Goal: Task Accomplishment & Management: Use online tool/utility

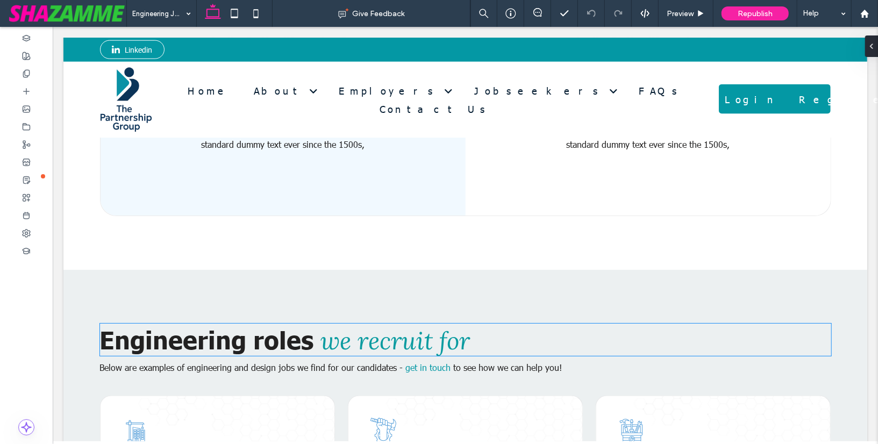
scroll to position [973, 0]
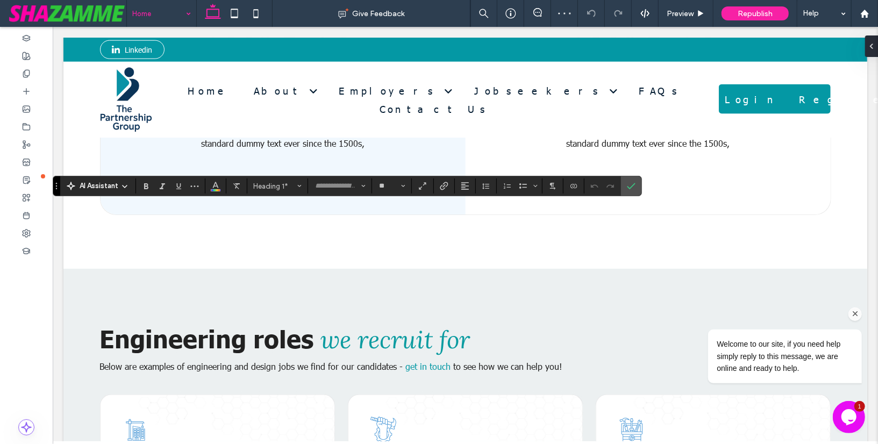
type input "******"
type input "**"
click at [629, 185] on icon "Confirm" at bounding box center [631, 186] width 9 height 9
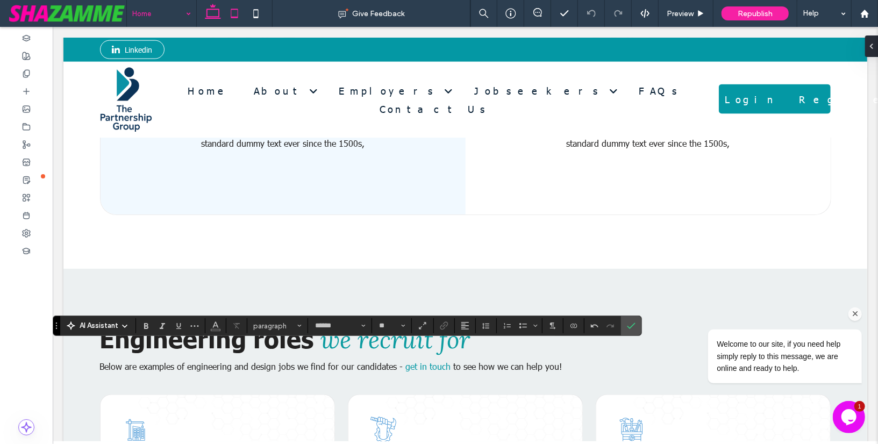
type input "**"
click at [383, 325] on input "**" at bounding box center [388, 325] width 21 height 9
click at [383, 268] on label "18" at bounding box center [391, 268] width 34 height 15
type input "**"
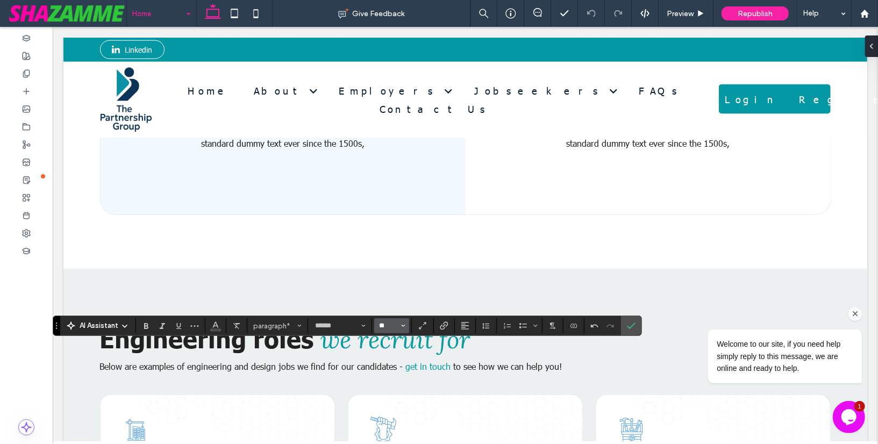
click at [384, 328] on input "**" at bounding box center [388, 325] width 21 height 9
type input "**"
click at [588, 13] on use at bounding box center [590, 13] width 9 height 7
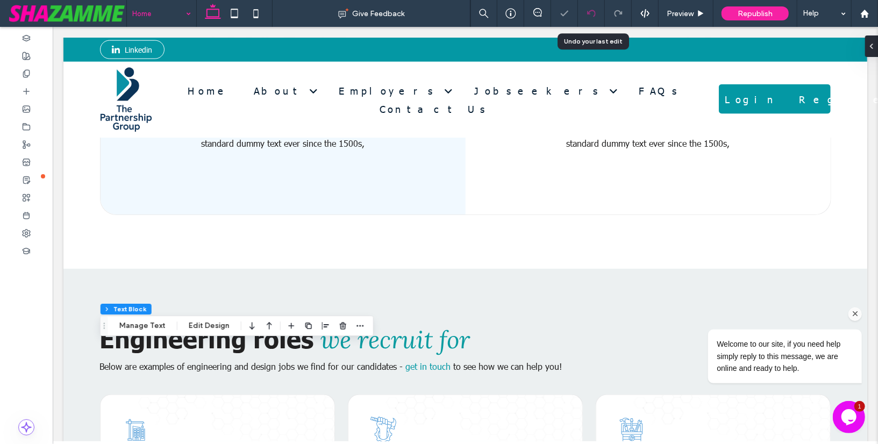
click at [589, 17] on icon at bounding box center [591, 13] width 9 height 9
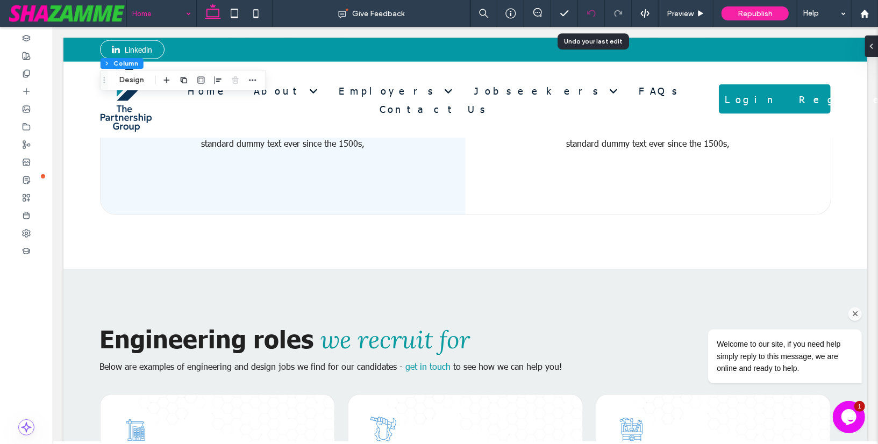
click at [590, 12] on use at bounding box center [590, 13] width 9 height 7
click at [855, 310] on icon "Chat attention grabber" at bounding box center [855, 314] width 10 height 10
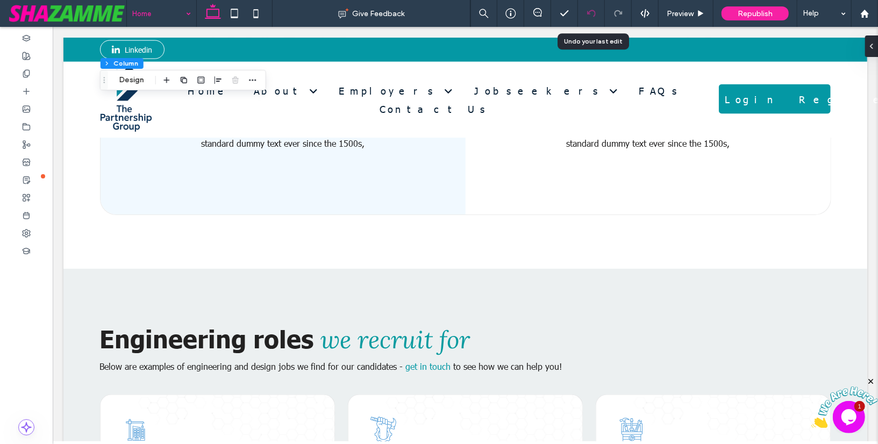
click at [591, 15] on icon at bounding box center [591, 13] width 9 height 9
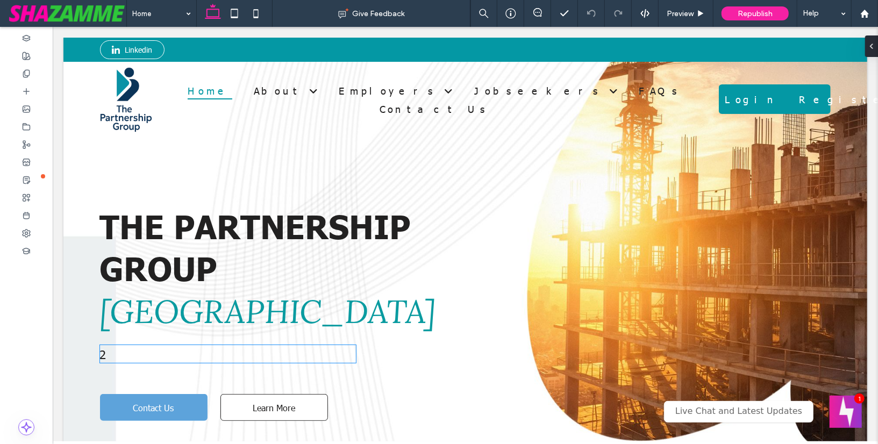
click at [144, 354] on p "2" at bounding box center [227, 354] width 256 height 18
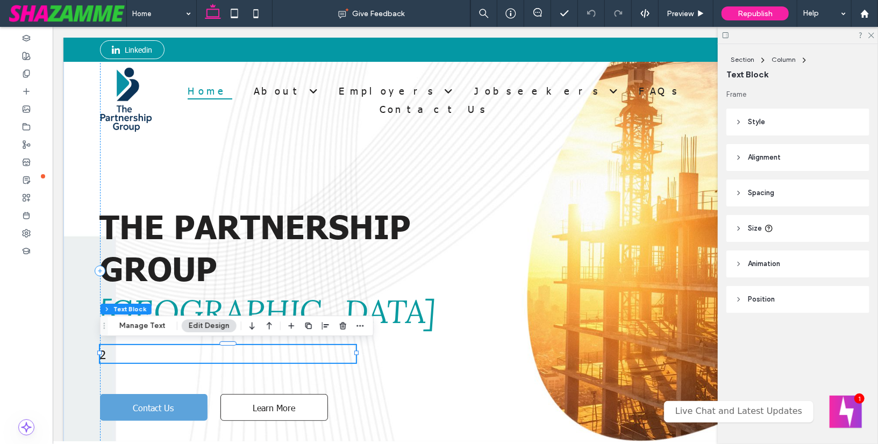
click at [144, 354] on div "2" at bounding box center [227, 354] width 256 height 18
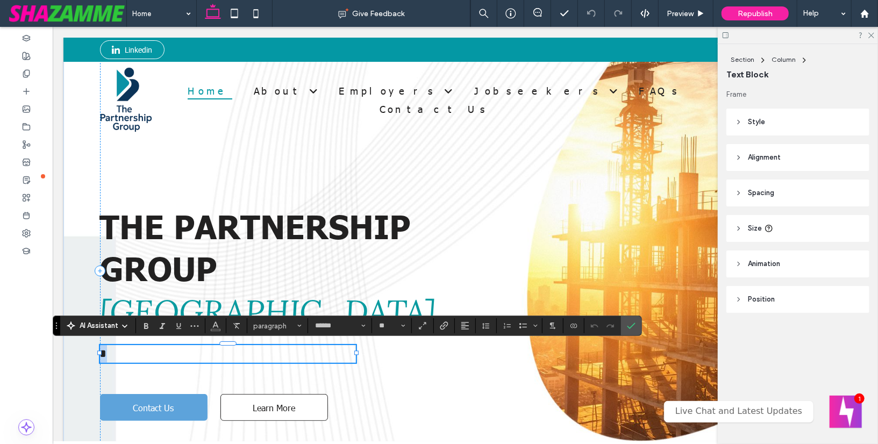
click at [144, 354] on p "*" at bounding box center [227, 354] width 256 height 18
drag, startPoint x: 144, startPoint y: 354, endPoint x: 98, endPoint y: 353, distance: 45.7
click at [98, 353] on div "THE PARTNERSHIP GROUP ﻿ Australia * Contact Us Learn More" at bounding box center [465, 297] width 774 height 520
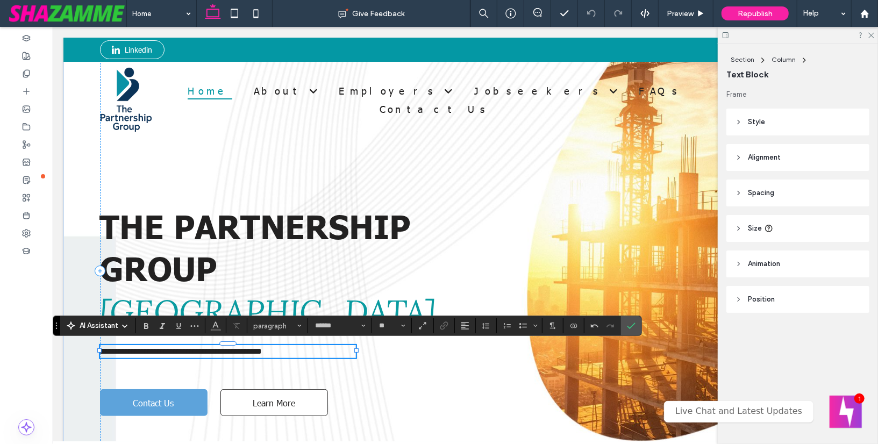
type input "**"
drag, startPoint x: 303, startPoint y: 350, endPoint x: 101, endPoint y: 349, distance: 201.6
click at [101, 349] on p "**********" at bounding box center [227, 351] width 256 height 13
click at [389, 327] on input "**" at bounding box center [388, 325] width 21 height 9
type input "**"
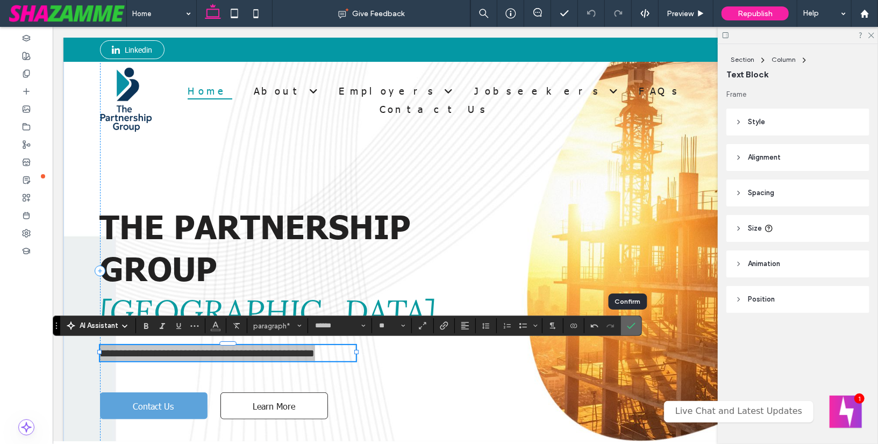
click at [627, 323] on icon "Confirm" at bounding box center [631, 325] width 9 height 9
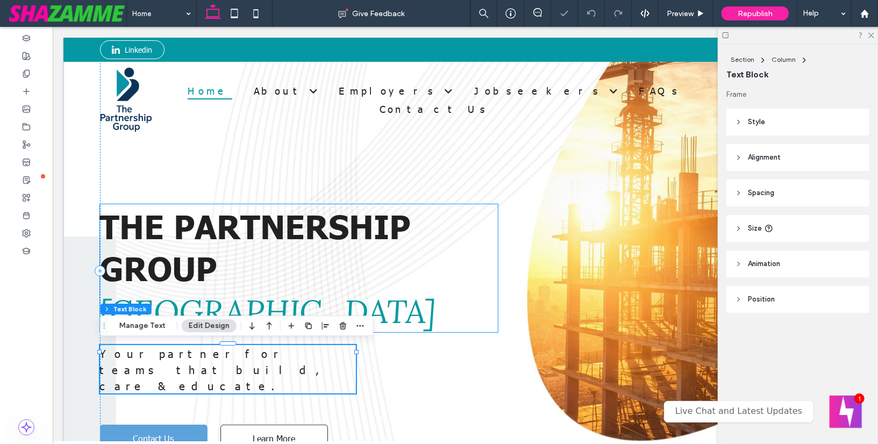
click at [359, 243] on span "THE PARTNERSHIP GROUP" at bounding box center [254, 245] width 311 height 83
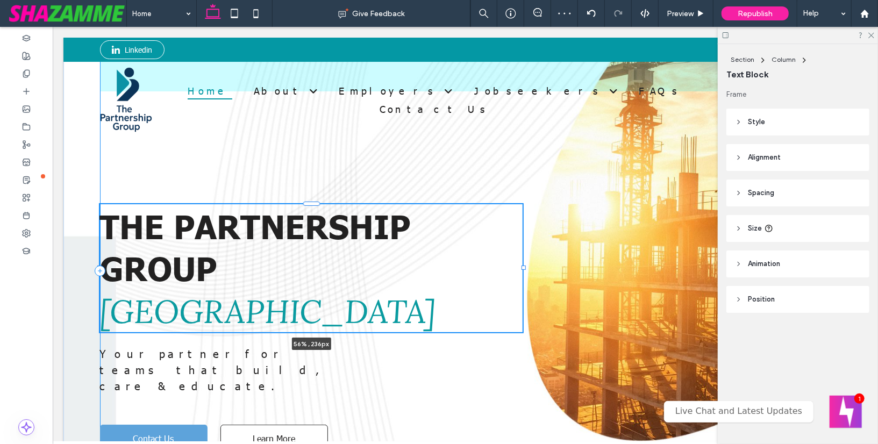
drag, startPoint x: 499, startPoint y: 267, endPoint x: 524, endPoint y: 266, distance: 24.8
click at [524, 266] on div at bounding box center [523, 267] width 4 height 4
type input "**"
type input "****"
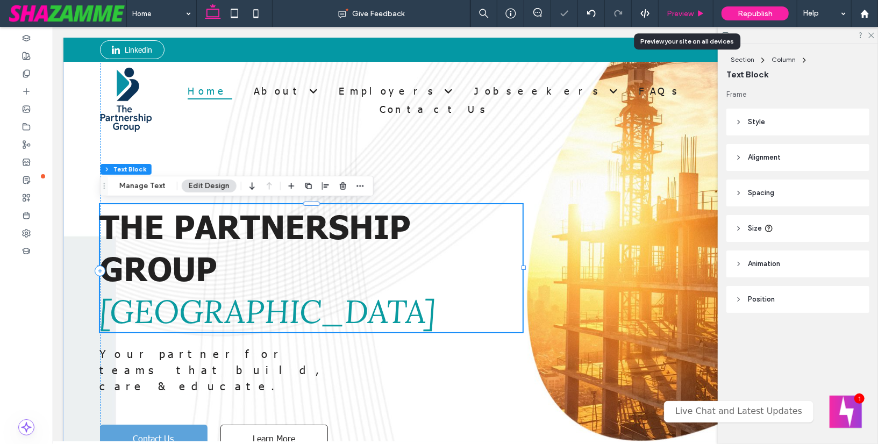
click at [671, 13] on span "Preview" at bounding box center [679, 13] width 27 height 9
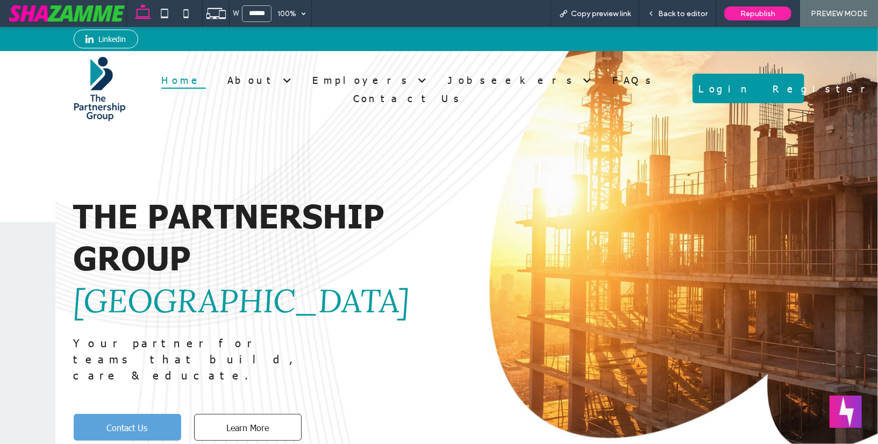
click at [336, 225] on span "THE PARTNERSHIP GROUP" at bounding box center [229, 234] width 311 height 83
click at [660, 17] on span "Back to editor" at bounding box center [682, 13] width 49 height 9
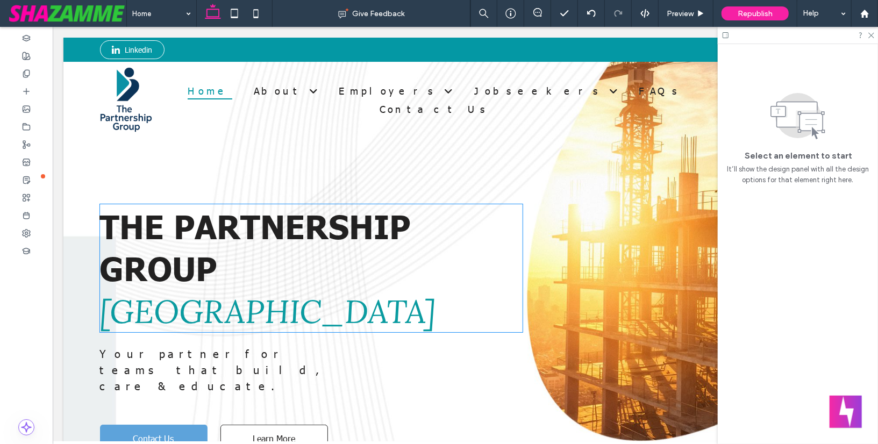
click at [388, 223] on span "THE PARTNERSHIP GROUP" at bounding box center [254, 245] width 311 height 83
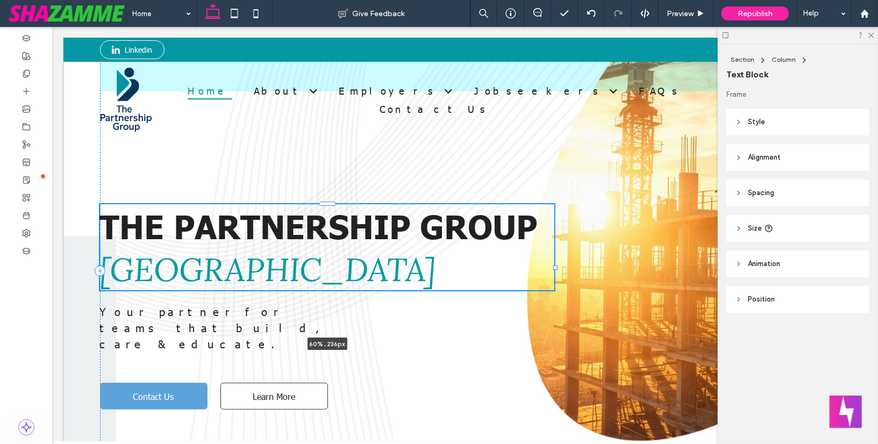
drag, startPoint x: 524, startPoint y: 269, endPoint x: 556, endPoint y: 268, distance: 31.7
click at [556, 268] on div at bounding box center [555, 267] width 4 height 4
type input "**"
type input "****"
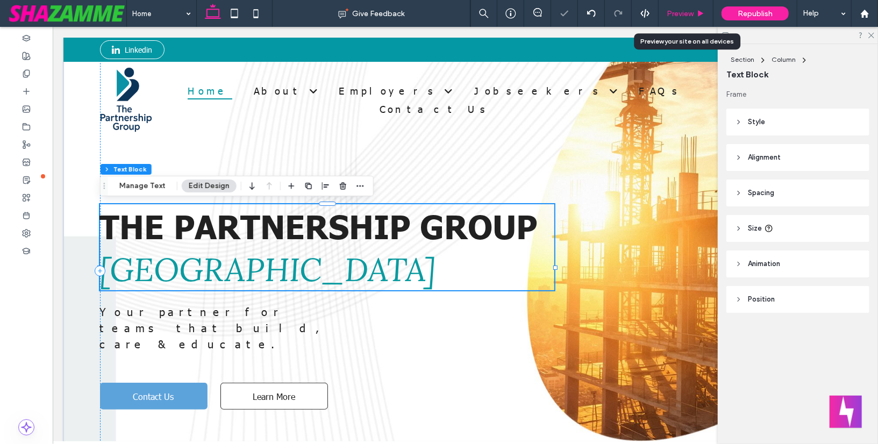
click at [677, 10] on span "Preview" at bounding box center [679, 13] width 27 height 9
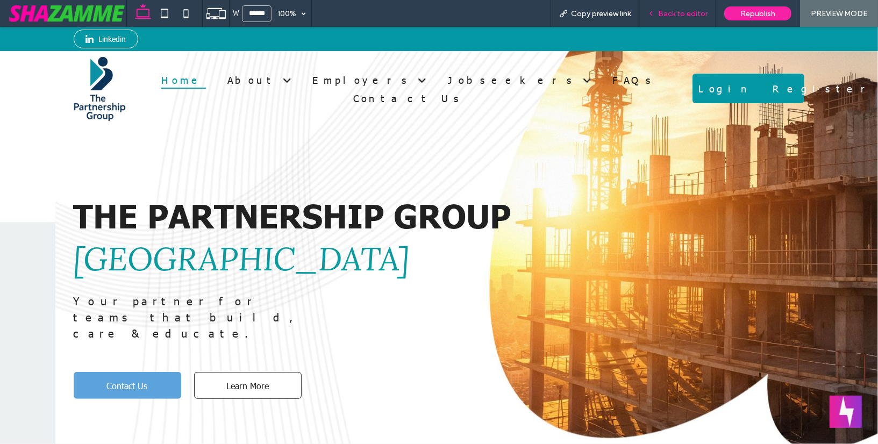
click at [672, 19] on div "Back to editor" at bounding box center [677, 13] width 77 height 27
click at [672, 15] on span "Back to editor" at bounding box center [682, 13] width 49 height 9
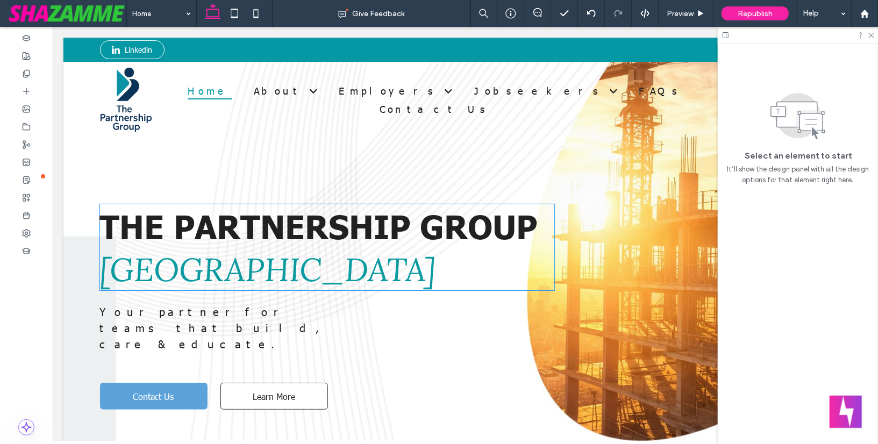
click at [320, 246] on h1 "THE PARTNERSHIP GROUP" at bounding box center [326, 225] width 455 height 42
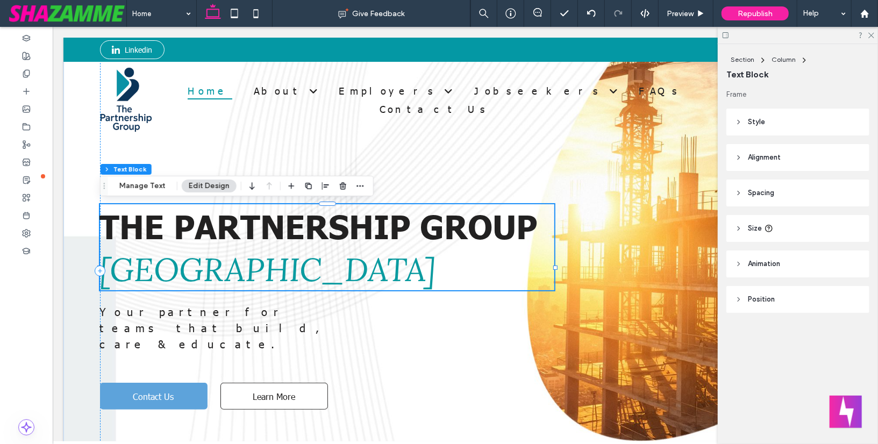
click at [320, 246] on h1 "THE PARTNERSHIP GROUP" at bounding box center [326, 225] width 455 height 42
type input "**"
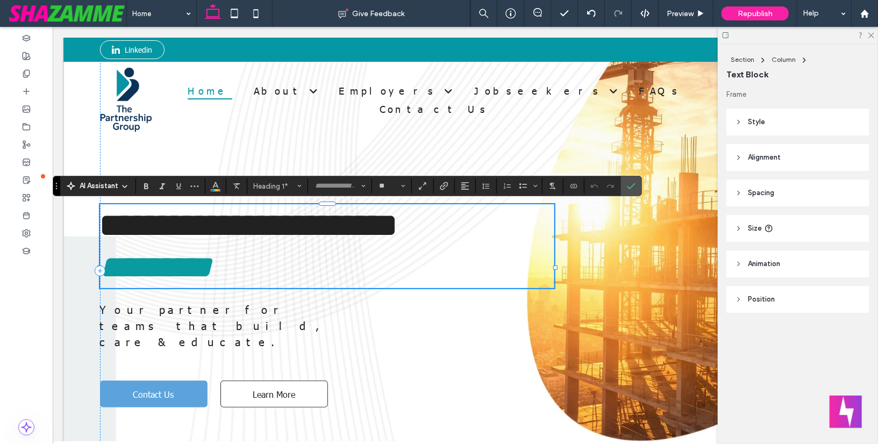
click at [313, 246] on h1 "**********" at bounding box center [326, 225] width 455 height 42
type input "******"
click at [630, 184] on use "Confirm" at bounding box center [631, 186] width 9 height 6
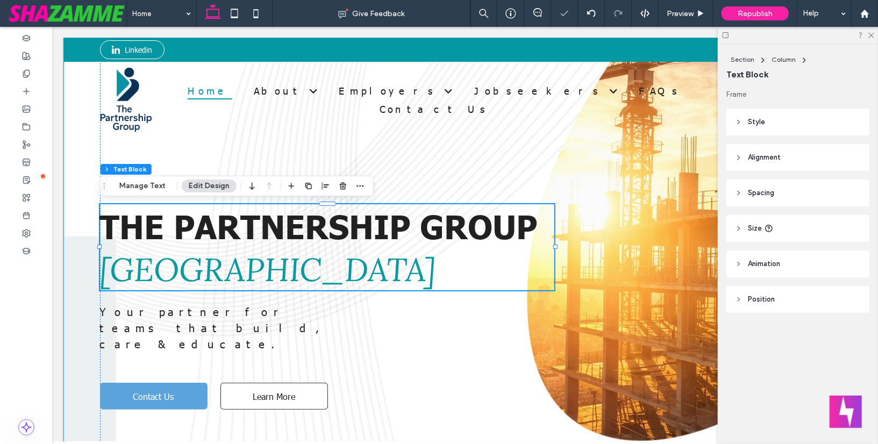
click at [78, 297] on div "THE PARTNERSHIP GROUP Australia Your partner for teams that build, care & educa…" at bounding box center [465, 297] width 774 height 520
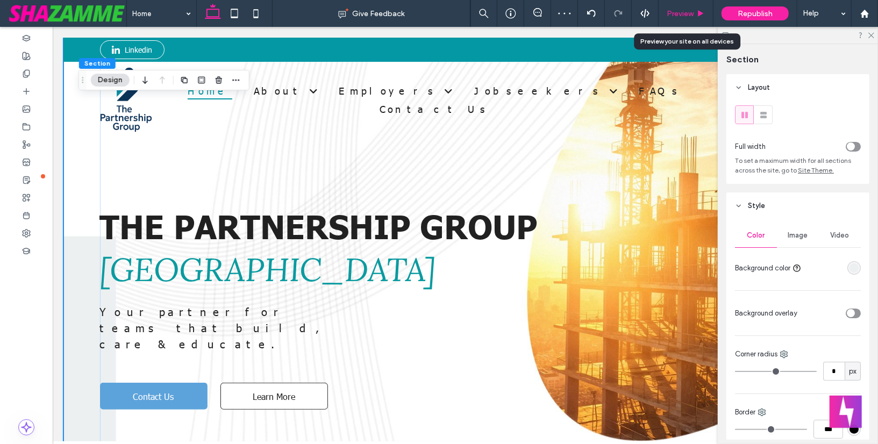
click at [691, 11] on span "Preview" at bounding box center [679, 13] width 27 height 9
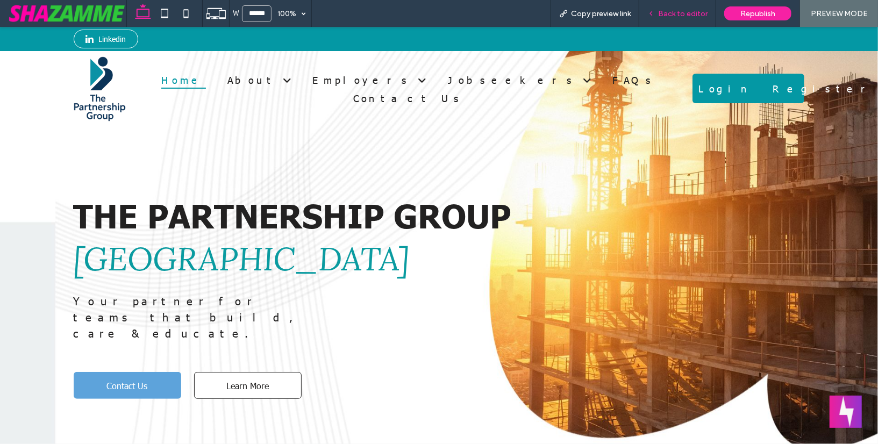
click at [698, 11] on span "Back to editor" at bounding box center [682, 13] width 49 height 9
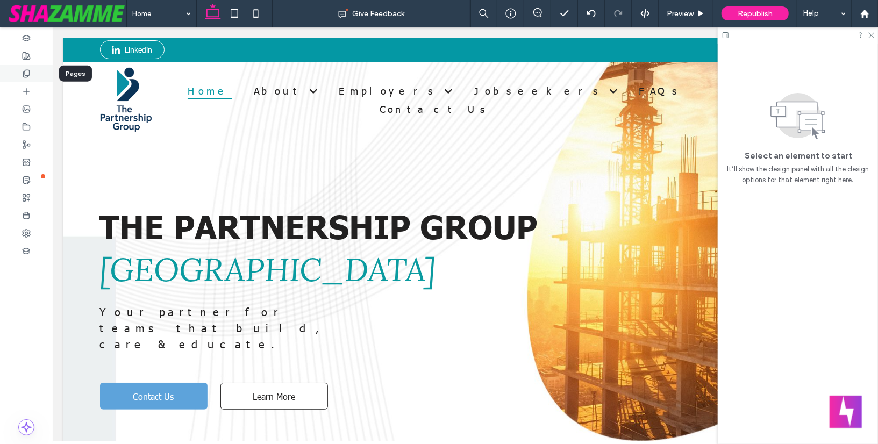
click at [23, 70] on icon at bounding box center [26, 73] width 9 height 9
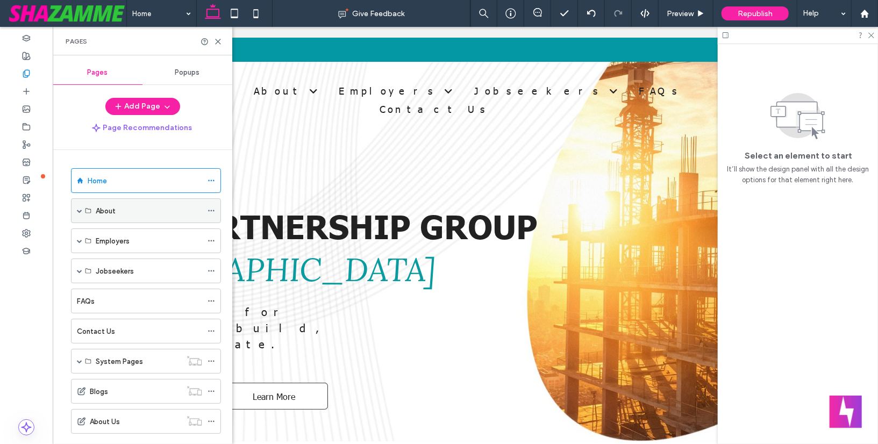
click at [76, 207] on div "About" at bounding box center [146, 210] width 150 height 25
click at [78, 208] on span at bounding box center [79, 210] width 5 height 5
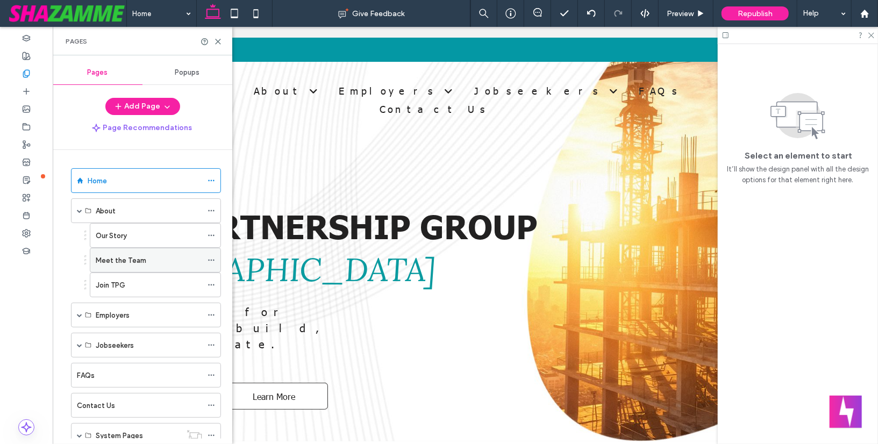
click at [211, 256] on icon at bounding box center [211, 260] width 8 height 8
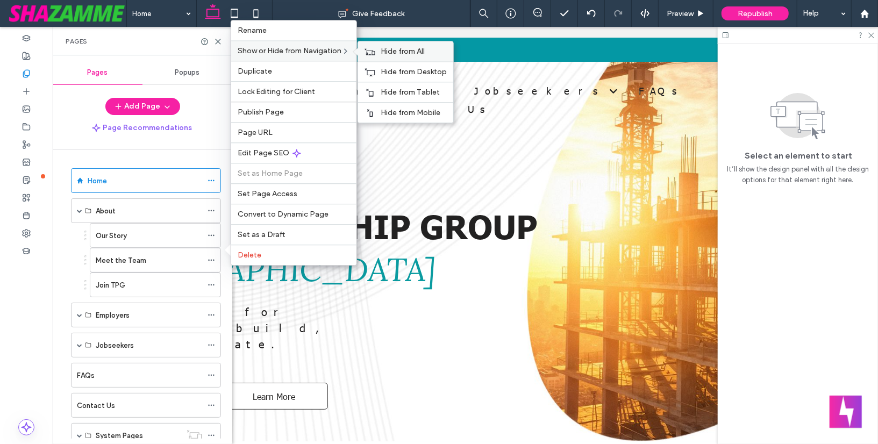
click at [387, 56] on span "Hide from All" at bounding box center [403, 51] width 44 height 9
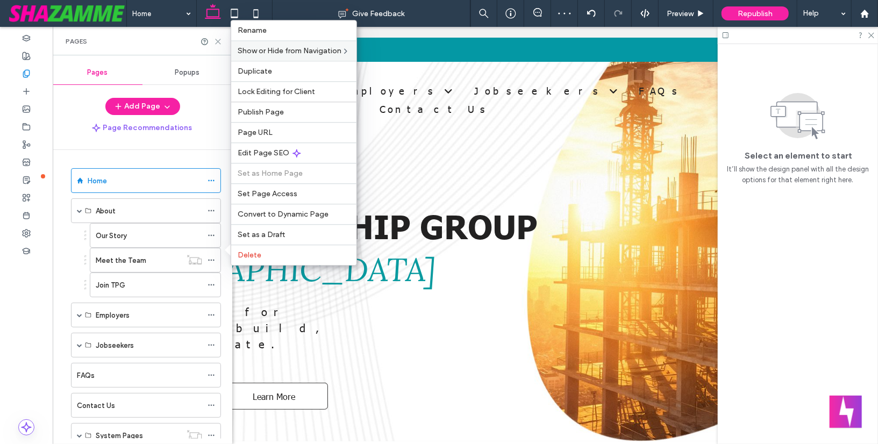
click at [216, 42] on icon at bounding box center [218, 42] width 8 height 8
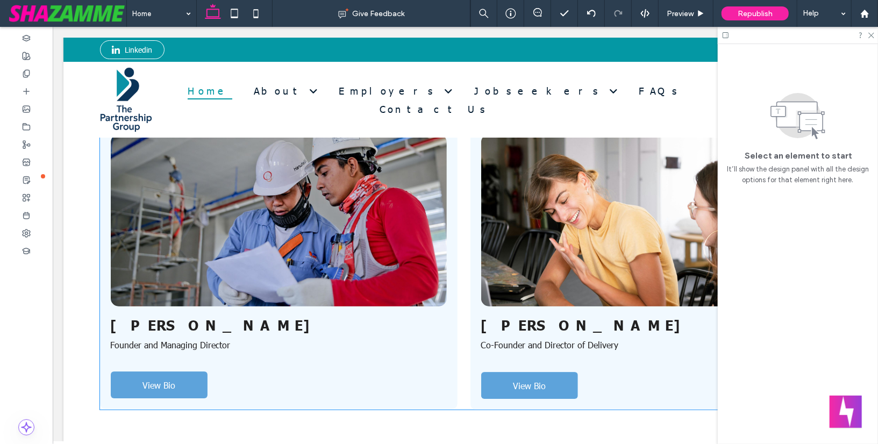
scroll to position [2103, 0]
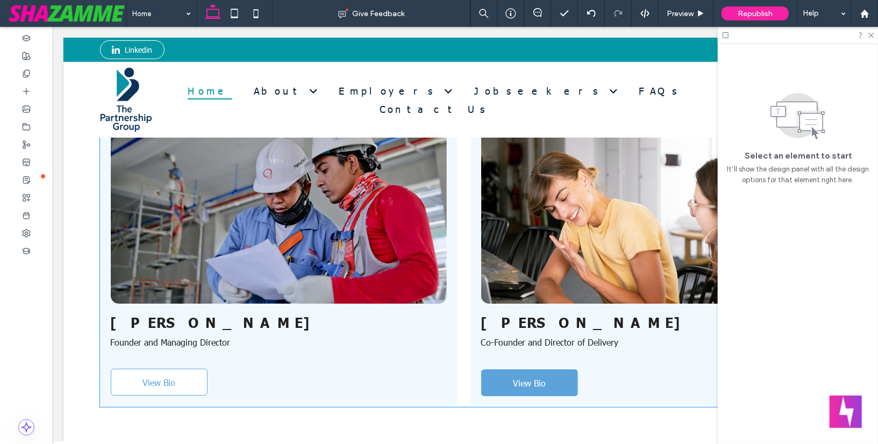
click at [170, 376] on span "View Bio" at bounding box center [158, 381] width 33 height 11
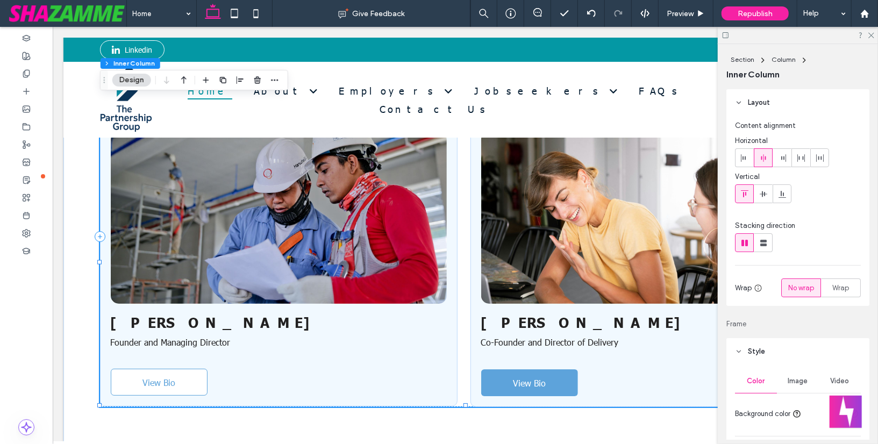
click at [170, 376] on span "View Bio" at bounding box center [158, 381] width 33 height 11
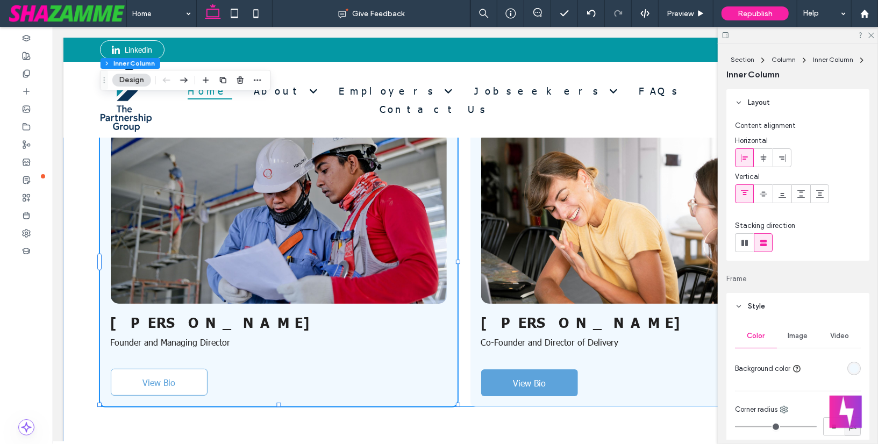
click at [170, 376] on span "View Bio" at bounding box center [158, 381] width 33 height 11
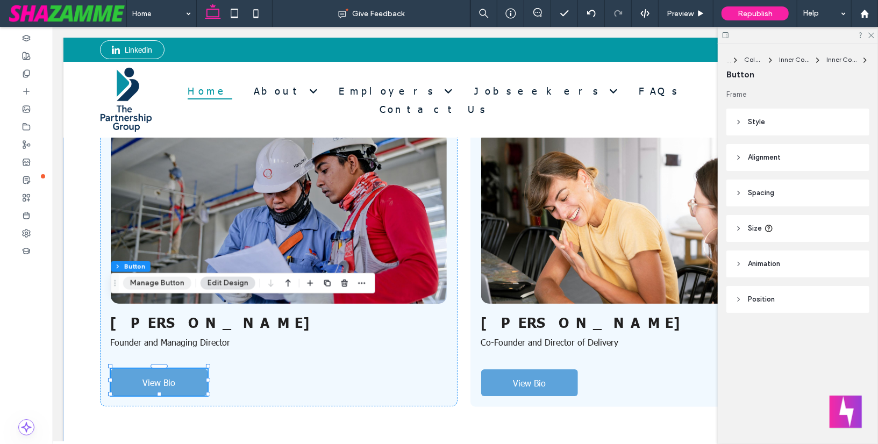
click at [168, 288] on button "Manage Button" at bounding box center [157, 283] width 68 height 13
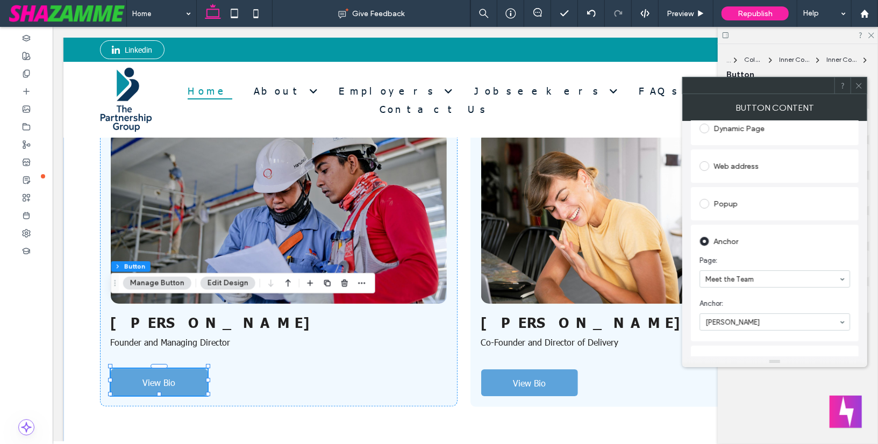
scroll to position [162, 0]
click at [860, 83] on use at bounding box center [858, 85] width 5 height 5
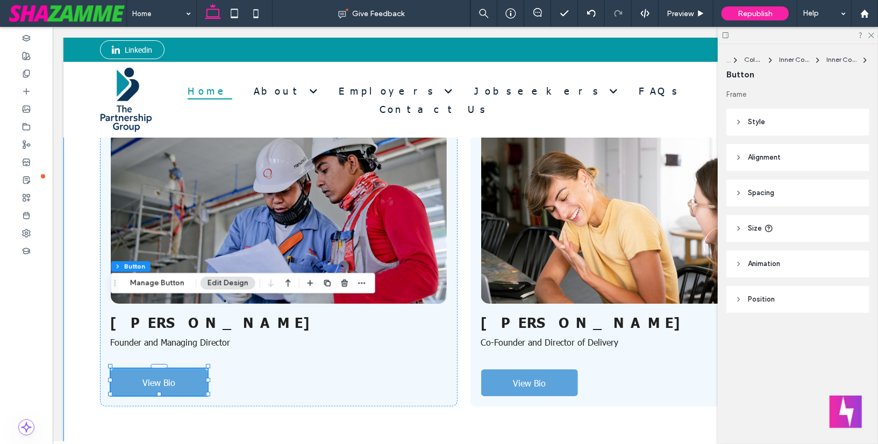
click at [345, 366] on div "Meet the Team Chris Tipper Founder and Managing Director View Bio Lily Waller C…" at bounding box center [465, 276] width 774 height 529
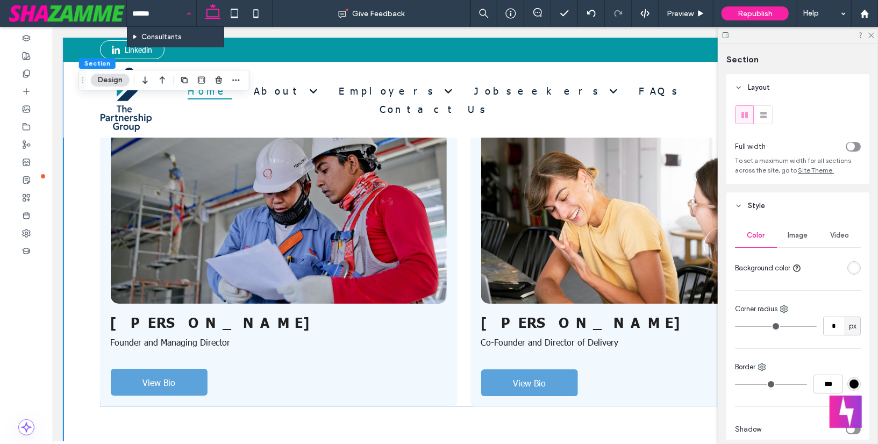
type input "*******"
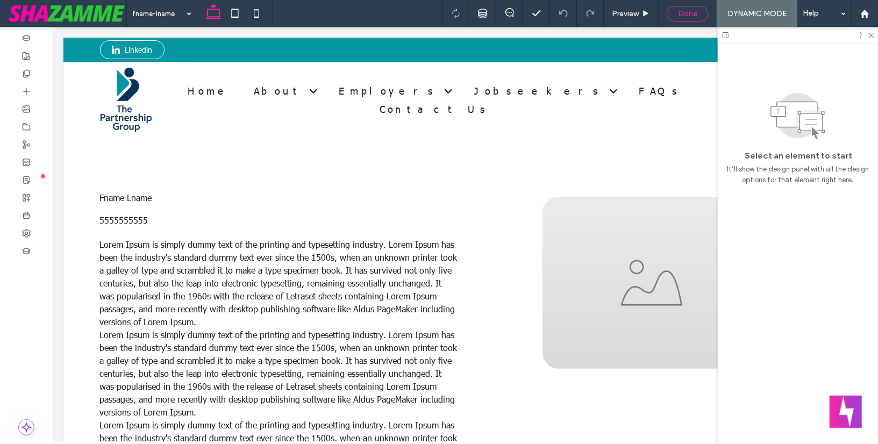
click at [699, 15] on div "Done" at bounding box center [687, 13] width 41 height 9
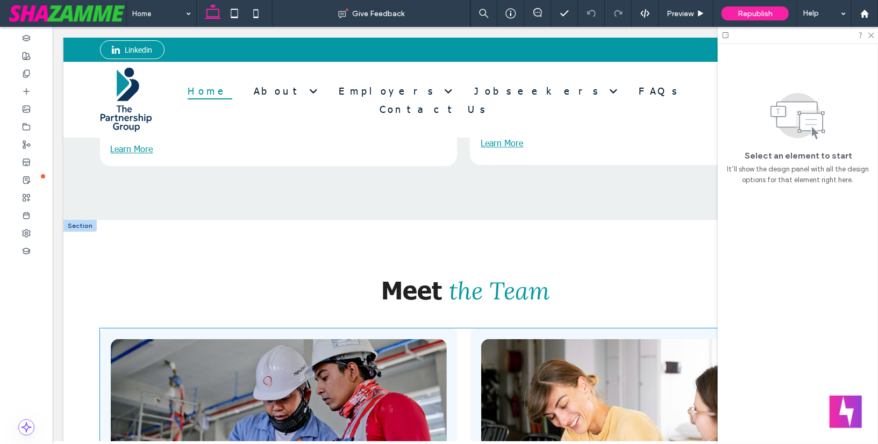
scroll to position [1884, 0]
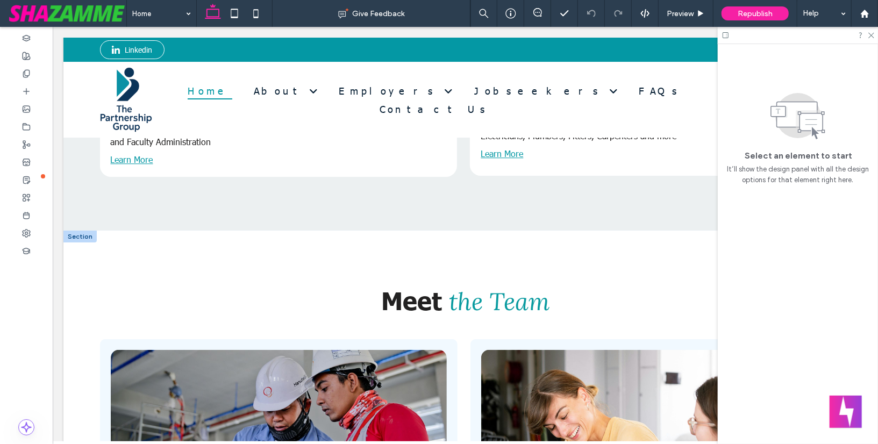
click at [85, 230] on div at bounding box center [79, 236] width 33 height 12
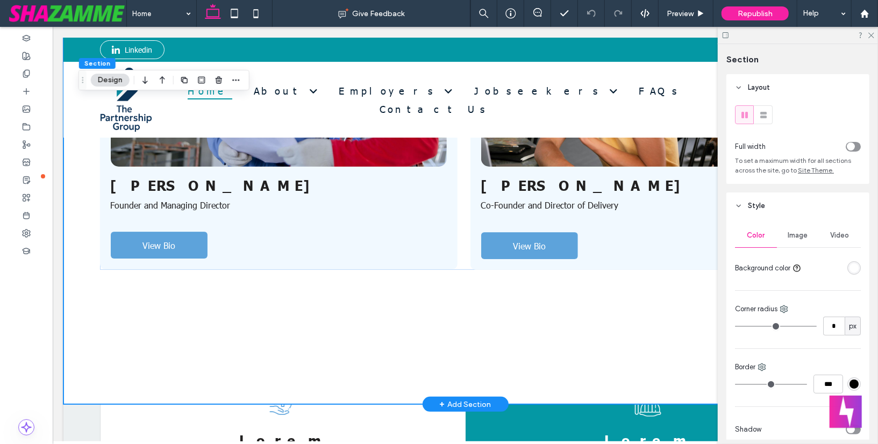
scroll to position [2245, 0]
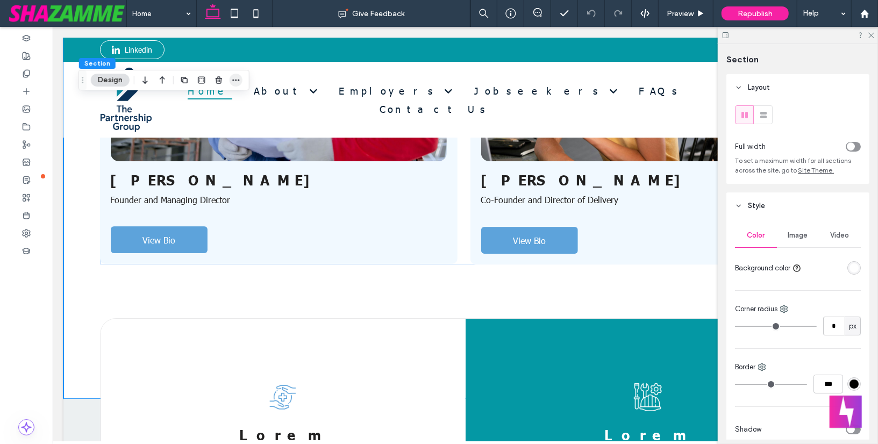
click at [235, 82] on icon "button" at bounding box center [236, 80] width 9 height 9
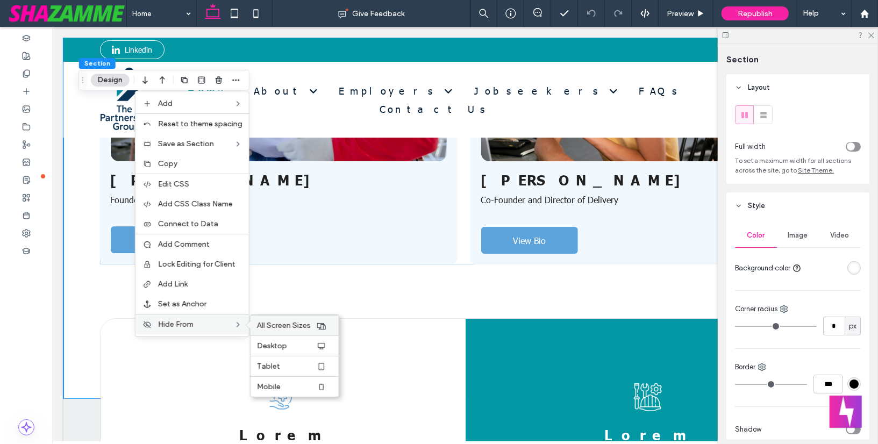
click at [274, 317] on div "All Screen Sizes" at bounding box center [294, 325] width 88 height 20
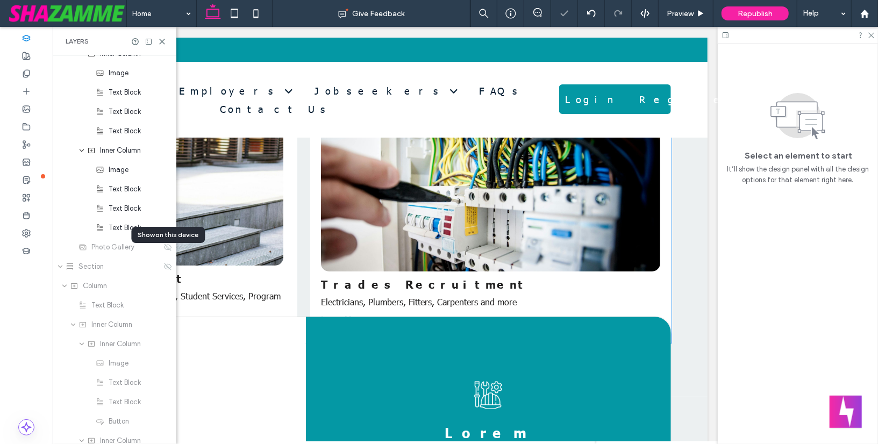
scroll to position [1962, 0]
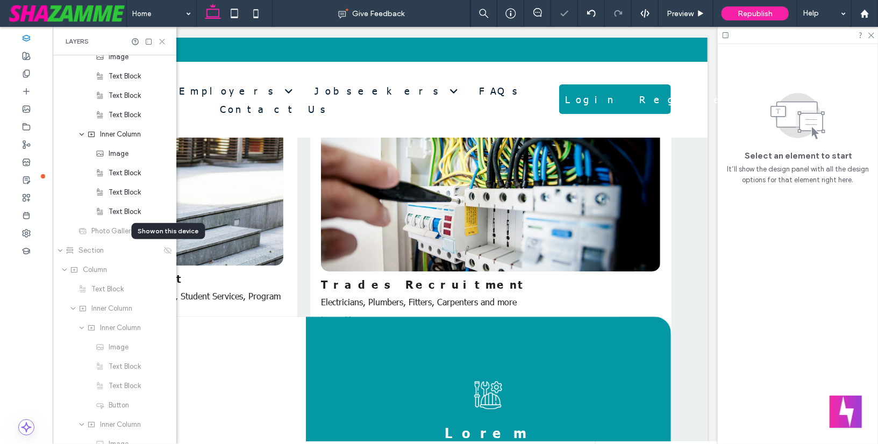
click at [161, 39] on icon at bounding box center [162, 42] width 8 height 8
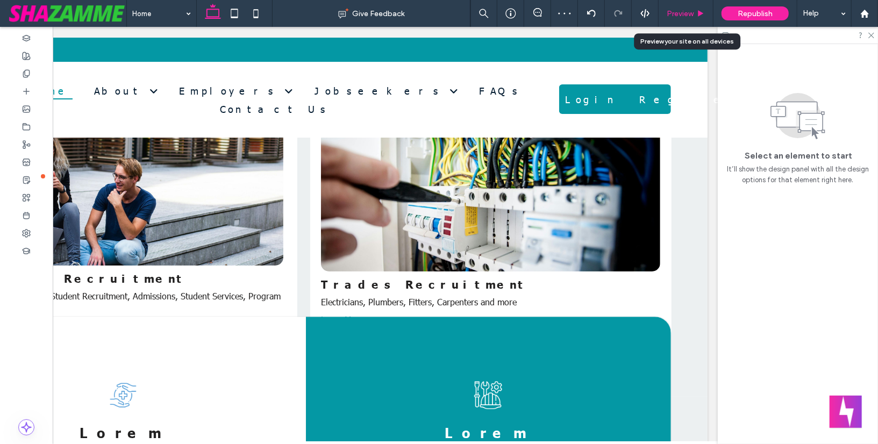
click at [683, 15] on span "Preview" at bounding box center [679, 13] width 27 height 9
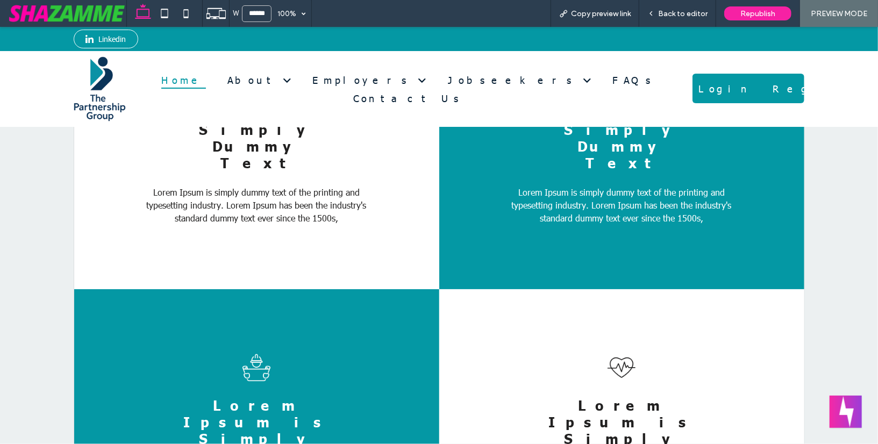
scroll to position [2043, 0]
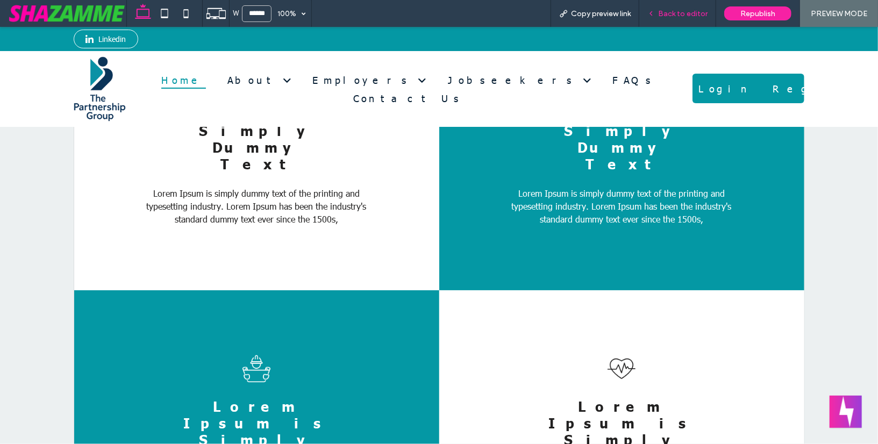
click at [698, 12] on span "Back to editor" at bounding box center [682, 13] width 49 height 9
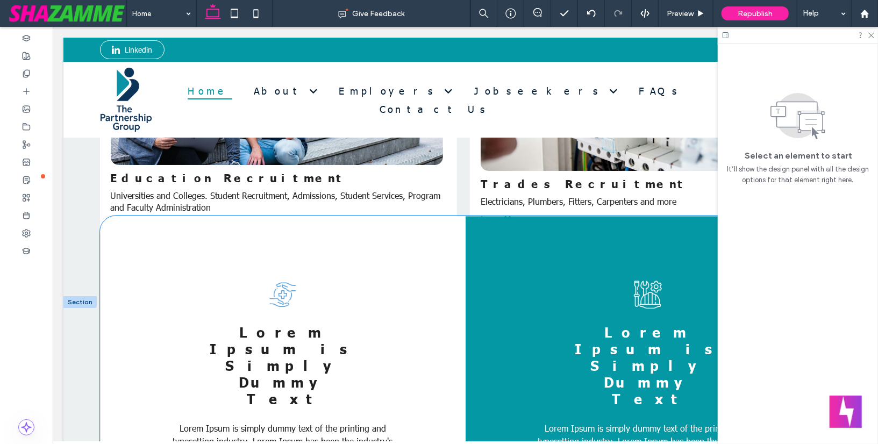
scroll to position [1813, 0]
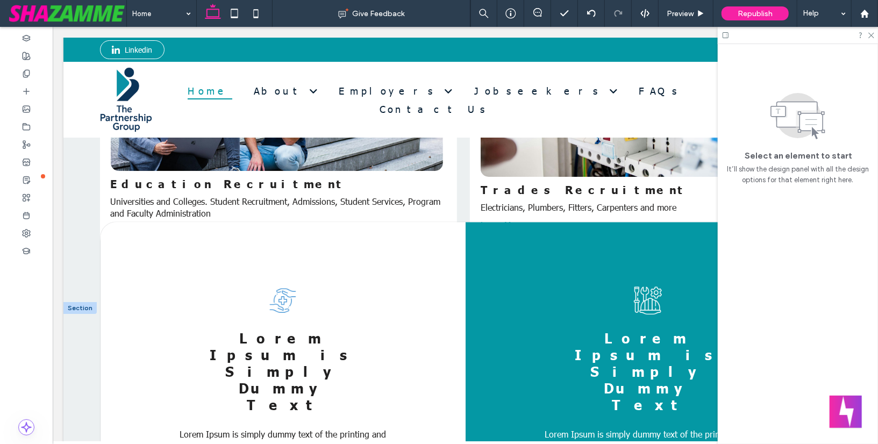
click at [76, 302] on div at bounding box center [79, 308] width 33 height 12
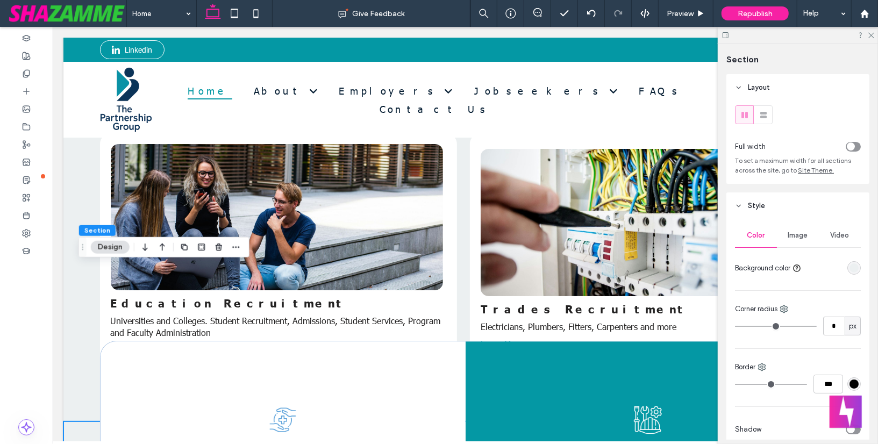
scroll to position [1680, 0]
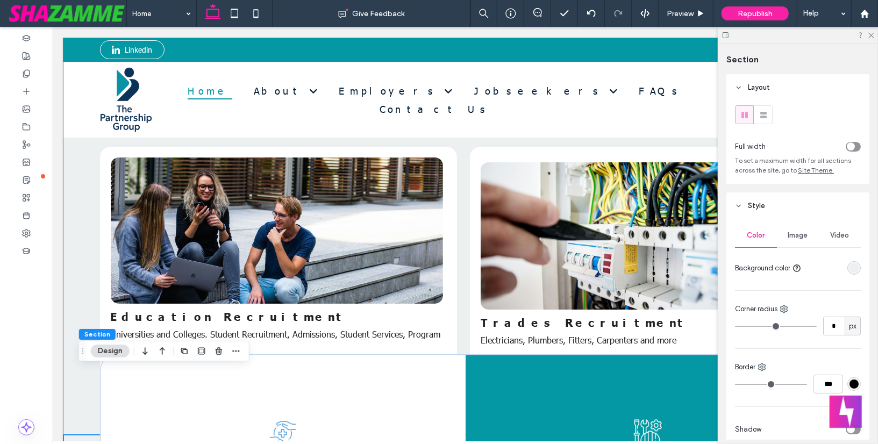
click at [75, 241] on div "Areas of Expertise Healthcare Recruitment Nurses, Aged Care, Theatre, Emergency…" at bounding box center [465, 102] width 804 height 663
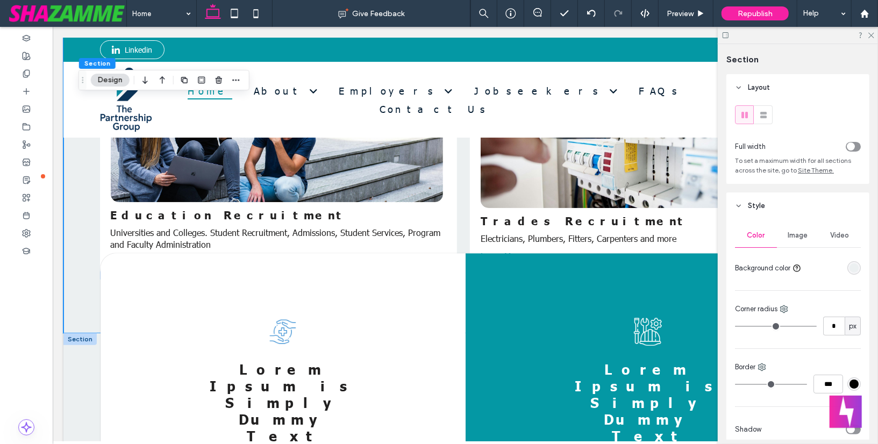
scroll to position [1781, 0]
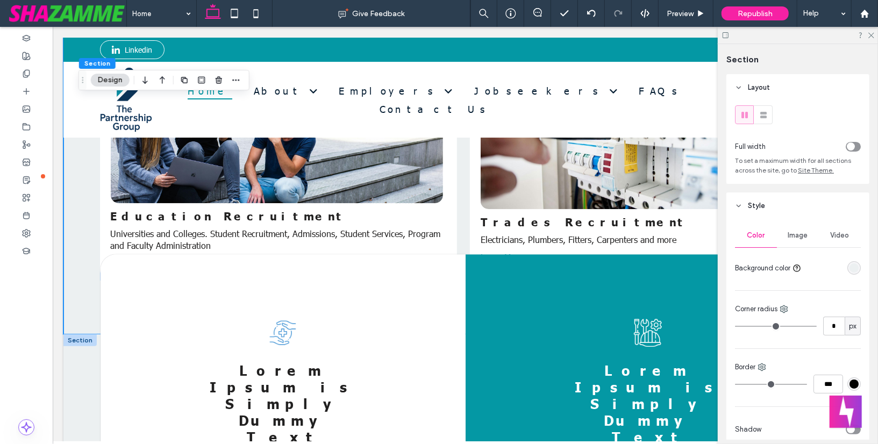
click at [74, 334] on div at bounding box center [79, 340] width 33 height 12
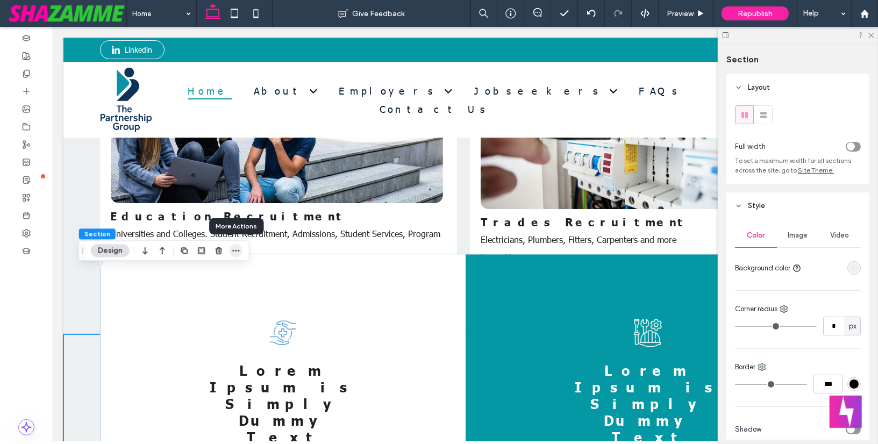
click at [235, 251] on use "button" at bounding box center [235, 251] width 7 height 2
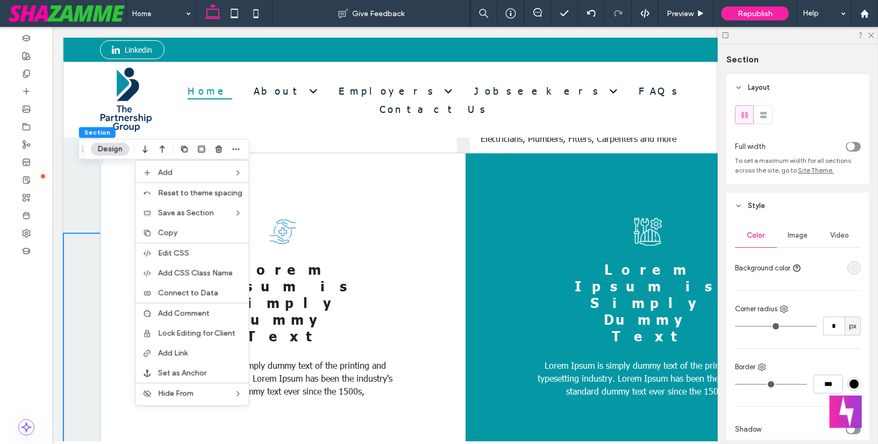
scroll to position [1881, 0]
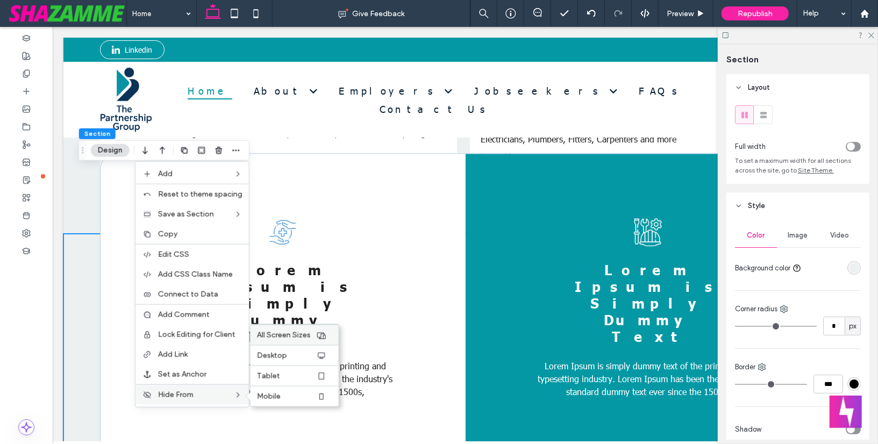
click at [267, 331] on span "All Screen Sizes" at bounding box center [284, 335] width 54 height 9
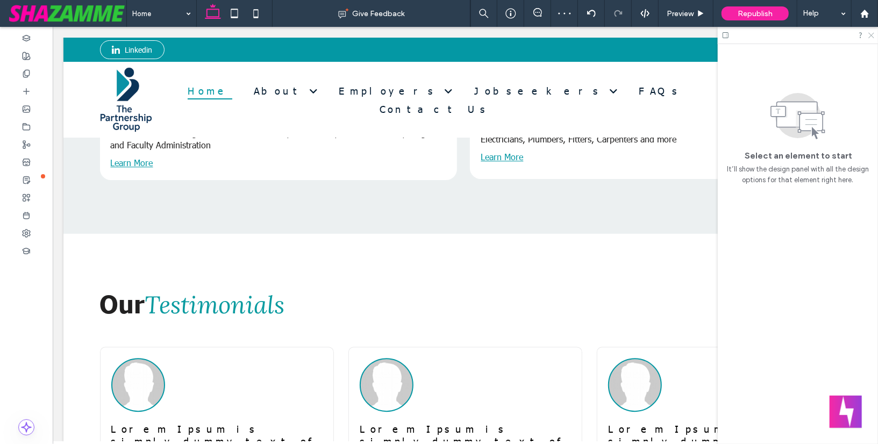
click at [872, 36] on icon at bounding box center [870, 34] width 7 height 7
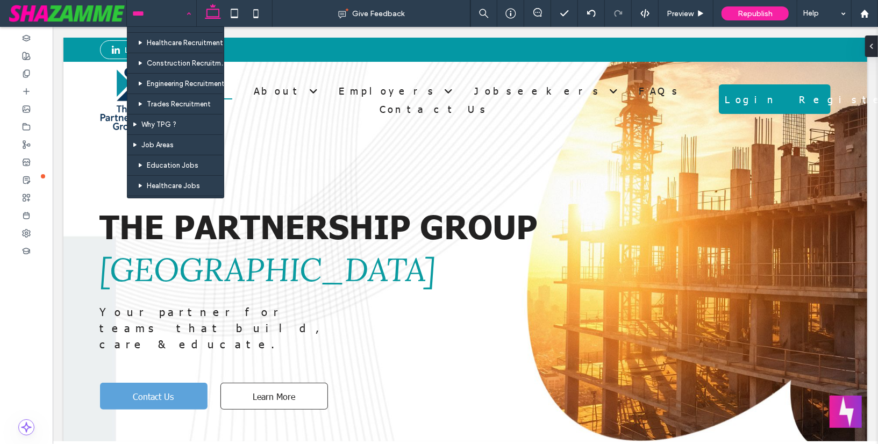
scroll to position [159, 0]
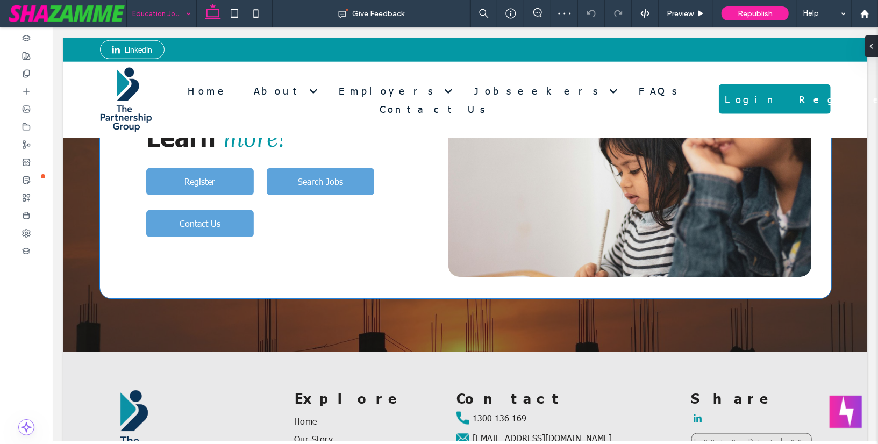
scroll to position [764, 0]
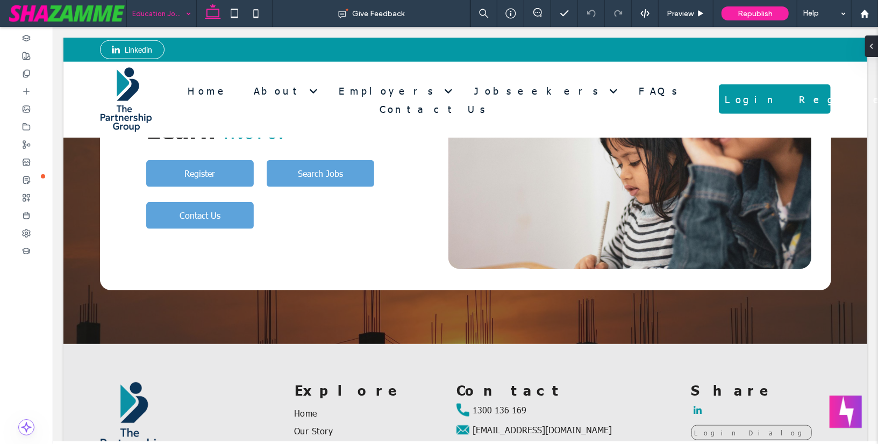
click at [153, 13] on input at bounding box center [158, 13] width 53 height 27
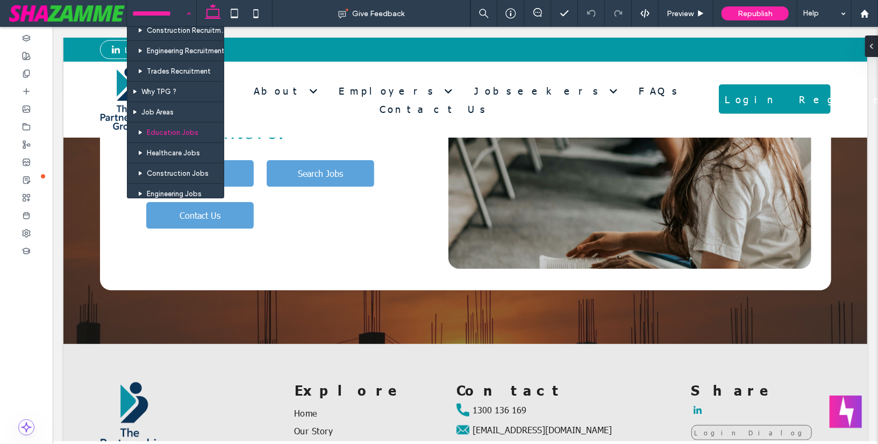
scroll to position [194, 0]
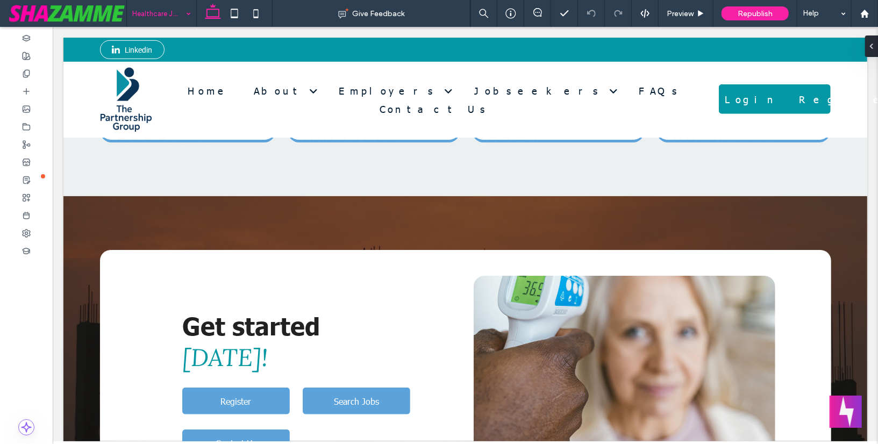
scroll to position [556, 0]
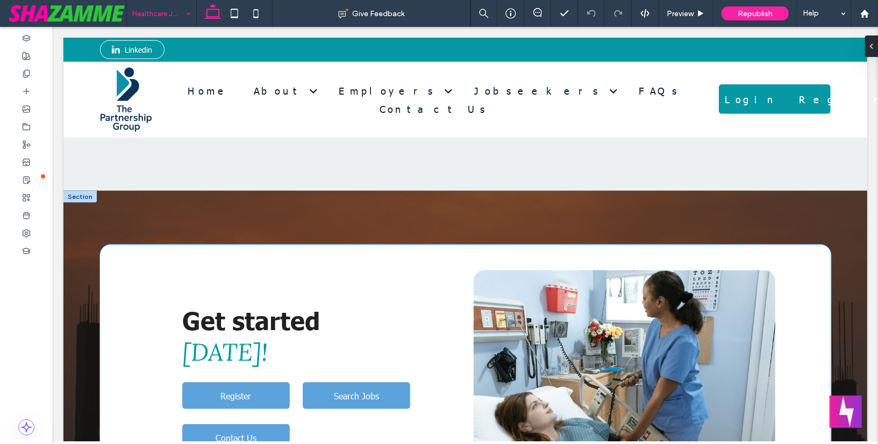
click at [246, 317] on span "Get started" at bounding box center [251, 319] width 138 height 31
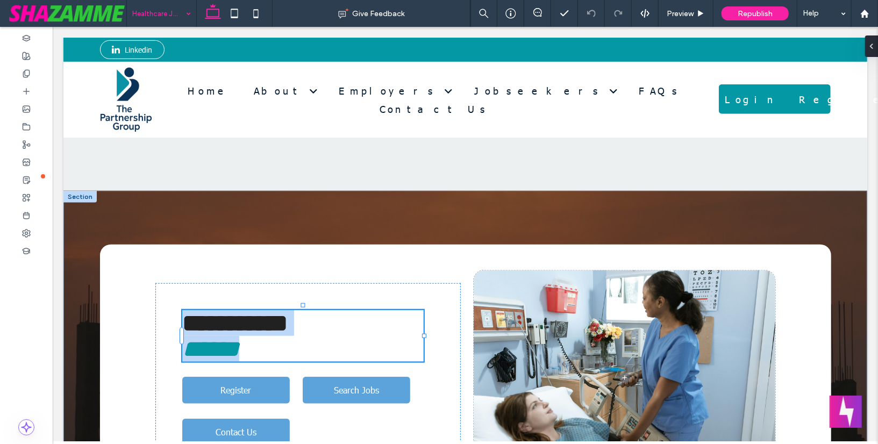
type input "**"
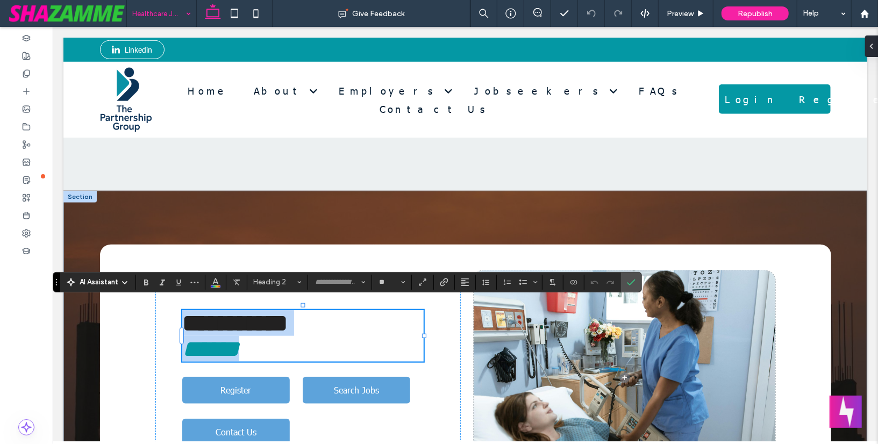
click at [246, 317] on span "**********" at bounding box center [234, 323] width 105 height 24
type input "******"
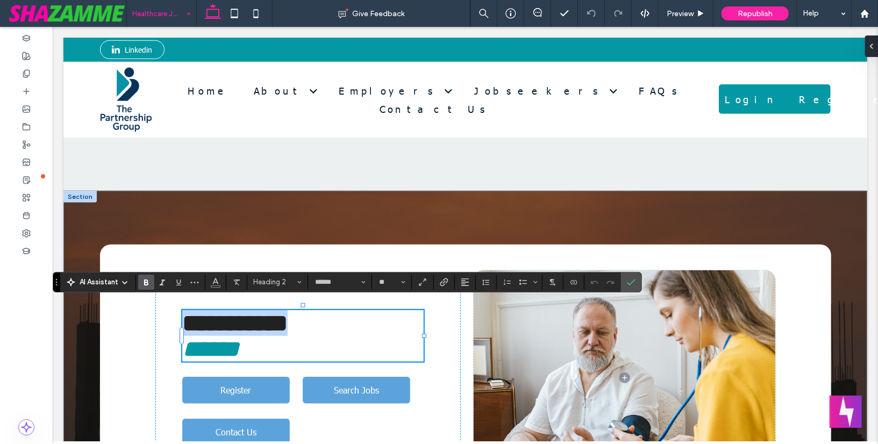
drag, startPoint x: 316, startPoint y: 312, endPoint x: 184, endPoint y: 314, distance: 131.2
click at [184, 314] on span "**********" at bounding box center [234, 323] width 105 height 24
type input "******"
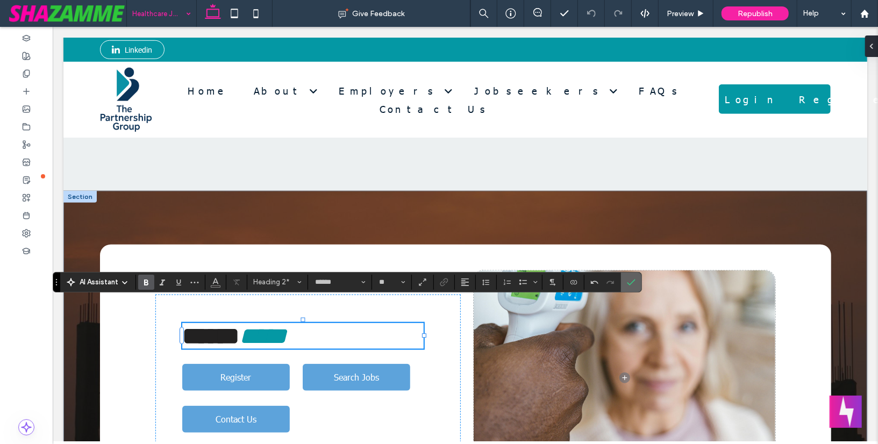
click at [627, 285] on icon "Confirm" at bounding box center [631, 282] width 9 height 9
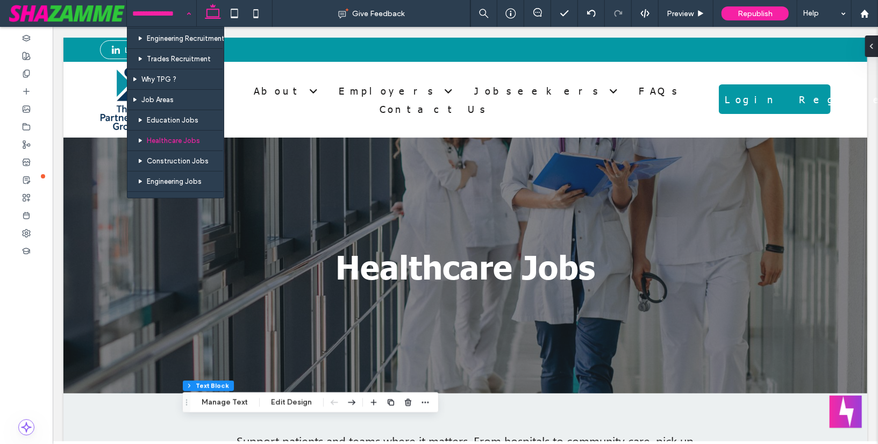
scroll to position [205, 0]
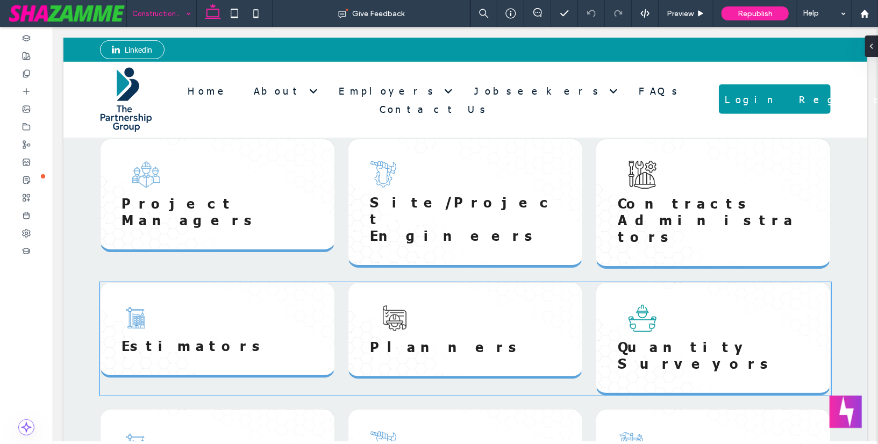
scroll to position [491, 0]
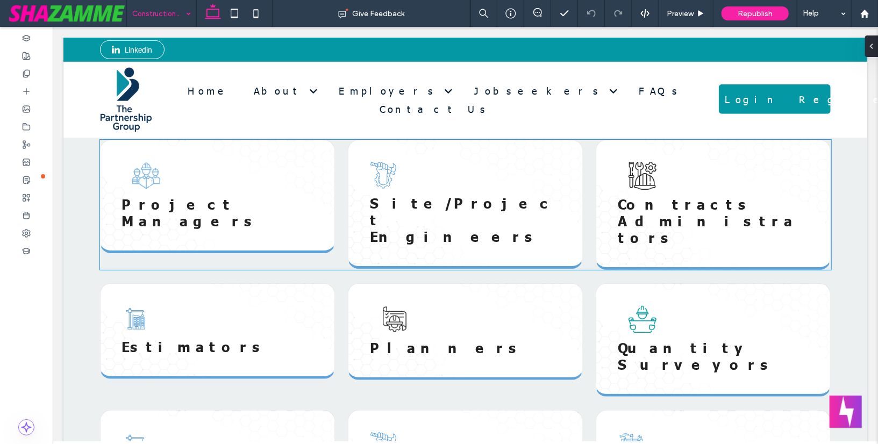
click at [641, 170] on img at bounding box center [641, 175] width 49 height 28
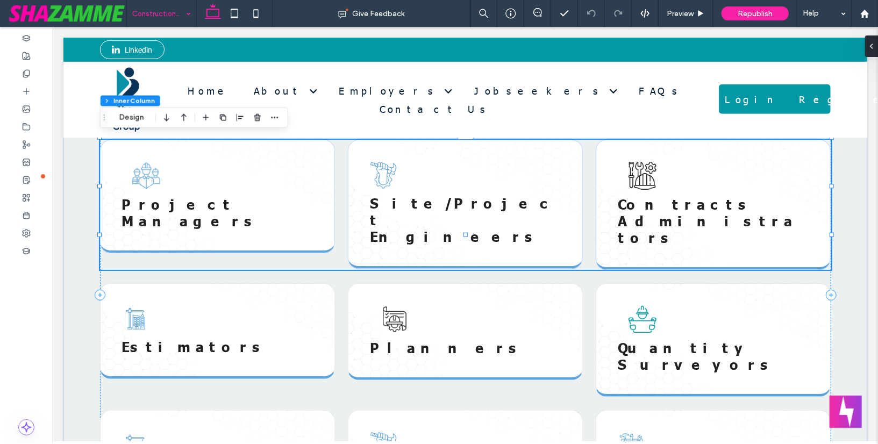
click at [641, 170] on img at bounding box center [641, 175] width 49 height 28
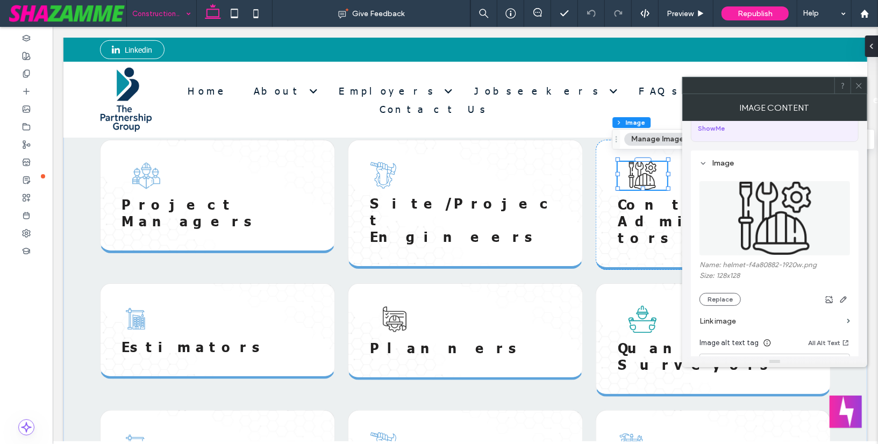
scroll to position [70, 0]
click at [861, 87] on icon at bounding box center [859, 86] width 8 height 8
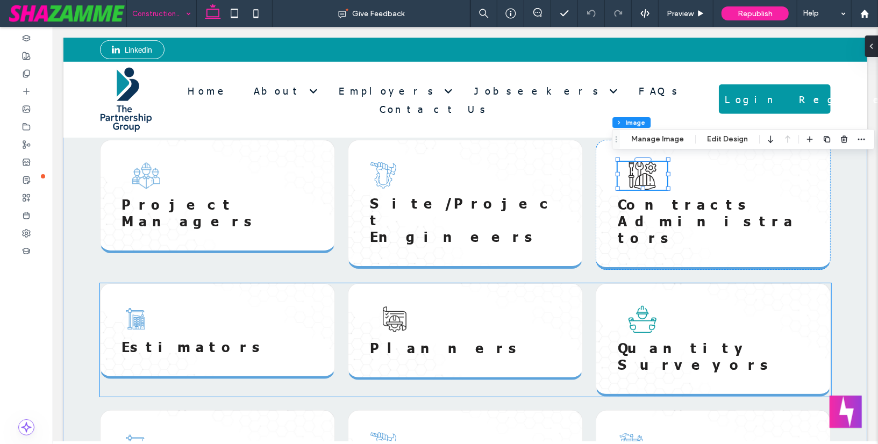
click at [399, 305] on img at bounding box center [393, 319] width 49 height 28
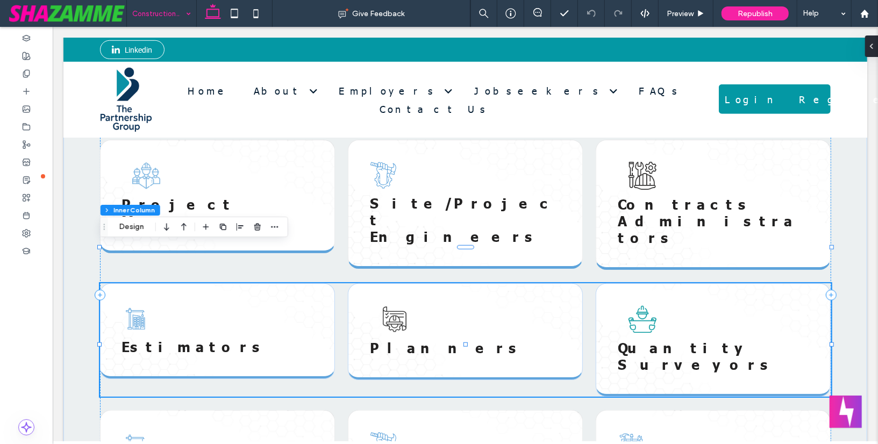
click at [399, 305] on img at bounding box center [393, 319] width 49 height 28
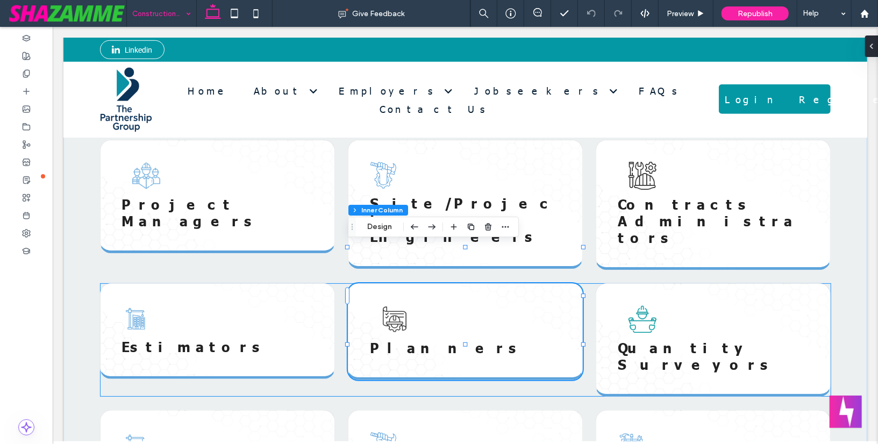
click at [399, 305] on img at bounding box center [393, 319] width 49 height 28
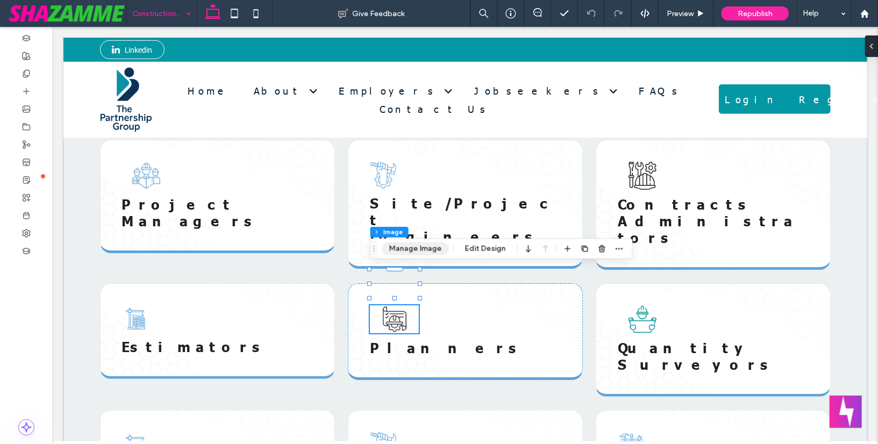
click at [406, 245] on button "Manage Image" at bounding box center [415, 248] width 67 height 13
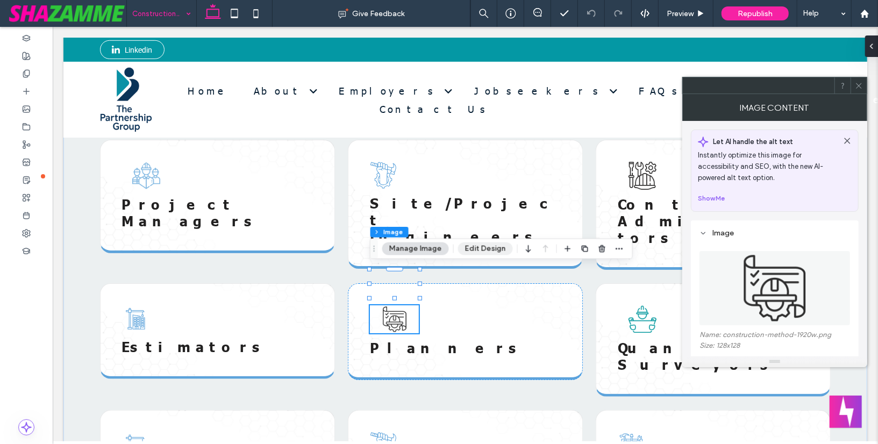
click at [488, 248] on button "Edit Design" at bounding box center [485, 248] width 55 height 13
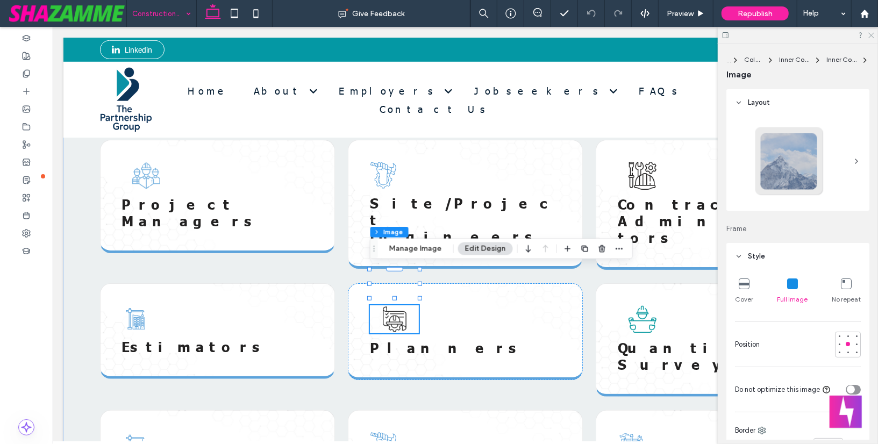
click at [870, 35] on icon at bounding box center [870, 34] width 7 height 7
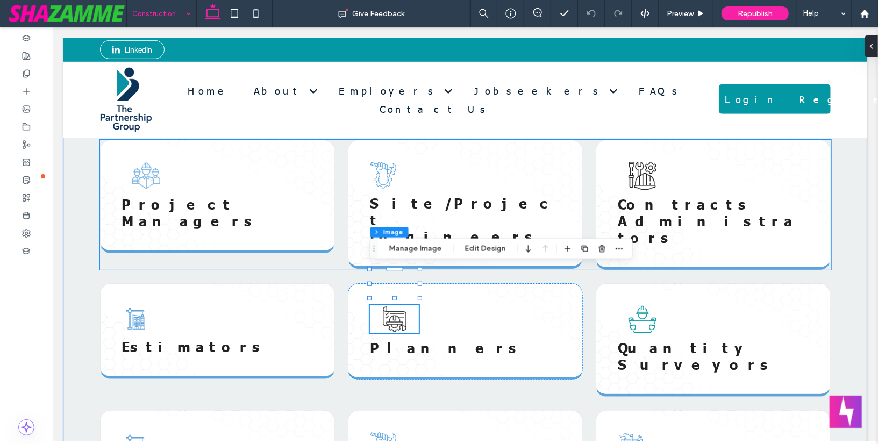
click at [378, 175] on icon at bounding box center [382, 174] width 27 height 27
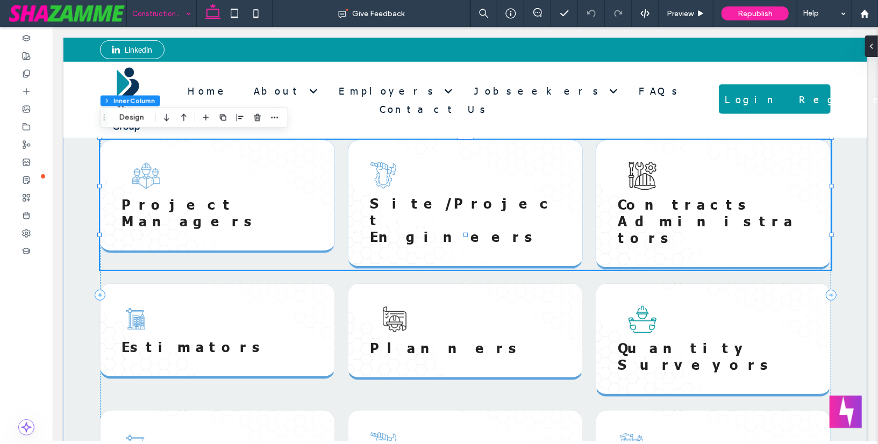
click at [379, 173] on icon at bounding box center [382, 174] width 27 height 27
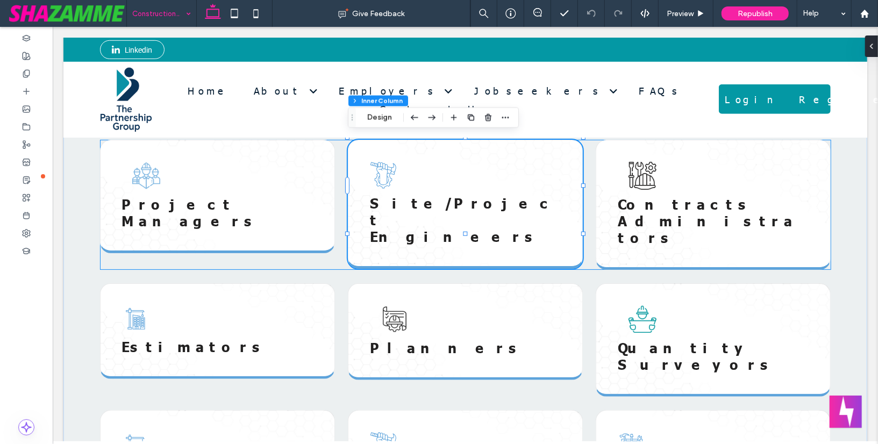
click at [379, 173] on icon at bounding box center [382, 174] width 27 height 27
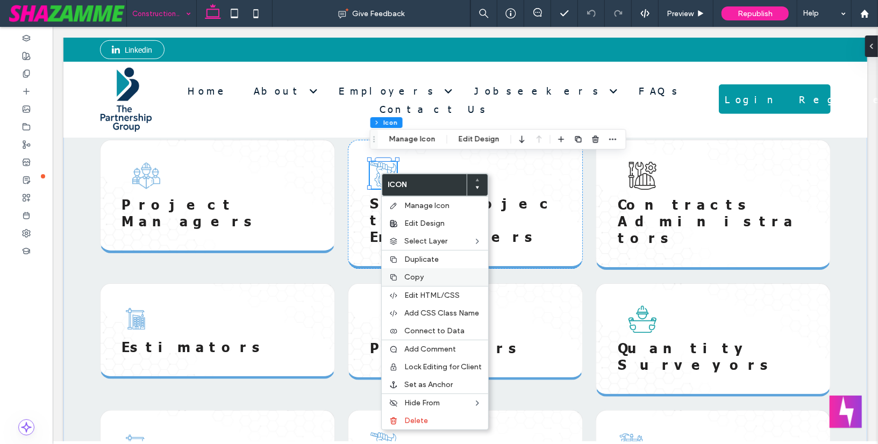
click at [409, 276] on span "Copy" at bounding box center [413, 277] width 19 height 9
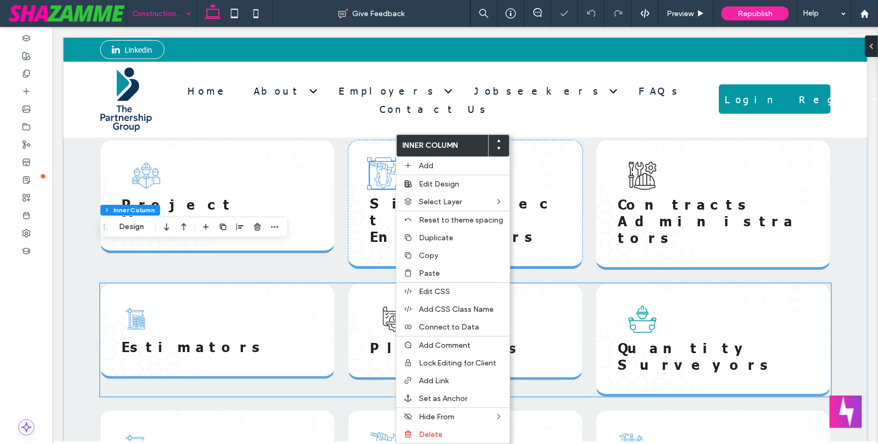
drag, startPoint x: 447, startPoint y: 313, endPoint x: 394, endPoint y: 286, distance: 59.1
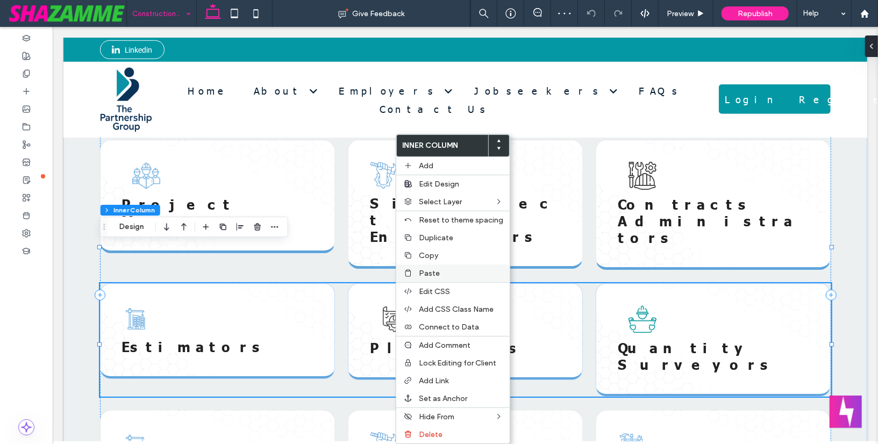
click at [422, 269] on span "Paste" at bounding box center [429, 273] width 21 height 9
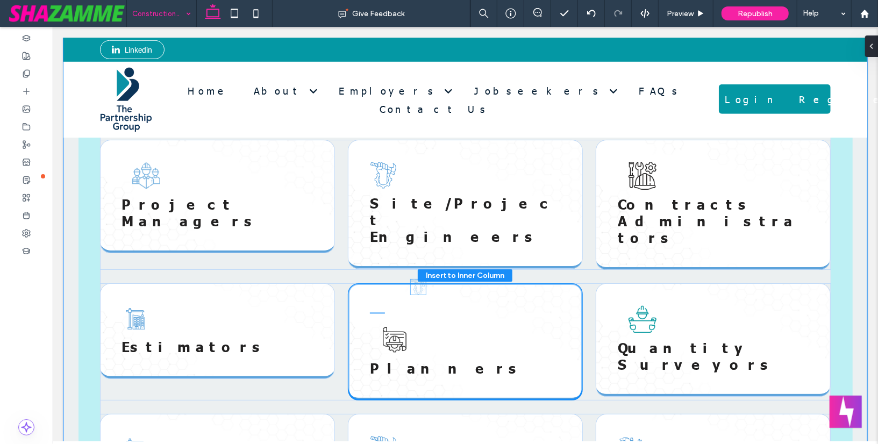
drag, startPoint x: 586, startPoint y: 253, endPoint x: 420, endPoint y: 287, distance: 170.1
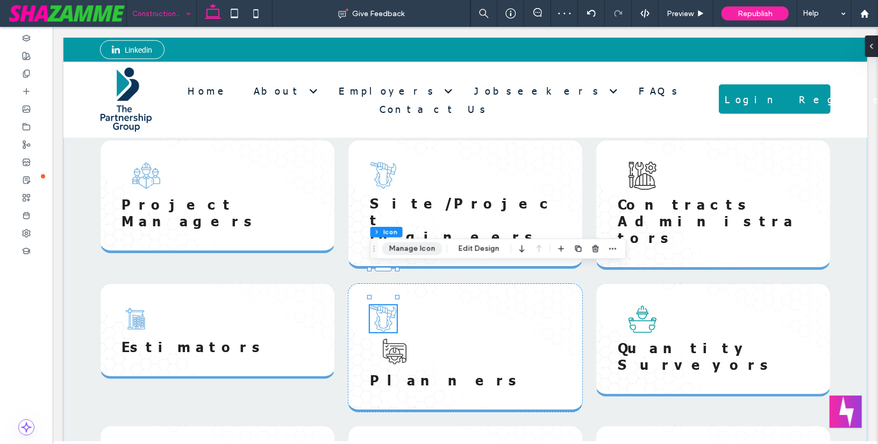
click at [406, 249] on button "Manage Icon" at bounding box center [412, 248] width 60 height 13
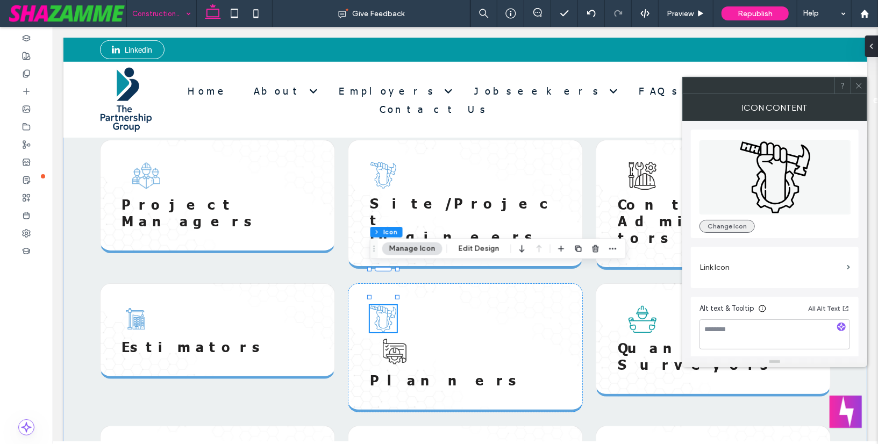
click at [716, 228] on button "Change Icon" at bounding box center [726, 226] width 55 height 13
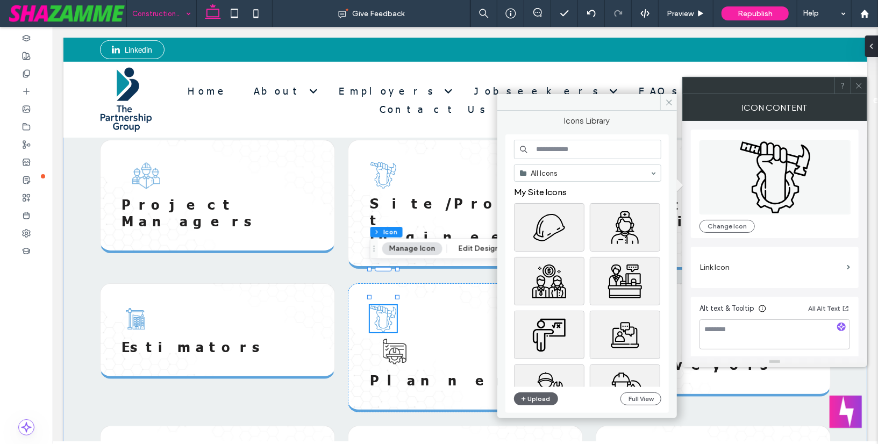
click at [584, 153] on input at bounding box center [587, 149] width 147 height 19
type input "*******"
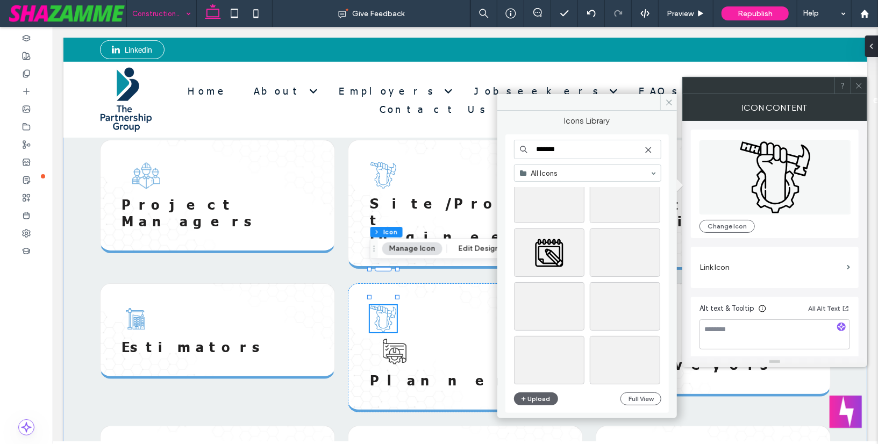
scroll to position [352, 0]
click at [562, 150] on input "*******" at bounding box center [587, 149] width 147 height 19
click at [536, 151] on input "*******" at bounding box center [587, 149] width 147 height 19
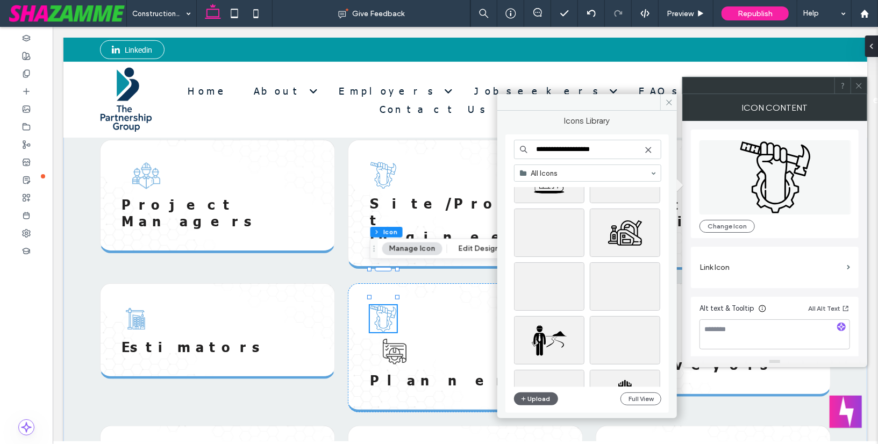
scroll to position [23, 0]
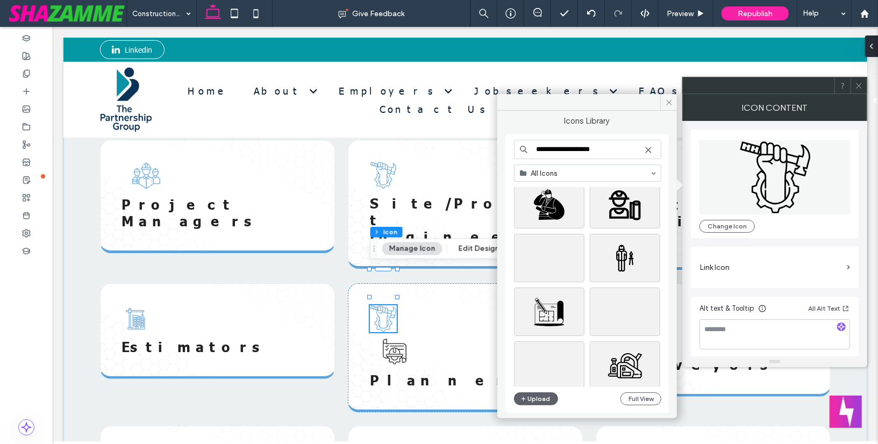
drag, startPoint x: 604, startPoint y: 152, endPoint x: 577, endPoint y: 150, distance: 27.4
click at [577, 150] on input "**********" at bounding box center [587, 149] width 147 height 19
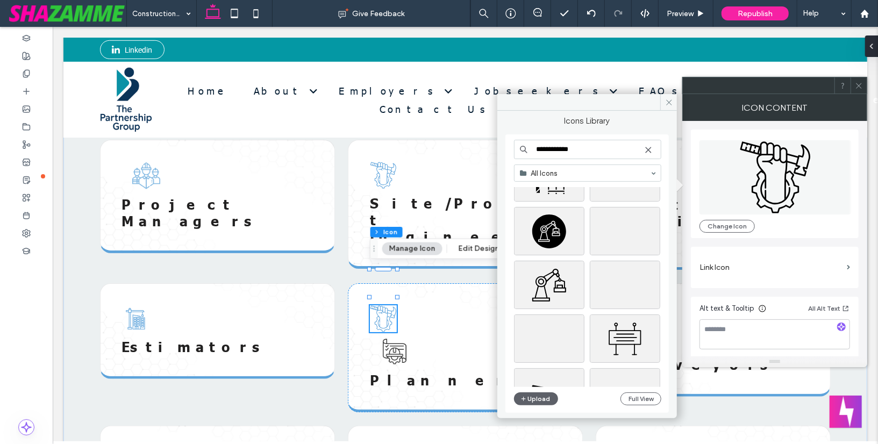
scroll to position [29367, 0]
click at [598, 147] on input "**********" at bounding box center [587, 149] width 147 height 19
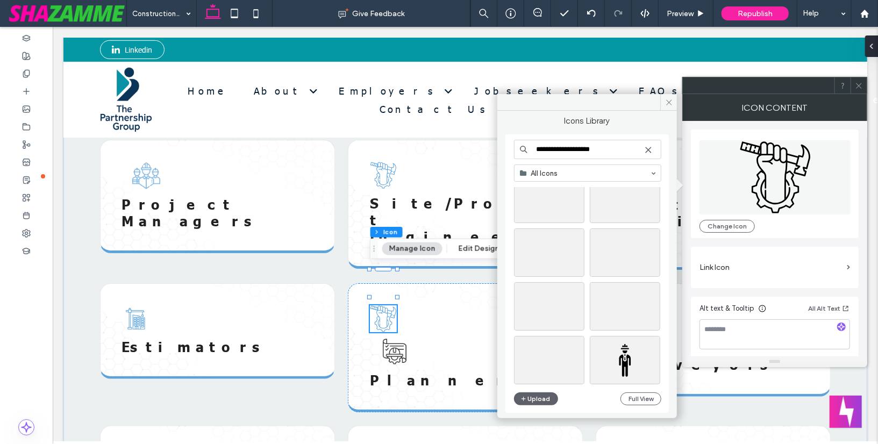
scroll to position [0, 0]
drag, startPoint x: 614, startPoint y: 149, endPoint x: 579, endPoint y: 150, distance: 35.5
click at [579, 150] on input "**********" at bounding box center [587, 149] width 147 height 19
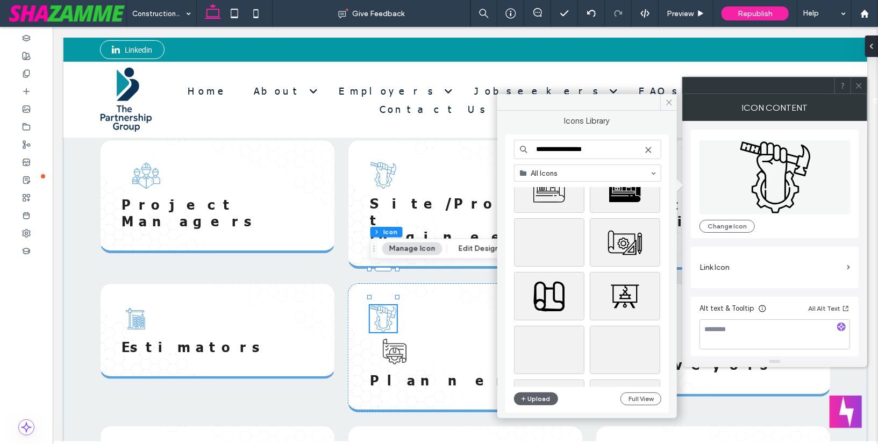
scroll to position [3368, 0]
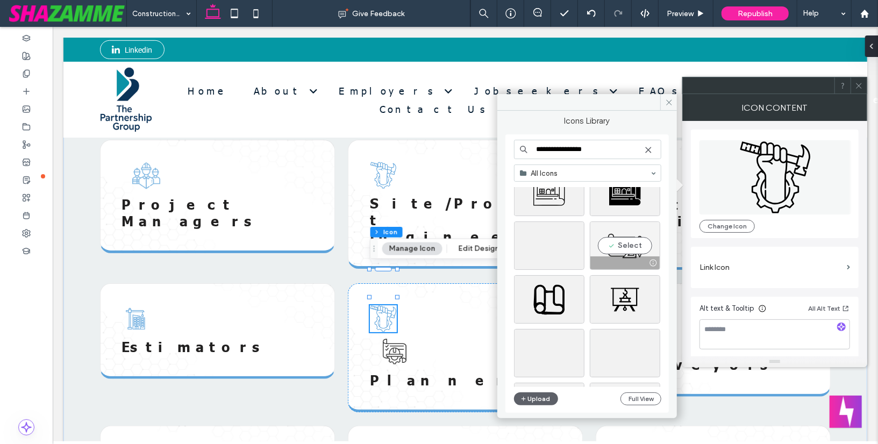
type input "**********"
click at [633, 244] on div "Select" at bounding box center [625, 245] width 70 height 48
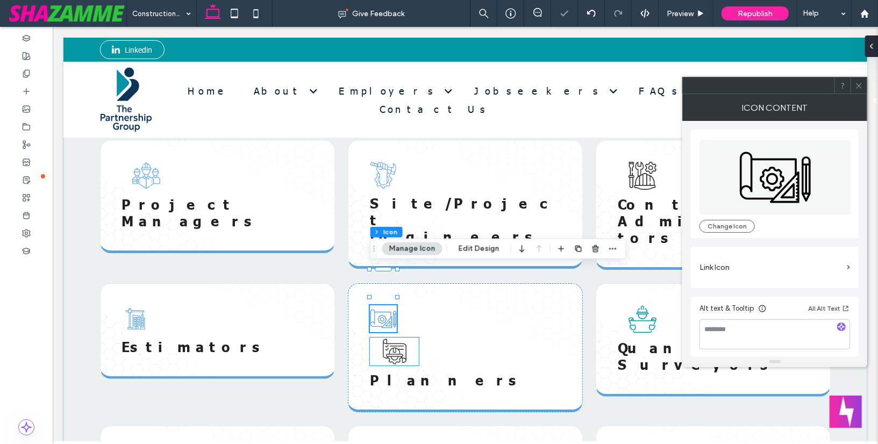
click at [400, 337] on img at bounding box center [393, 351] width 49 height 28
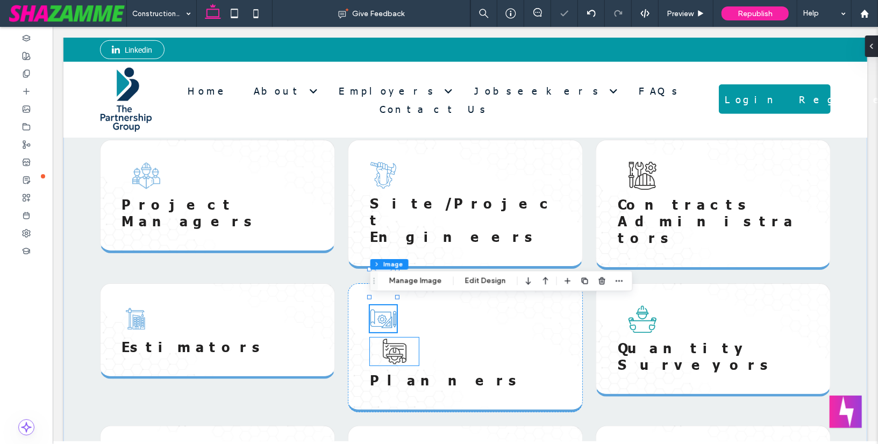
type input "**"
click at [603, 279] on icon "button" at bounding box center [602, 281] width 9 height 9
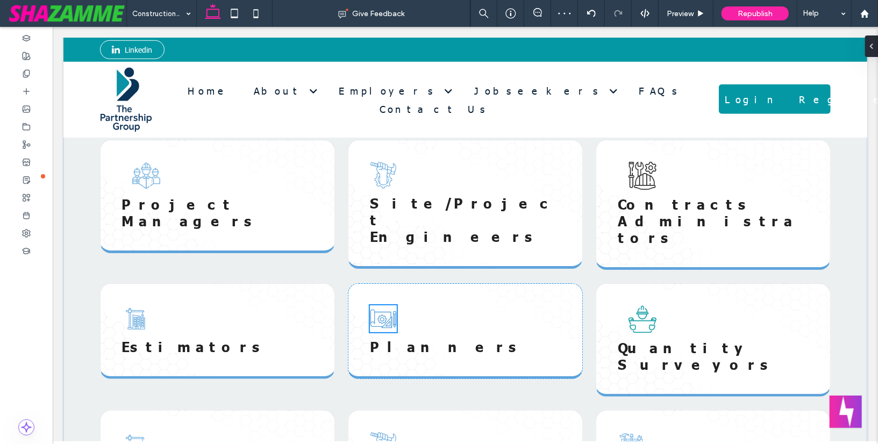
scroll to position [492, 0]
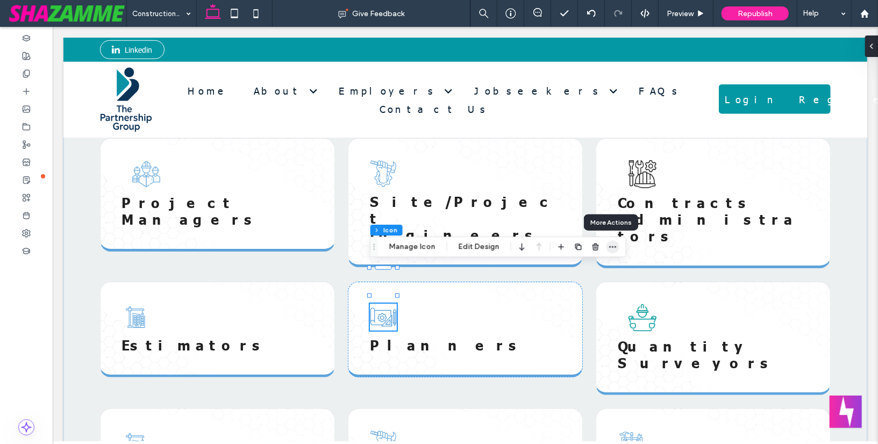
click at [608, 246] on icon "button" at bounding box center [612, 246] width 9 height 9
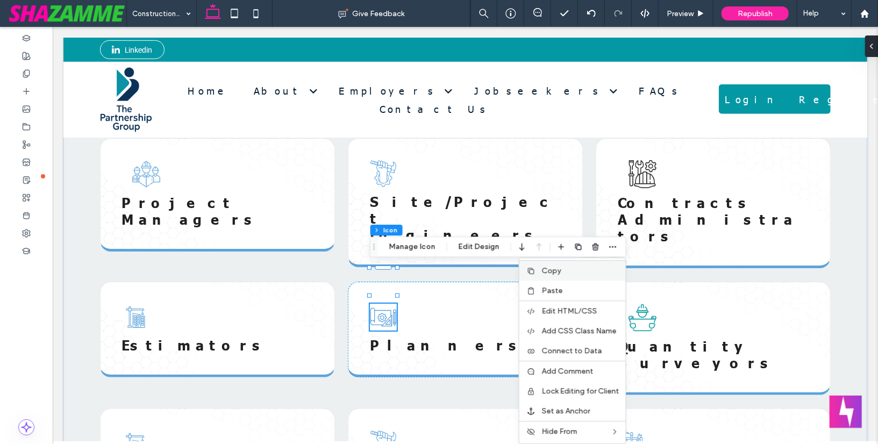
click at [589, 264] on div "Copy" at bounding box center [572, 270] width 106 height 20
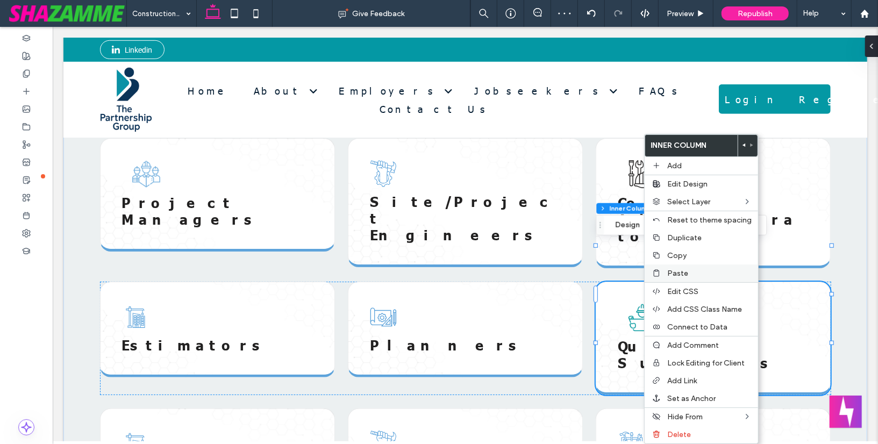
click at [663, 271] on div "Paste" at bounding box center [700, 273] width 113 height 18
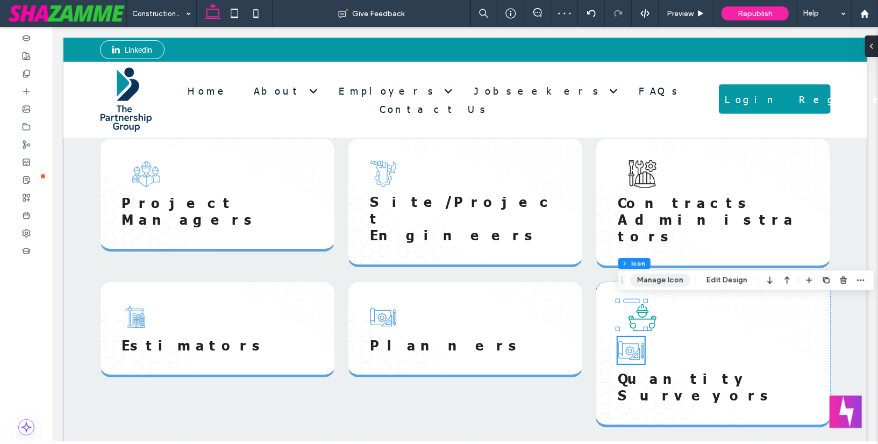
click at [661, 276] on button "Manage Icon" at bounding box center [660, 280] width 60 height 13
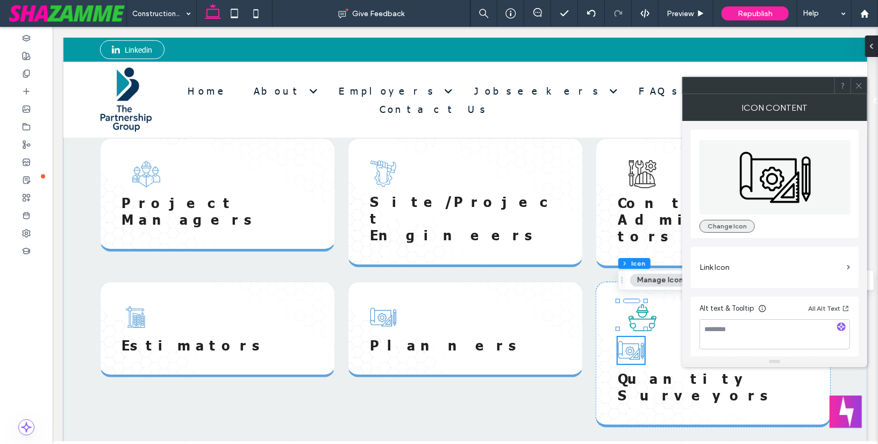
click at [740, 227] on button "Change Icon" at bounding box center [726, 226] width 55 height 13
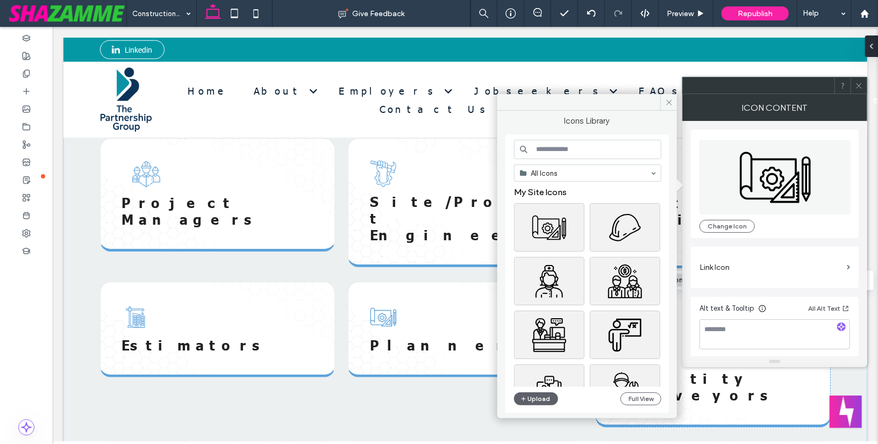
click at [653, 154] on input at bounding box center [587, 149] width 147 height 19
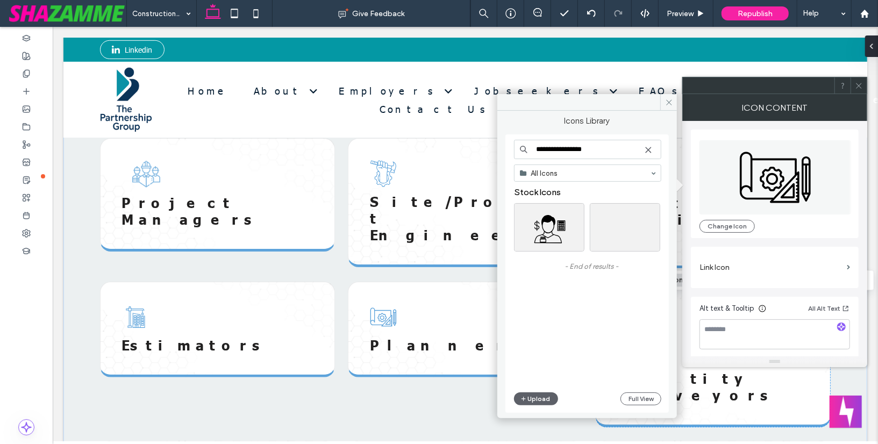
drag, startPoint x: 565, startPoint y: 150, endPoint x: 535, endPoint y: 149, distance: 30.1
click at [535, 149] on input "**********" at bounding box center [587, 149] width 147 height 19
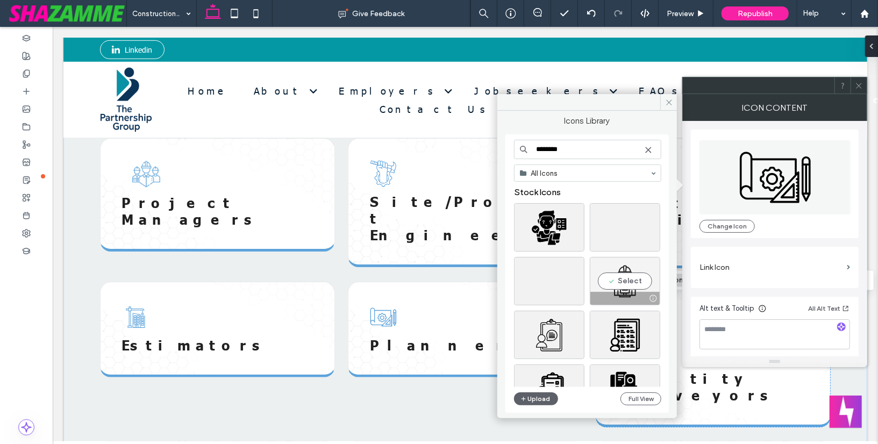
type input "********"
click at [626, 277] on div "Select" at bounding box center [625, 281] width 70 height 48
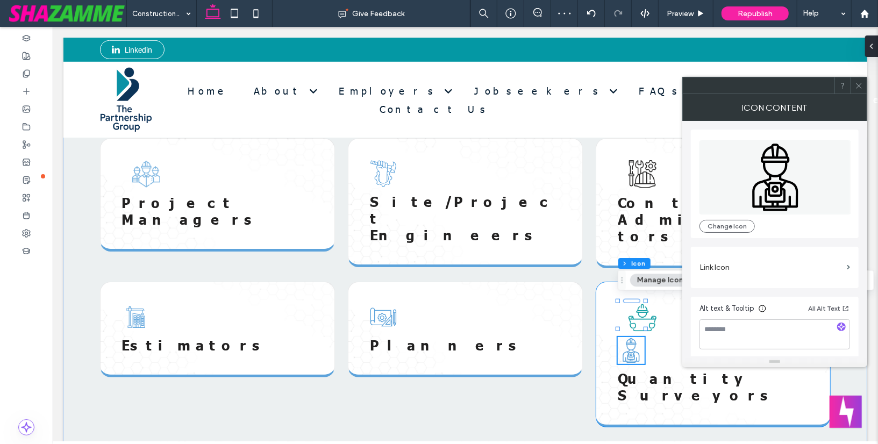
click at [657, 294] on div "Quantity Surveyors" at bounding box center [712, 354] width 235 height 146
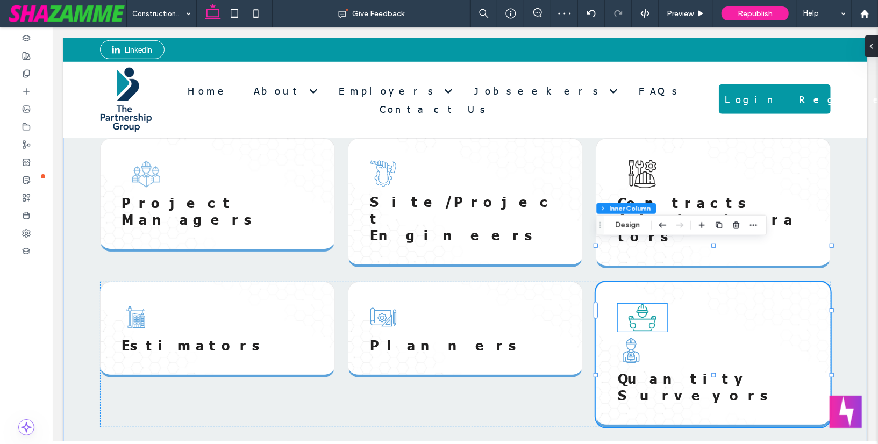
click at [648, 303] on img at bounding box center [641, 317] width 49 height 28
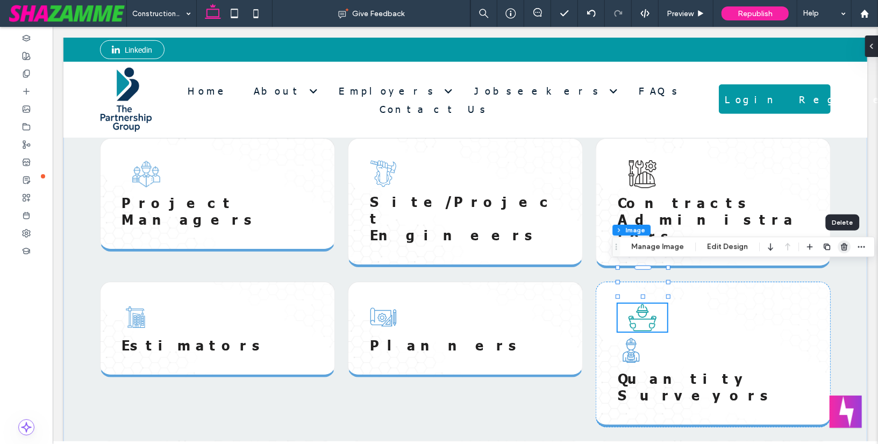
click at [841, 246] on icon "button" at bounding box center [844, 246] width 9 height 9
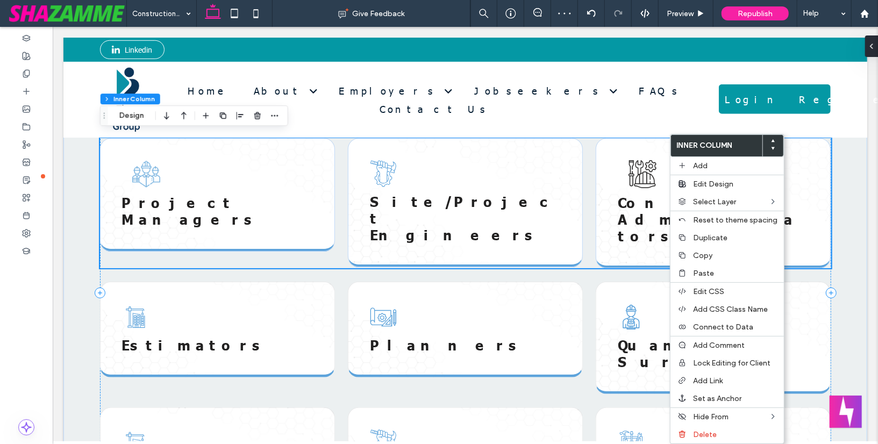
scroll to position [495, 0]
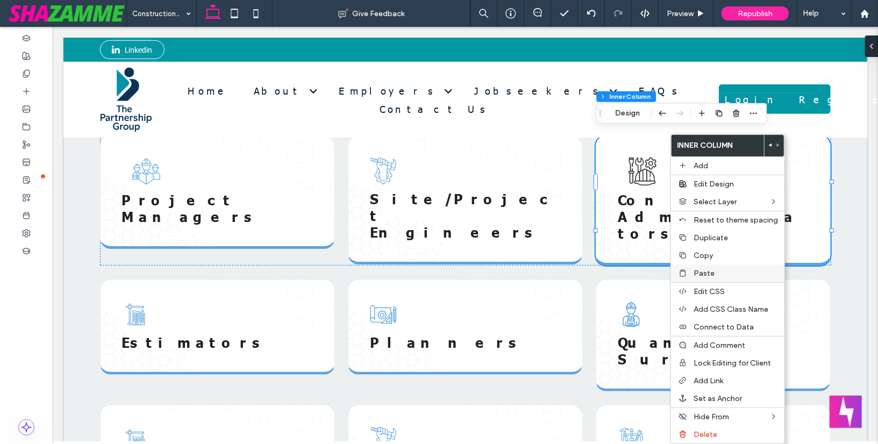
click at [696, 271] on span "Paste" at bounding box center [703, 273] width 21 height 9
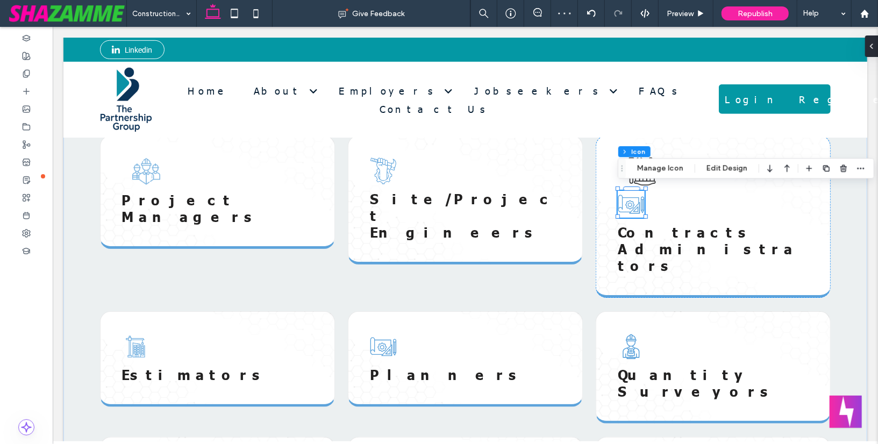
click at [648, 175] on div "Section Column Inner Column Inner Column Icon Manage Icon Edit Design" at bounding box center [746, 168] width 256 height 20
click at [648, 171] on button "Manage Icon" at bounding box center [660, 168] width 60 height 13
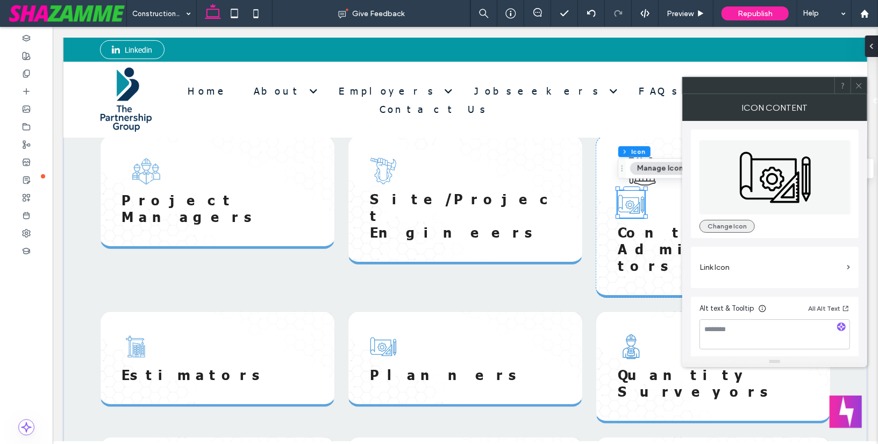
click at [711, 226] on button "Change Icon" at bounding box center [726, 226] width 55 height 13
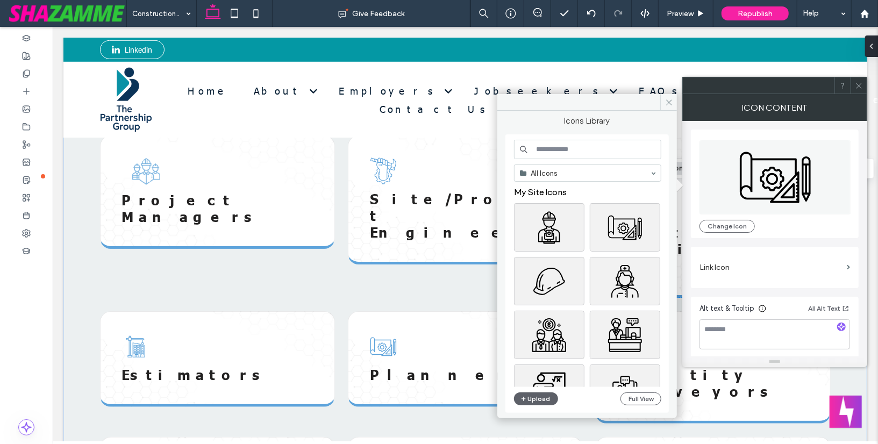
click at [610, 140] on input at bounding box center [587, 149] width 147 height 19
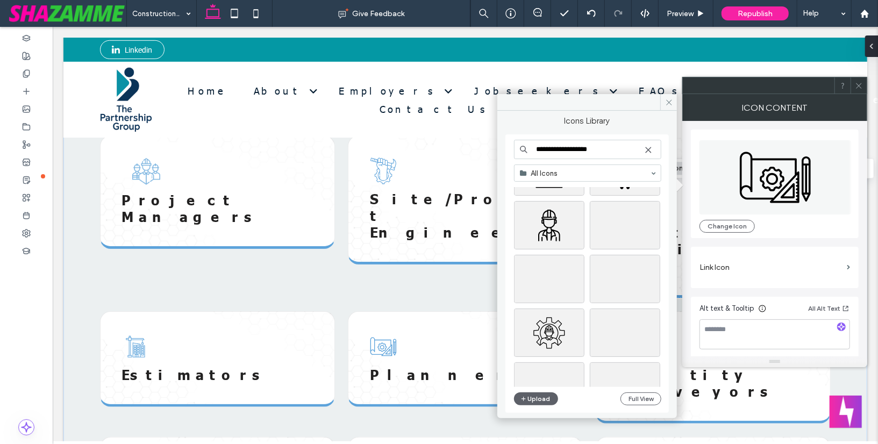
scroll to position [166, 0]
click at [578, 148] on input "**********" at bounding box center [587, 149] width 147 height 19
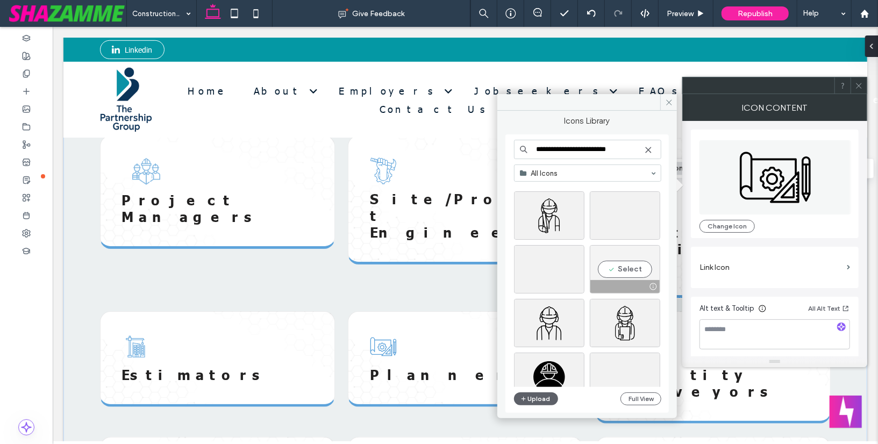
type input "**********"
click at [627, 269] on div "Select" at bounding box center [625, 269] width 70 height 48
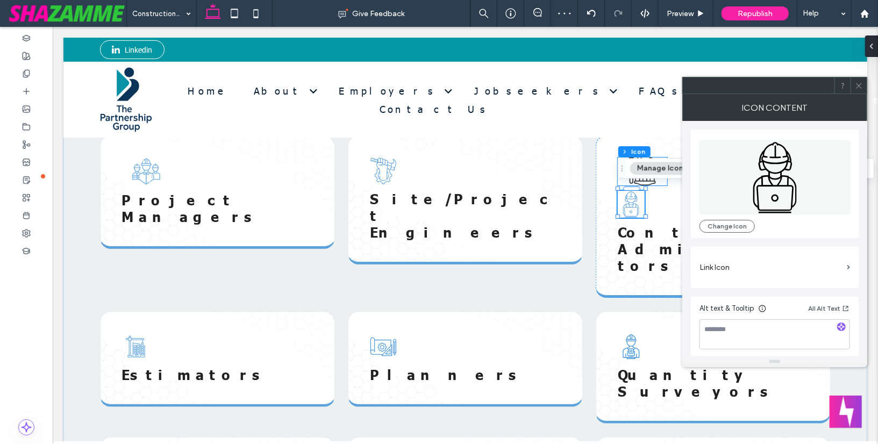
click at [655, 157] on img at bounding box center [641, 171] width 49 height 28
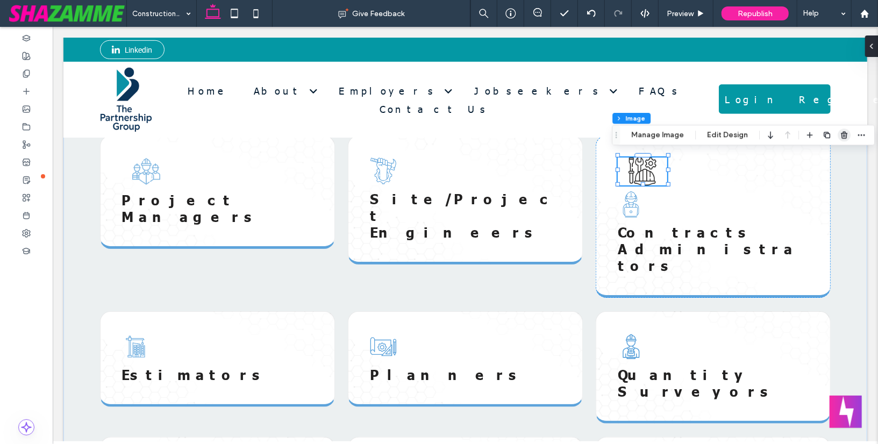
click at [840, 132] on icon "button" at bounding box center [844, 135] width 9 height 9
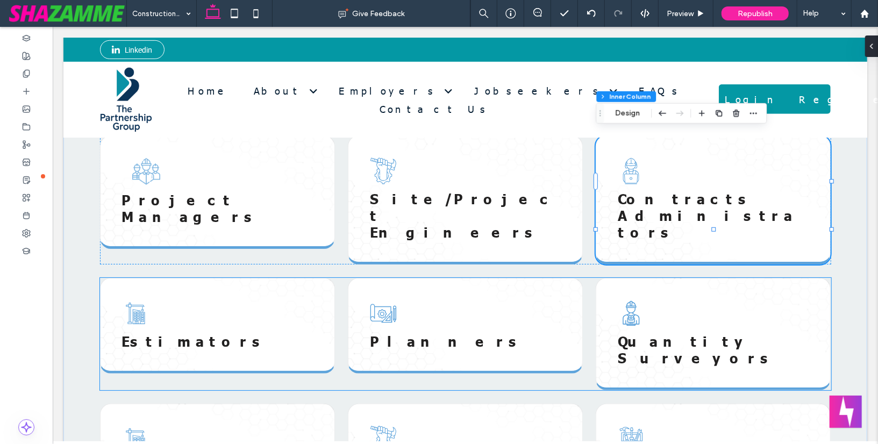
click at [135, 309] on icon at bounding box center [138, 316] width 12 height 15
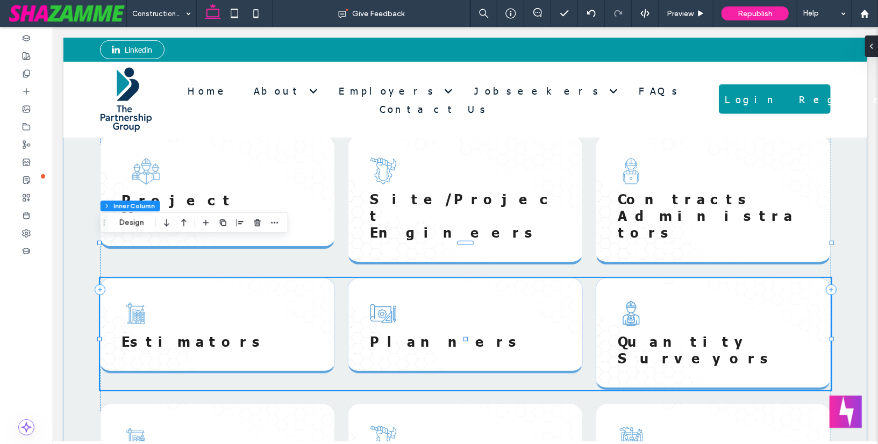
click at [135, 309] on icon at bounding box center [138, 316] width 12 height 15
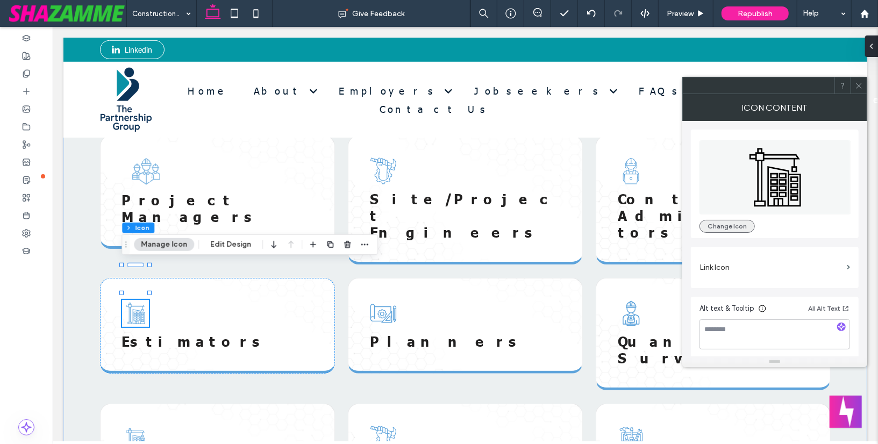
click at [711, 224] on button "Change Icon" at bounding box center [726, 226] width 55 height 13
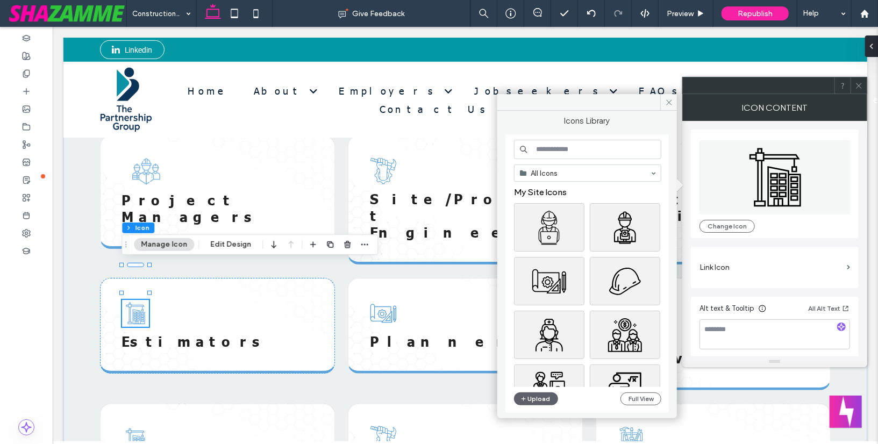
click at [569, 146] on input at bounding box center [587, 149] width 147 height 19
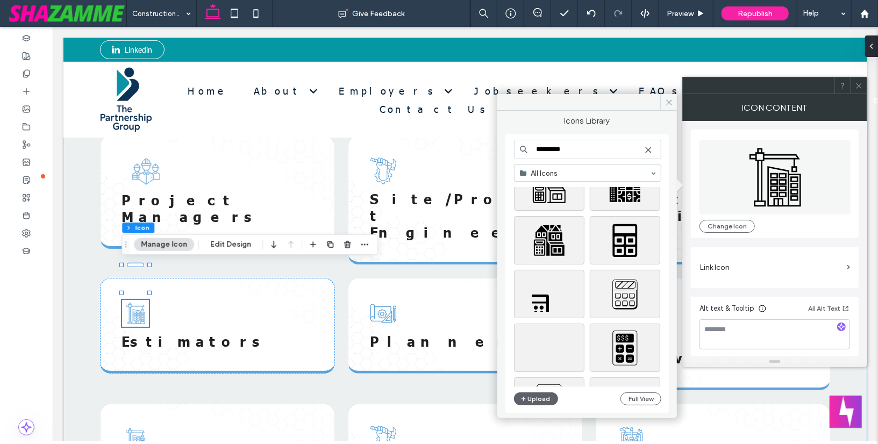
scroll to position [310, 0]
click at [536, 148] on input "*********" at bounding box center [587, 149] width 147 height 19
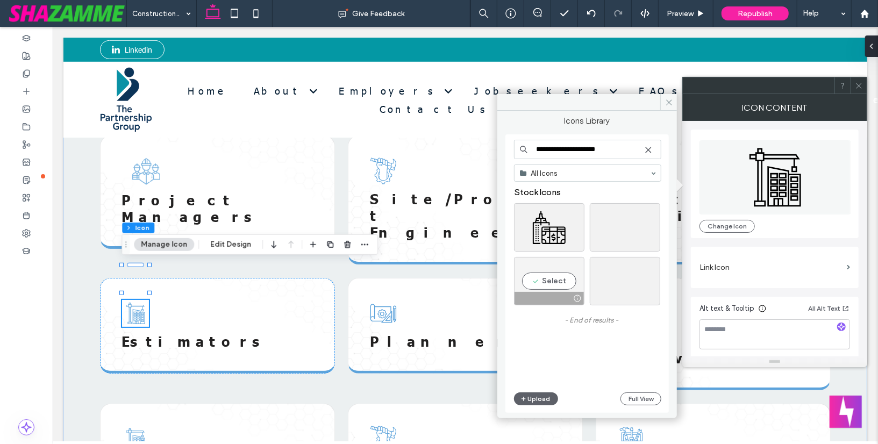
type input "**********"
click at [550, 278] on div "Select" at bounding box center [549, 281] width 70 height 48
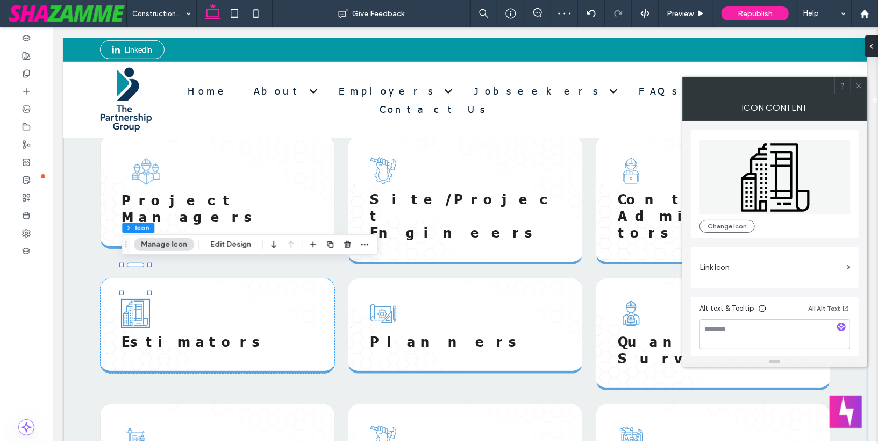
click at [855, 87] on icon at bounding box center [859, 86] width 8 height 8
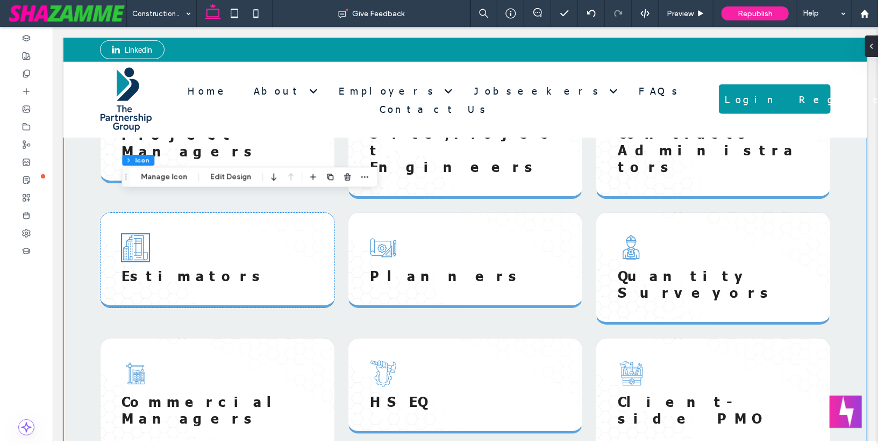
scroll to position [563, 0]
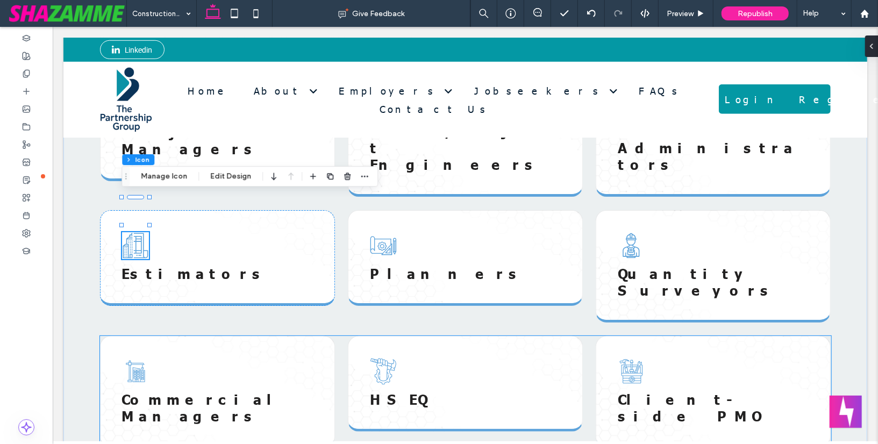
click at [390, 357] on icon at bounding box center [382, 370] width 27 height 27
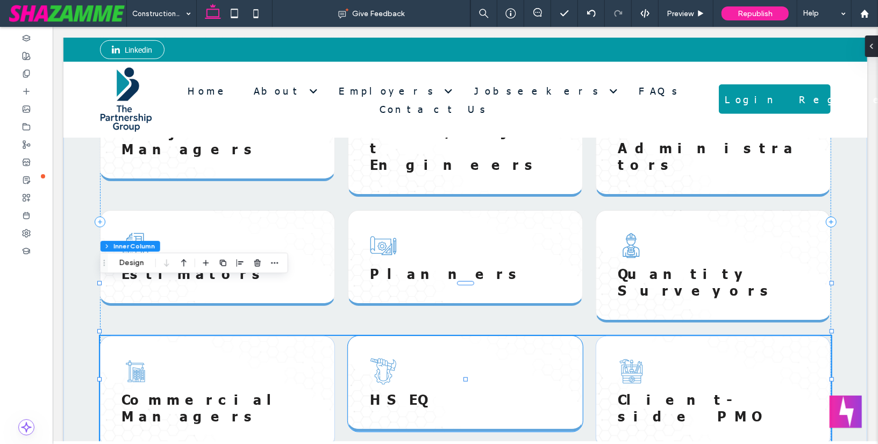
click at [386, 357] on icon at bounding box center [383, 370] width 26 height 26
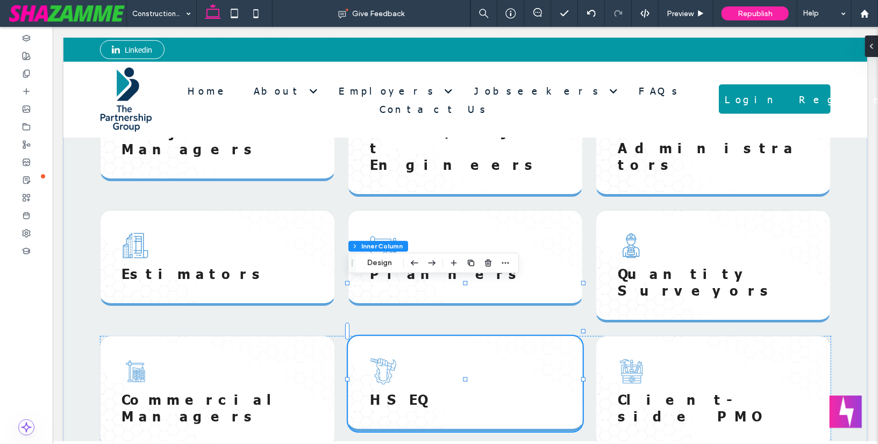
click at [386, 357] on icon at bounding box center [383, 370] width 26 height 26
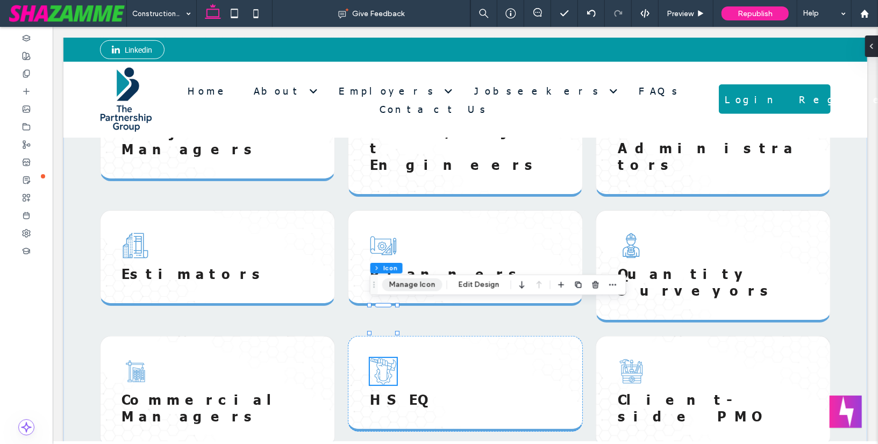
click at [398, 283] on button "Manage Icon" at bounding box center [412, 284] width 60 height 13
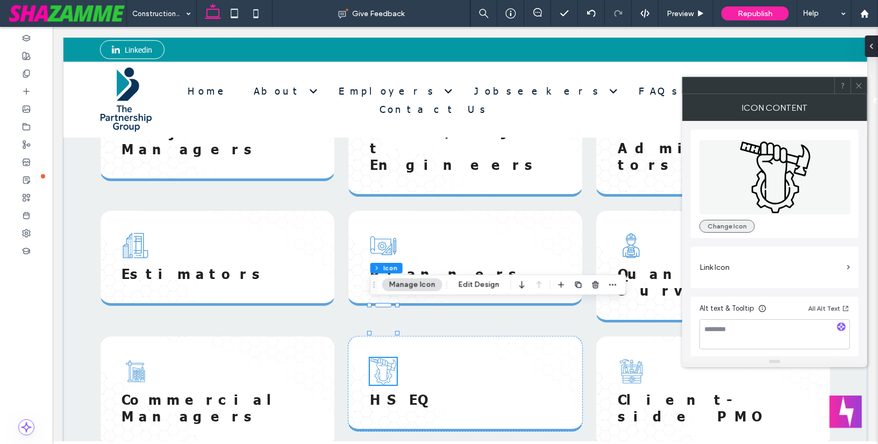
click at [725, 224] on button "Change Icon" at bounding box center [726, 226] width 55 height 13
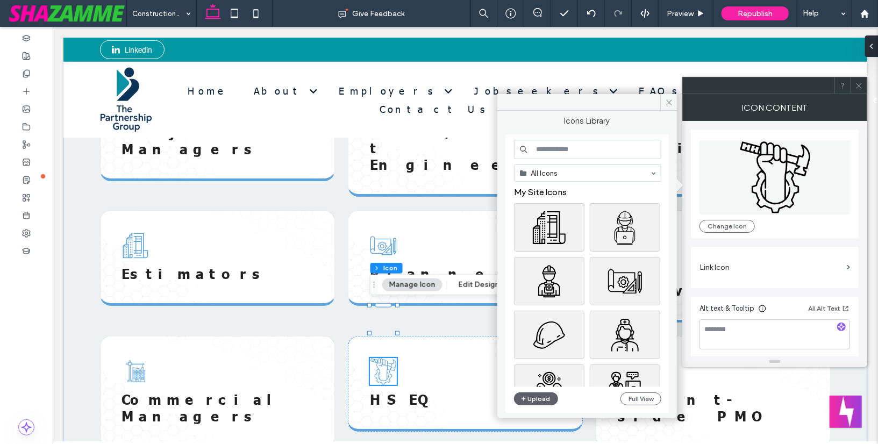
click at [625, 152] on input at bounding box center [587, 149] width 147 height 19
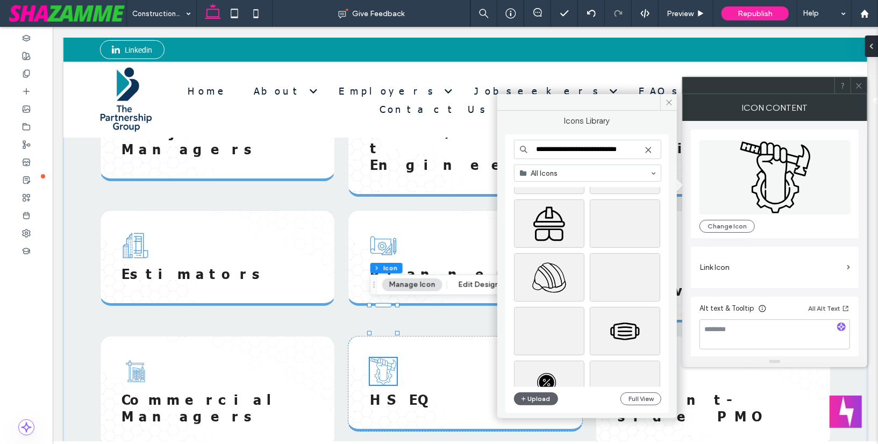
scroll to position [3114, 0]
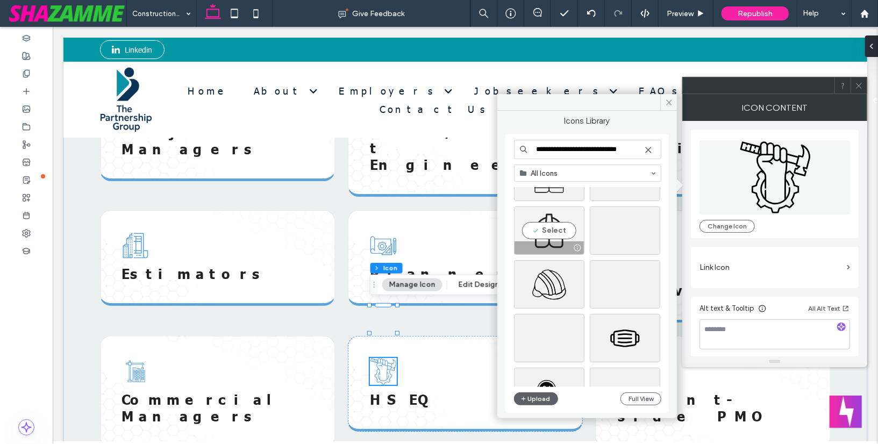
type input "**********"
click at [557, 232] on div "Select" at bounding box center [549, 230] width 70 height 48
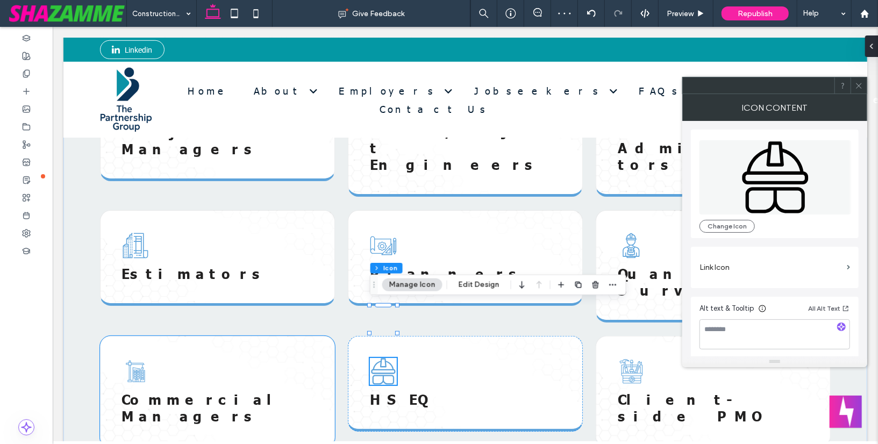
click at [137, 367] on icon at bounding box center [138, 374] width 12 height 15
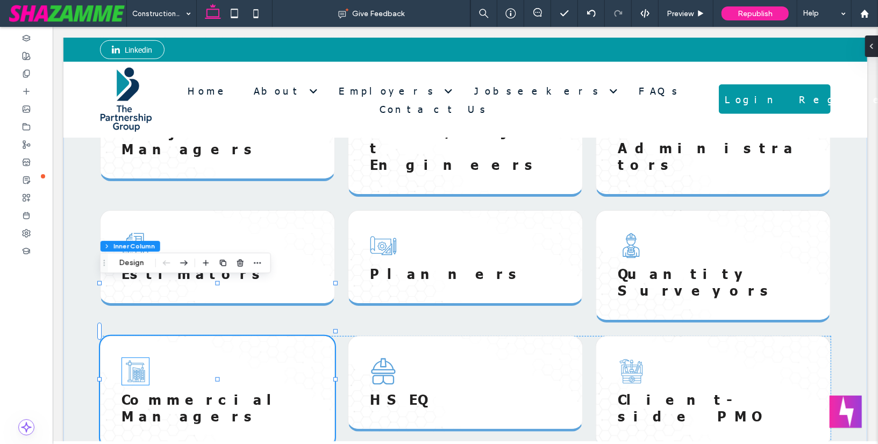
click at [137, 376] on icon at bounding box center [137, 377] width 3 height 2
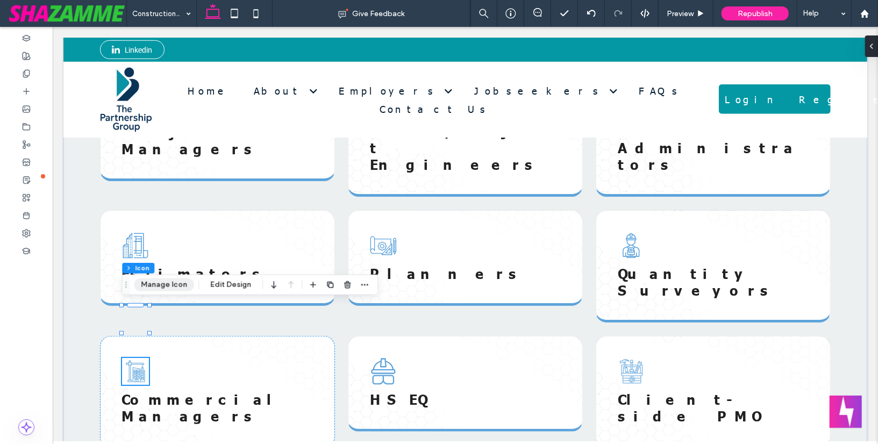
click at [167, 284] on button "Manage Icon" at bounding box center [164, 284] width 60 height 13
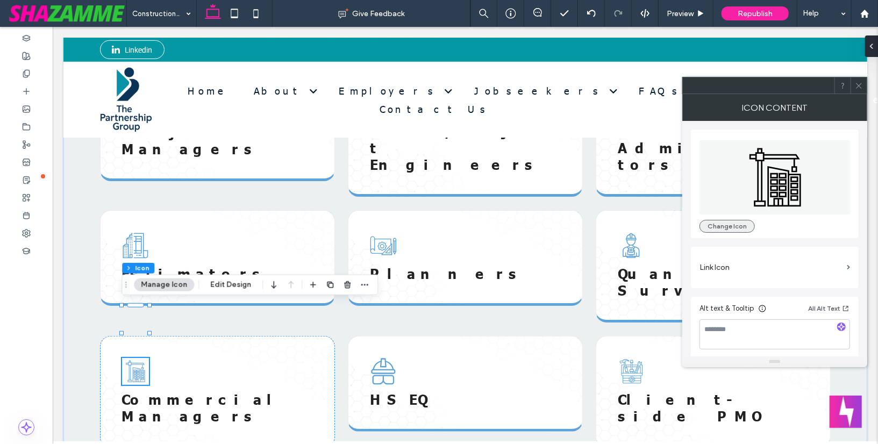
click at [711, 223] on button "Change Icon" at bounding box center [726, 226] width 55 height 13
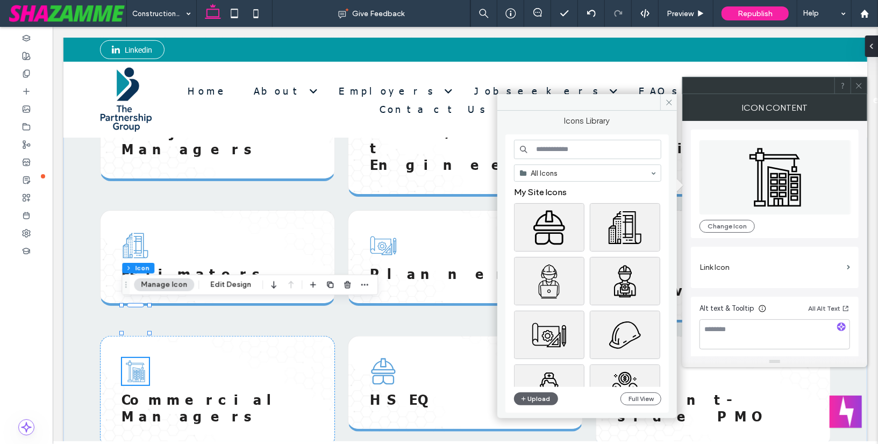
click at [603, 146] on input at bounding box center [587, 149] width 147 height 19
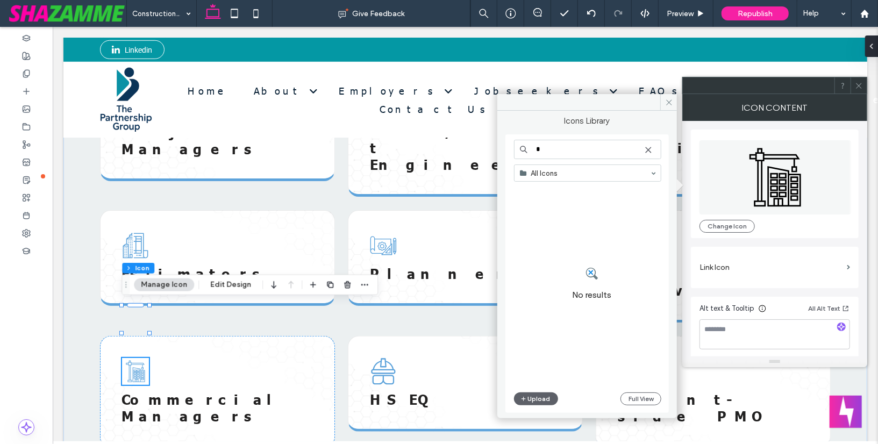
type input "*"
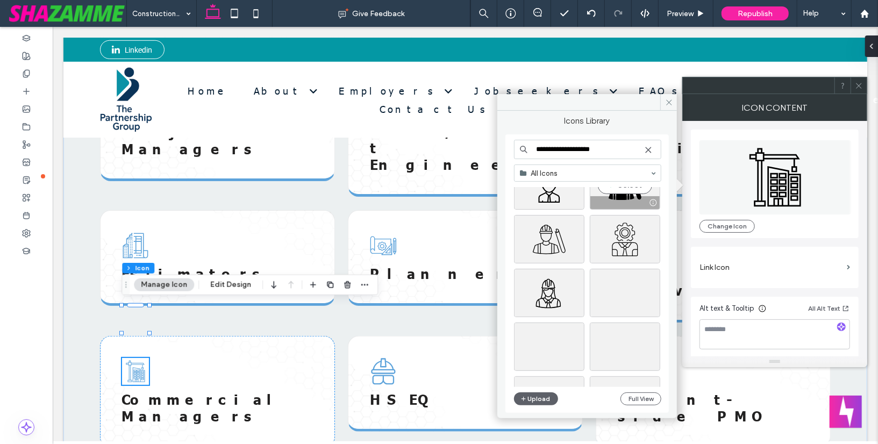
scroll to position [1159, 0]
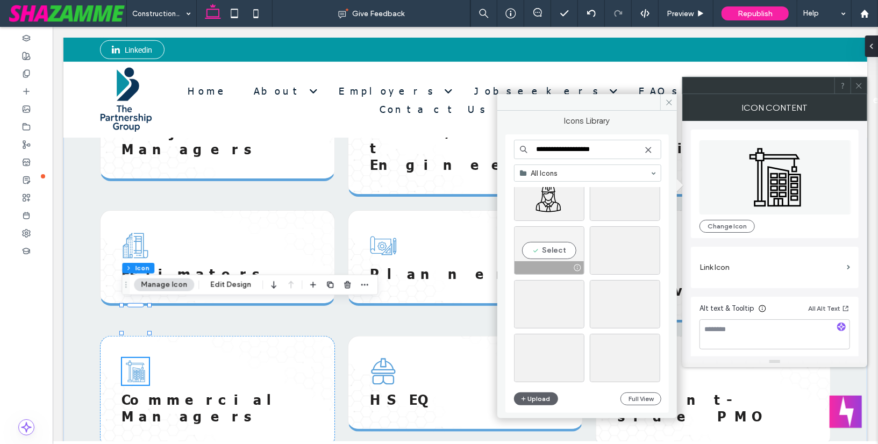
type input "**********"
click at [557, 253] on div "Select" at bounding box center [549, 250] width 70 height 48
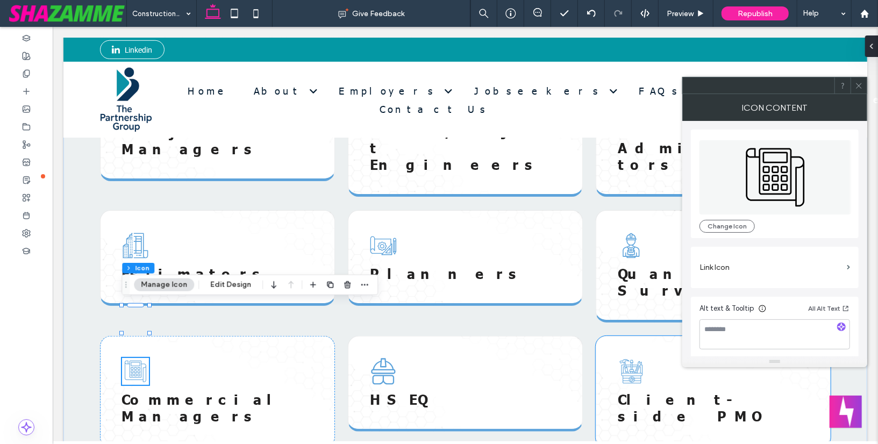
click at [627, 357] on icon at bounding box center [630, 370] width 27 height 27
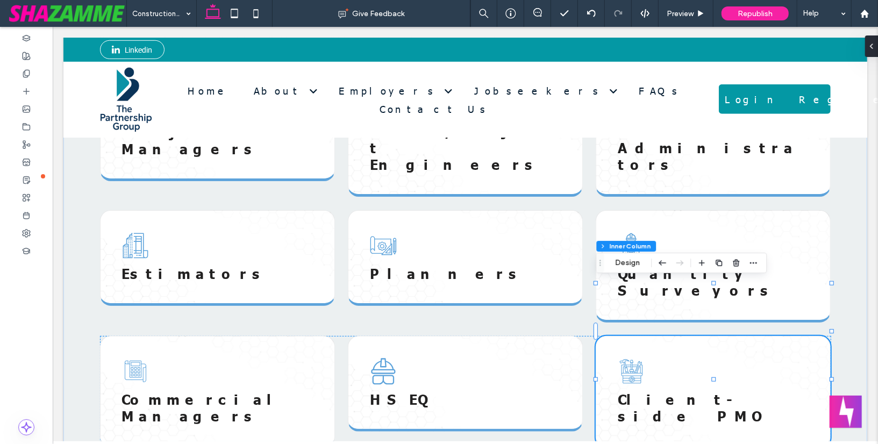
click at [627, 357] on icon at bounding box center [630, 370] width 27 height 27
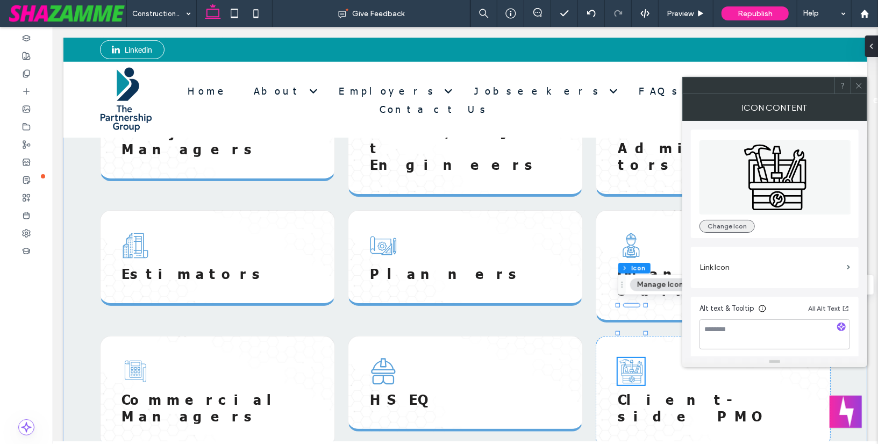
click at [720, 226] on button "Change Icon" at bounding box center [726, 226] width 55 height 13
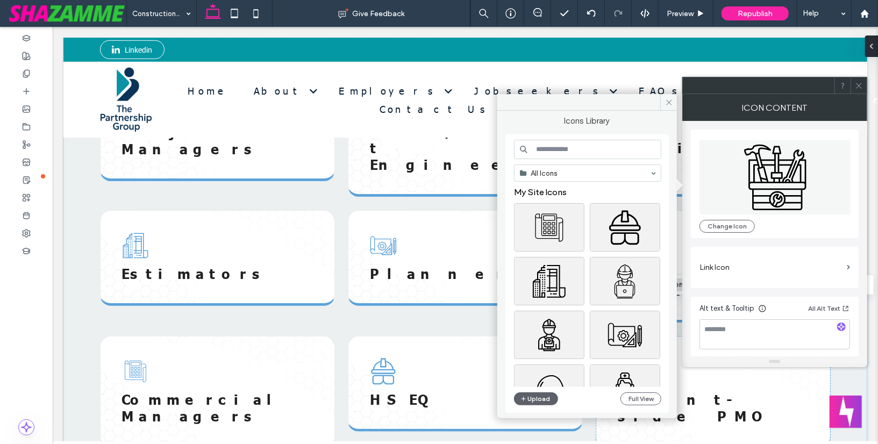
click at [607, 150] on input at bounding box center [587, 149] width 147 height 19
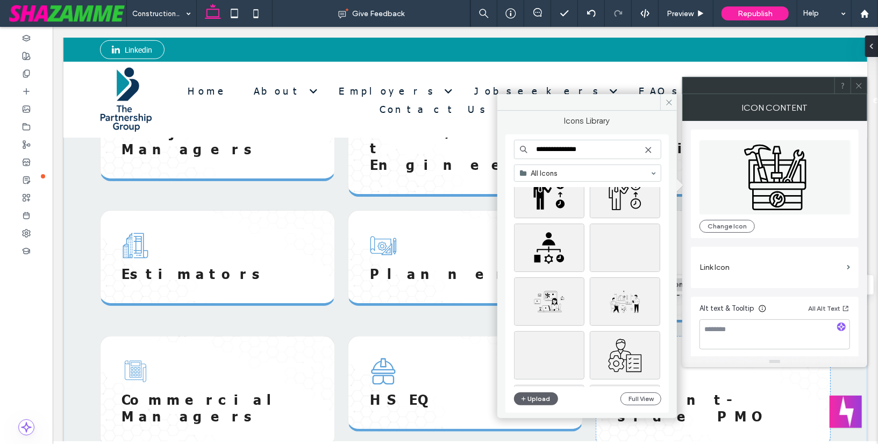
scroll to position [303, 0]
type input "**********"
click at [618, 244] on div "Select" at bounding box center [625, 247] width 70 height 48
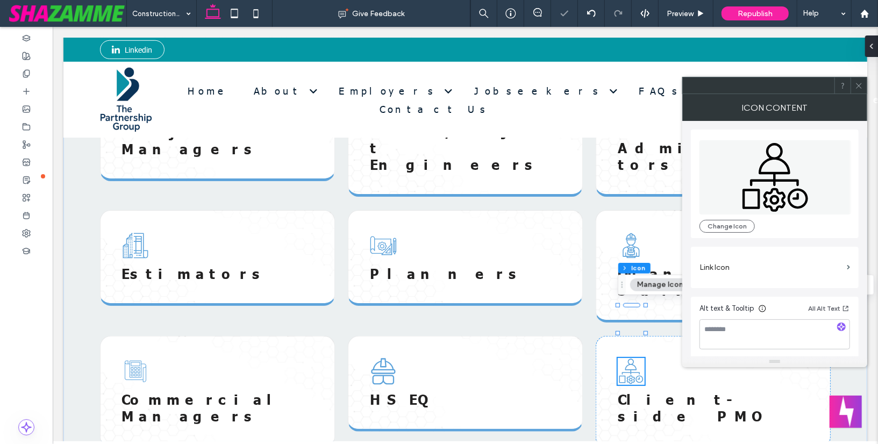
click at [863, 83] on div at bounding box center [858, 85] width 16 height 16
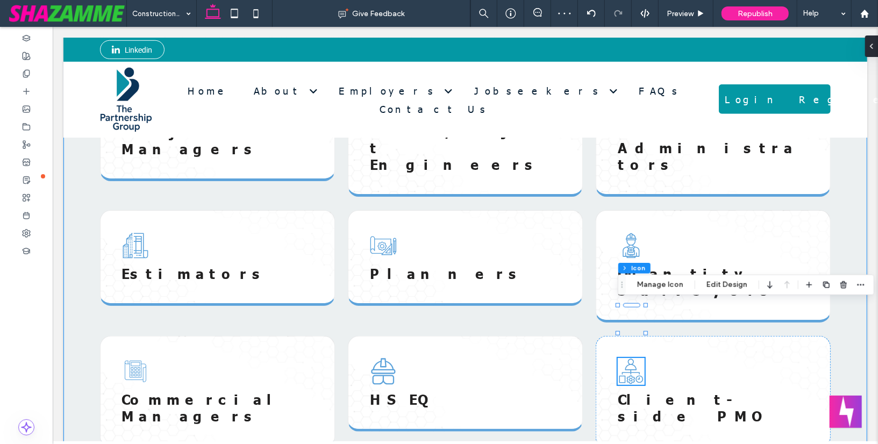
click at [841, 190] on div "Construction roles we recruit for Below are examples of construction jobs we fi…" at bounding box center [465, 221] width 774 height 560
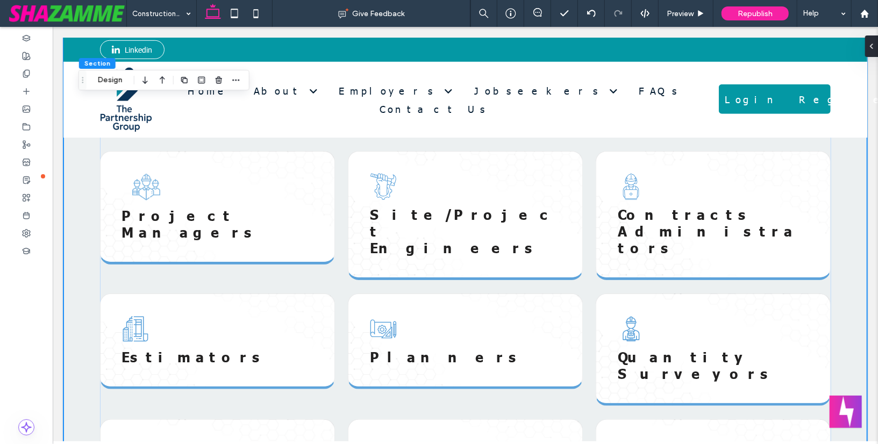
scroll to position [478, 0]
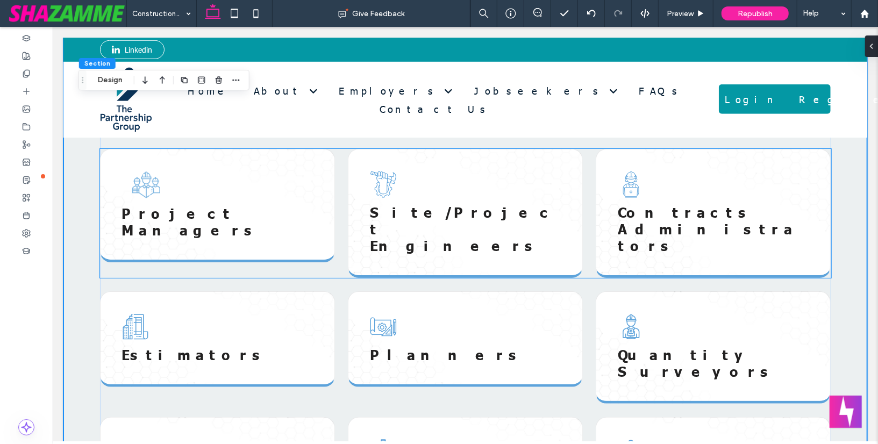
click at [376, 185] on icon at bounding box center [382, 183] width 27 height 27
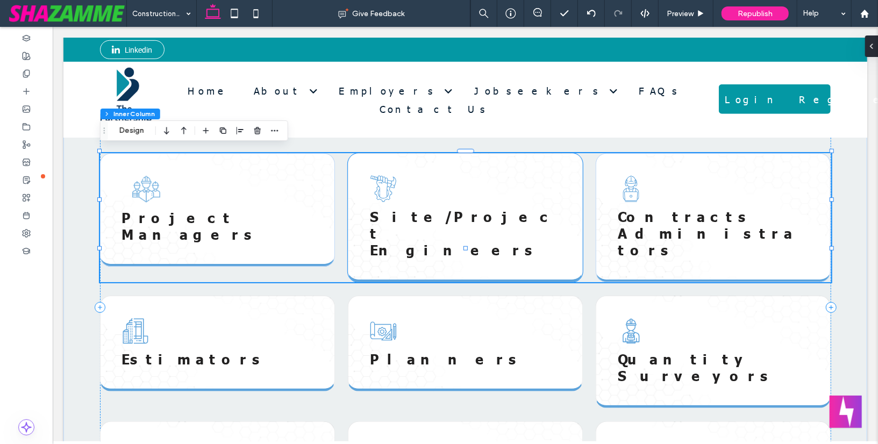
click at [380, 183] on icon at bounding box center [382, 188] width 27 height 27
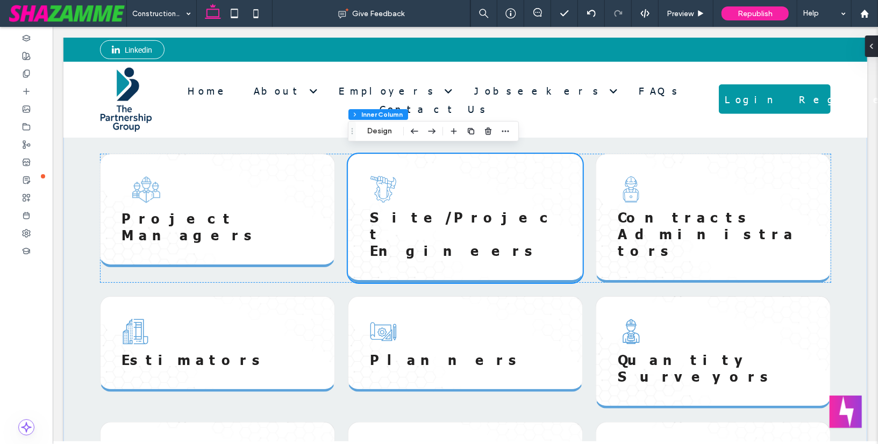
click at [380, 183] on icon at bounding box center [382, 188] width 27 height 27
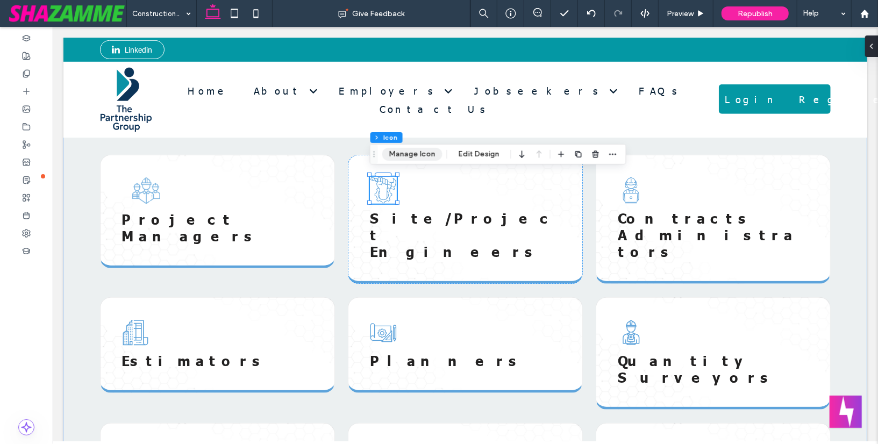
click at [406, 153] on button "Manage Icon" at bounding box center [412, 154] width 60 height 13
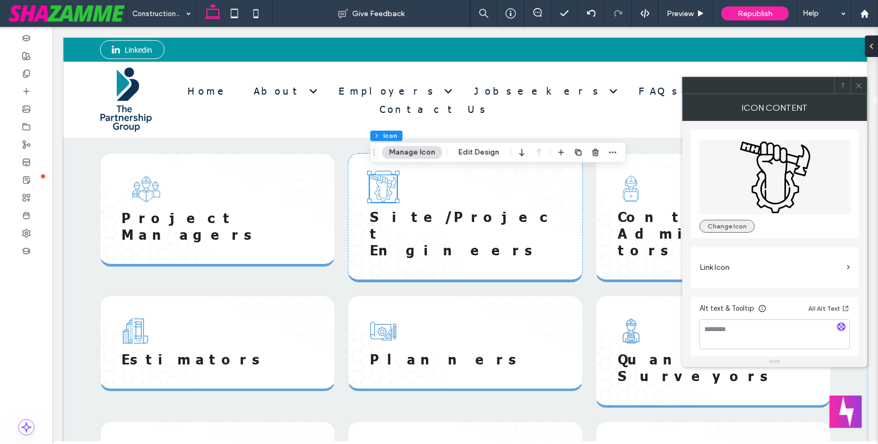
click at [716, 221] on button "Change Icon" at bounding box center [726, 226] width 55 height 13
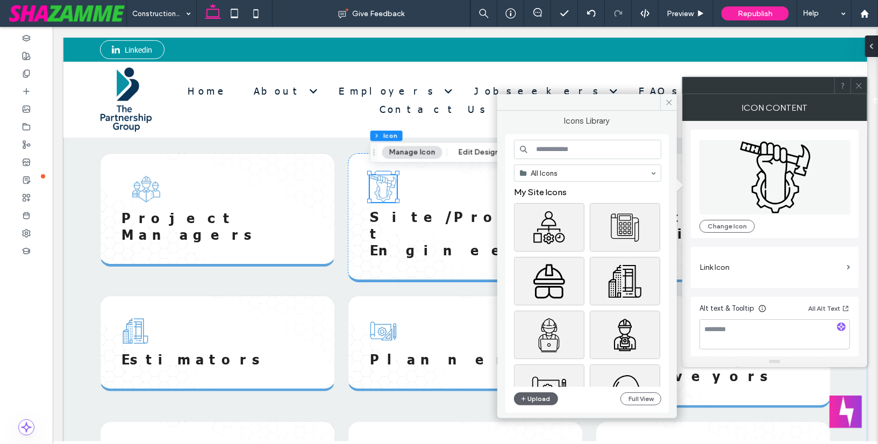
click at [643, 150] on input at bounding box center [587, 149] width 147 height 19
type input "*"
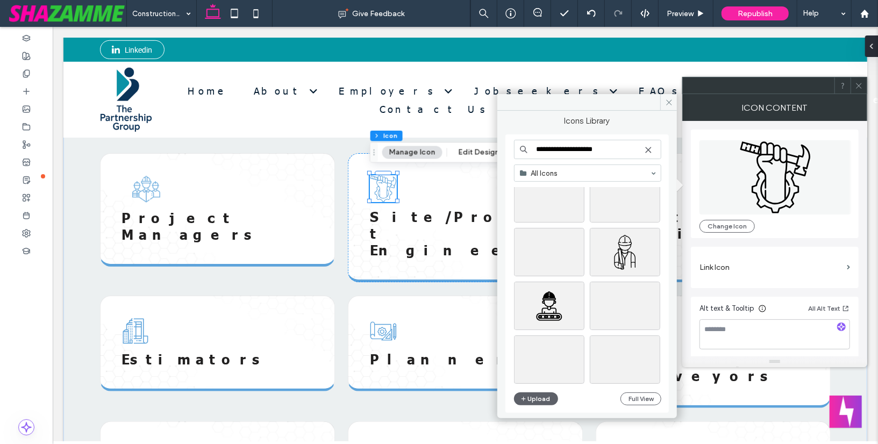
scroll to position [1267, 0]
type input "**********"
click at [625, 249] on div "Select" at bounding box center [625, 250] width 70 height 48
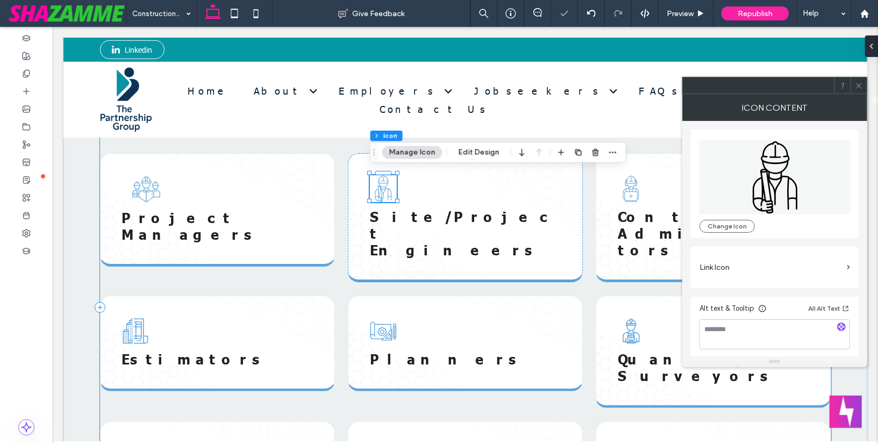
click at [587, 249] on div "Construction roles we recruit for Below are examples of construction jobs we fi…" at bounding box center [464, 307] width 731 height 453
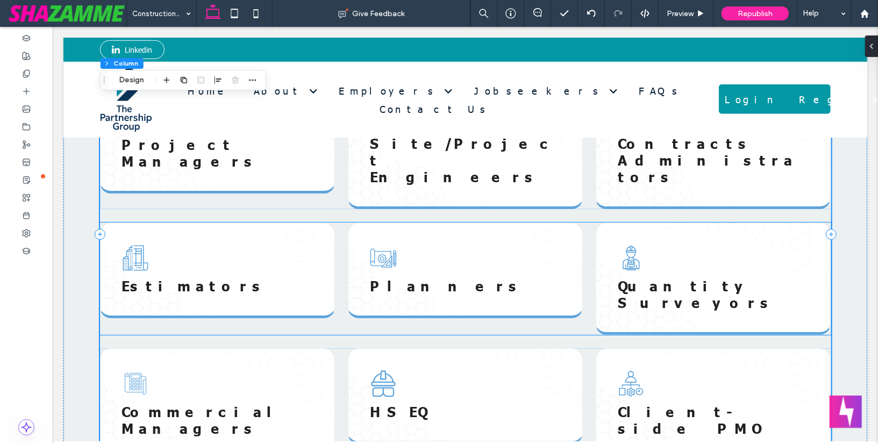
scroll to position [550, 0]
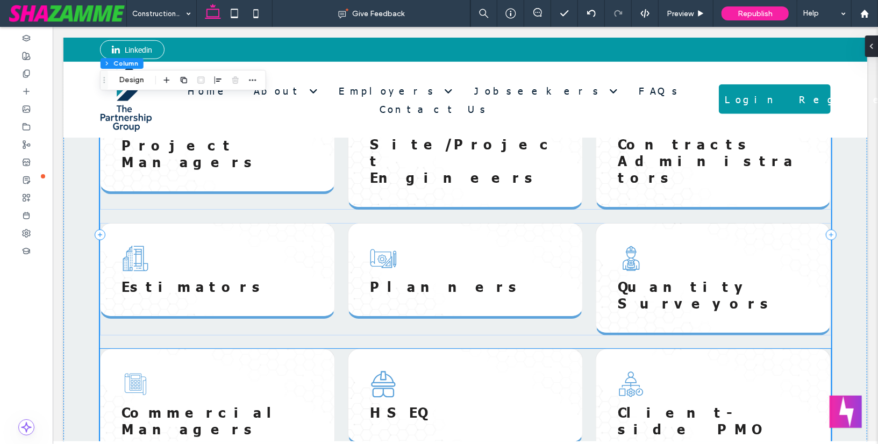
click at [378, 370] on icon at bounding box center [382, 383] width 27 height 27
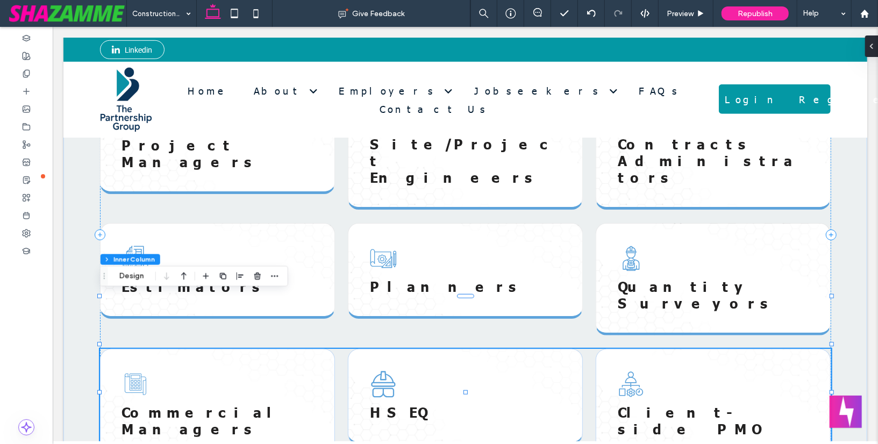
click at [378, 370] on icon at bounding box center [382, 383] width 27 height 27
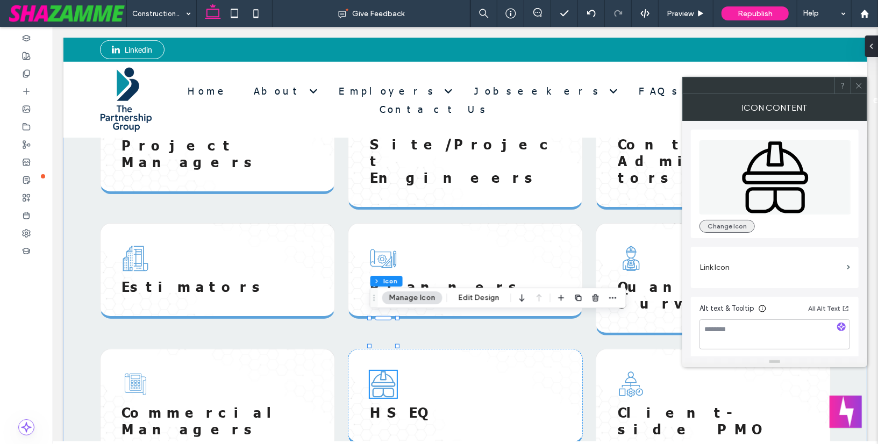
click at [721, 223] on button "Change Icon" at bounding box center [726, 226] width 55 height 13
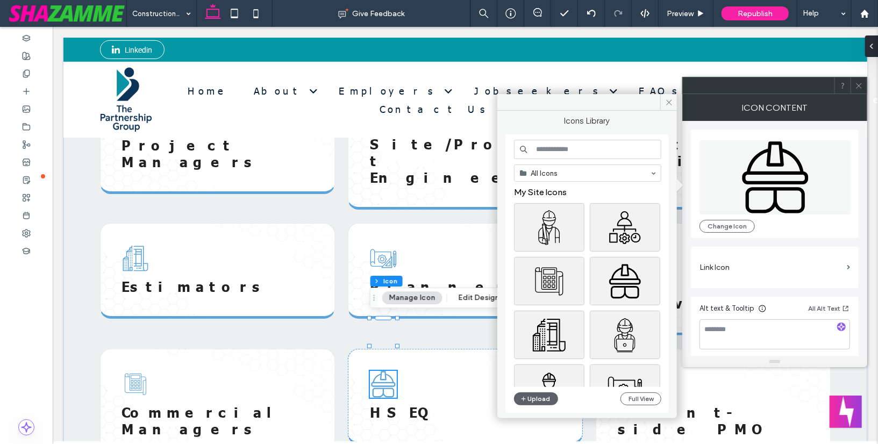
click at [621, 153] on input at bounding box center [587, 149] width 147 height 19
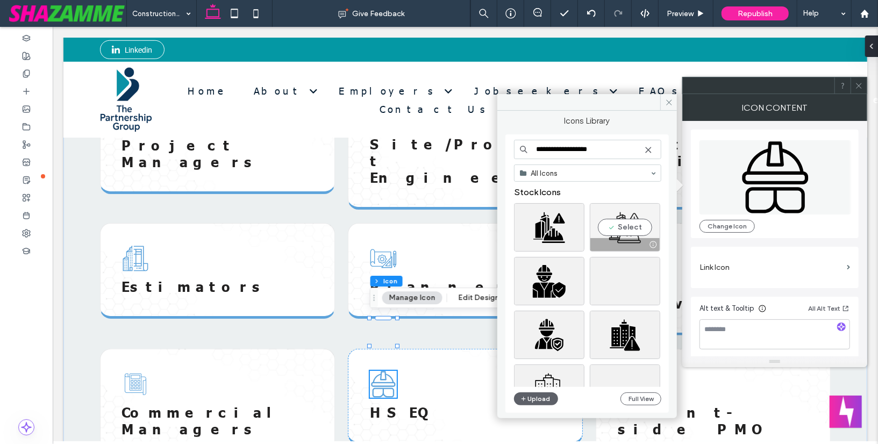
type input "**********"
click at [638, 226] on div "Select" at bounding box center [625, 227] width 70 height 48
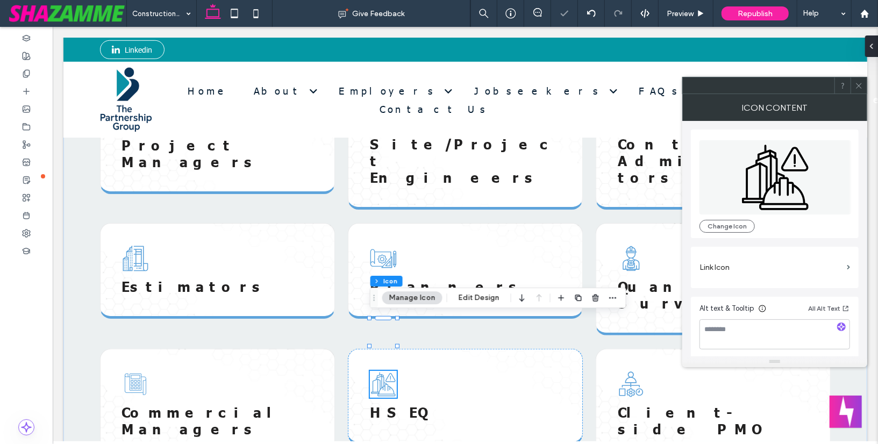
click at [860, 85] on icon at bounding box center [859, 86] width 8 height 8
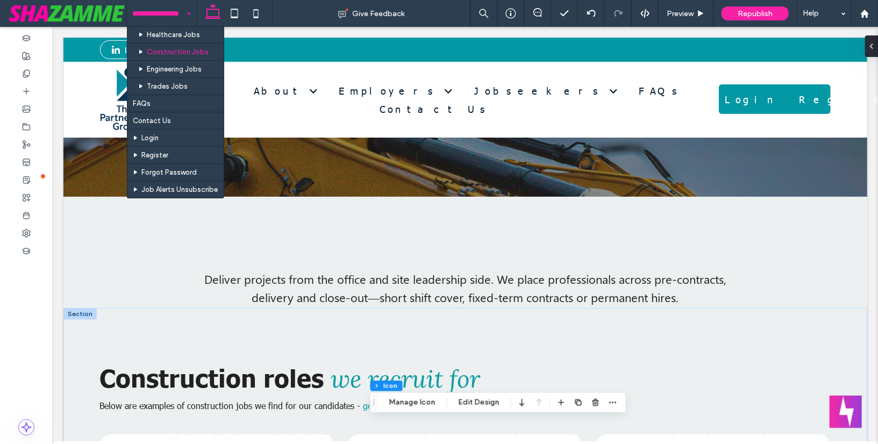
scroll to position [292, 0]
